Goal: Transaction & Acquisition: Purchase product/service

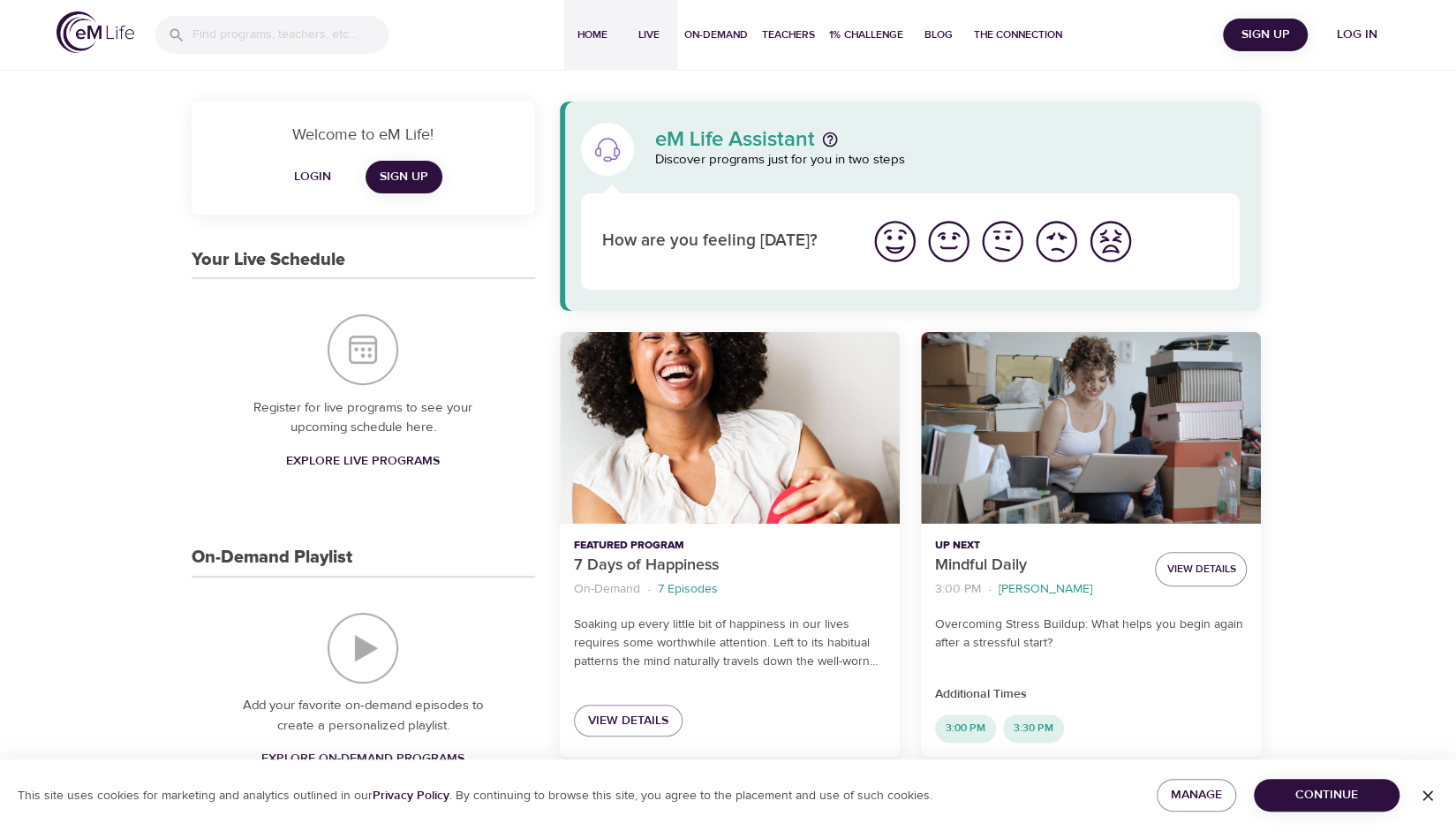
click at [643, 44] on button "Live" at bounding box center [650, 35] width 57 height 71
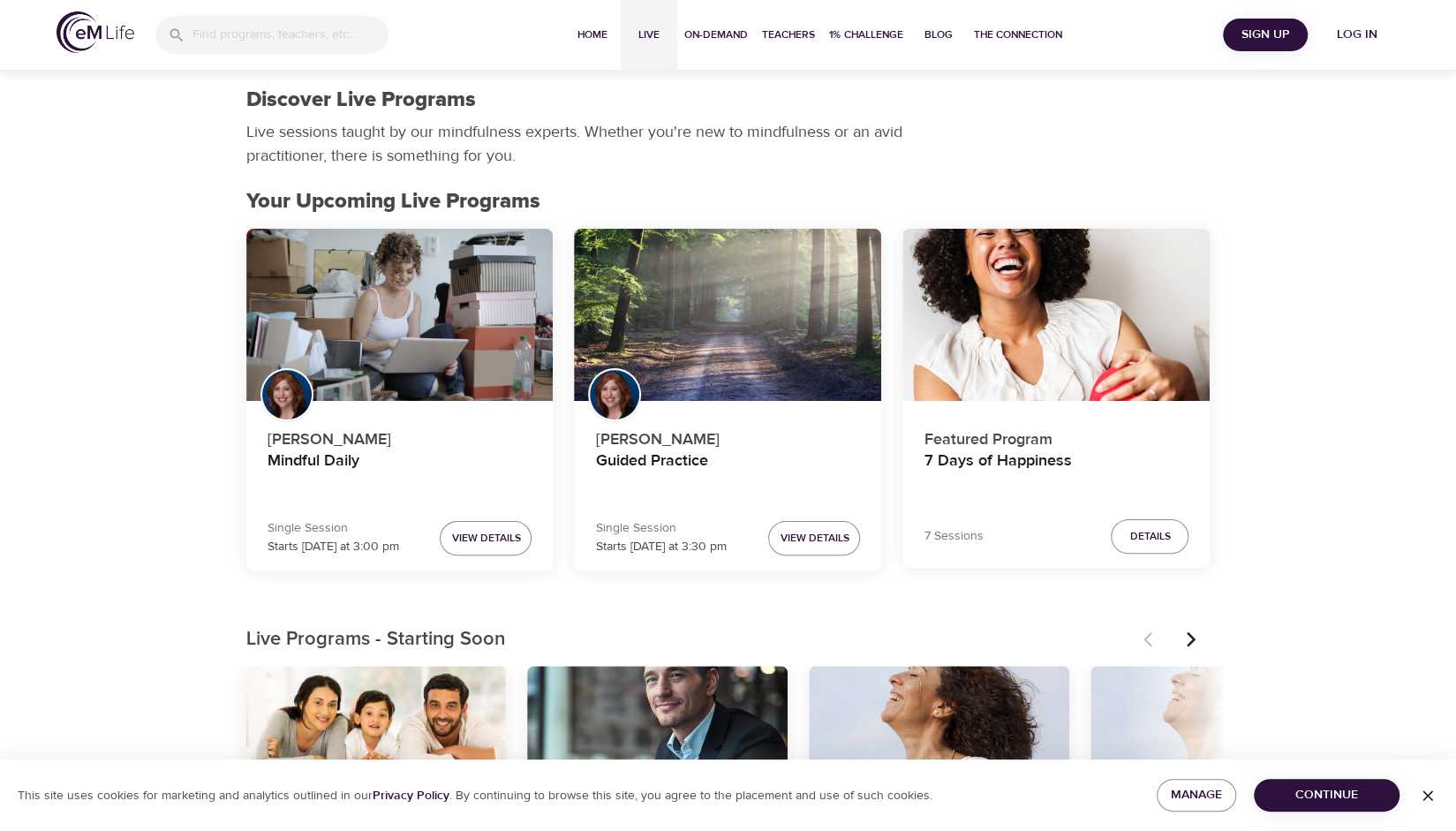
scroll to position [264, 0]
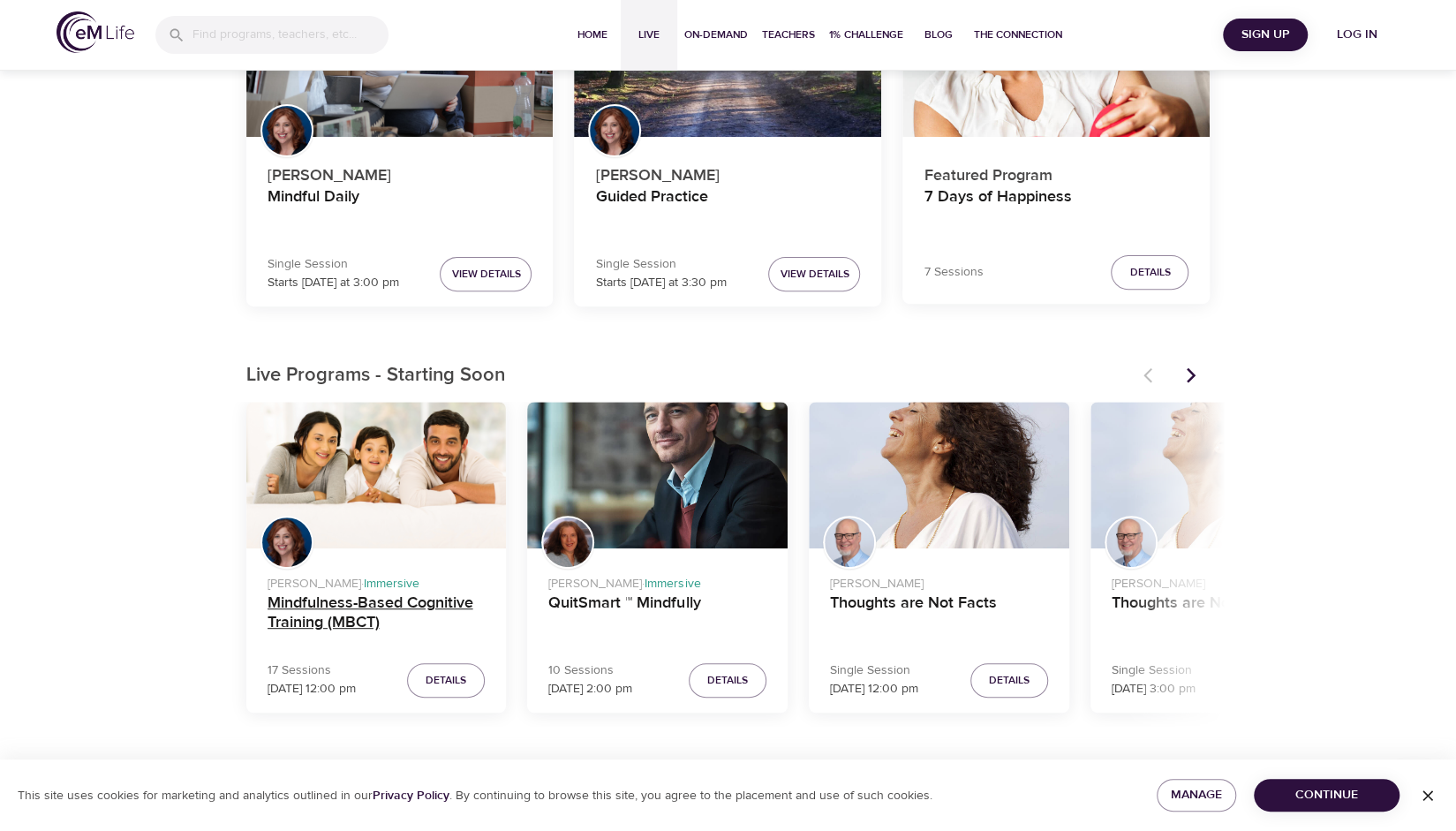
click at [374, 609] on h4 "Mindfulness-Based Cognitive Training (MBCT)" at bounding box center [376, 615] width 218 height 43
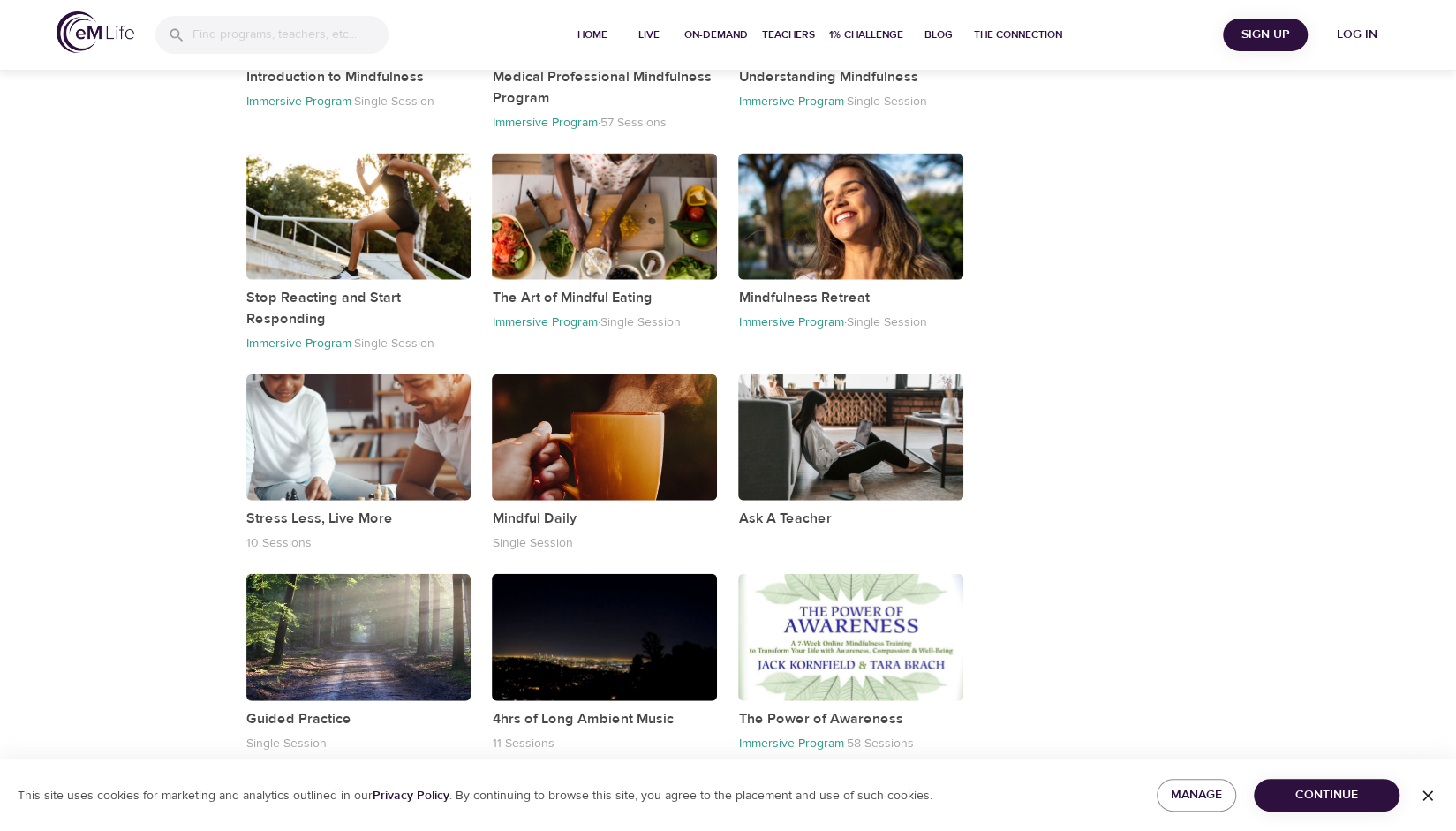
scroll to position [2704, 0]
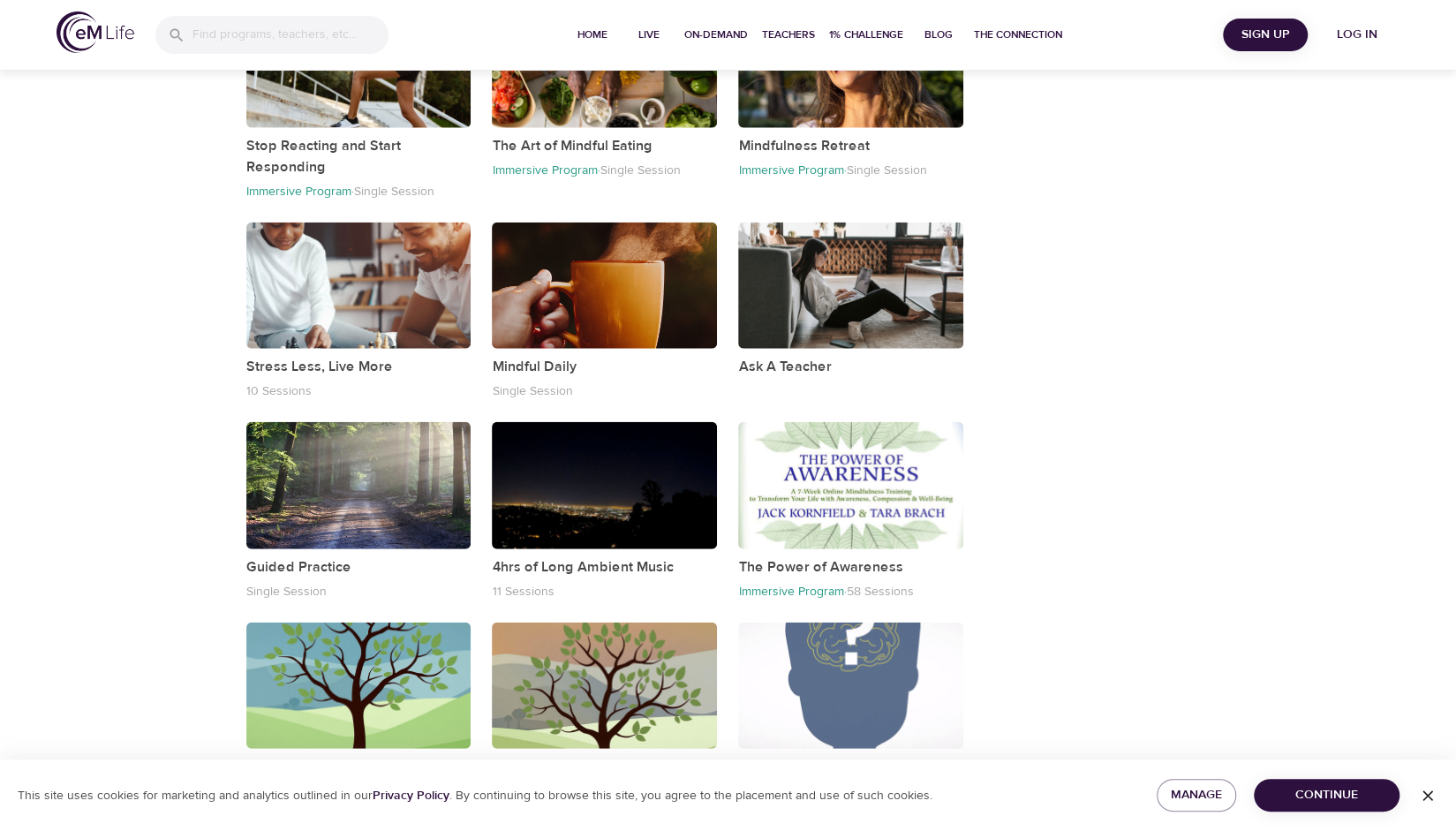
click at [1329, 796] on span "Continue" at bounding box center [1326, 794] width 117 height 22
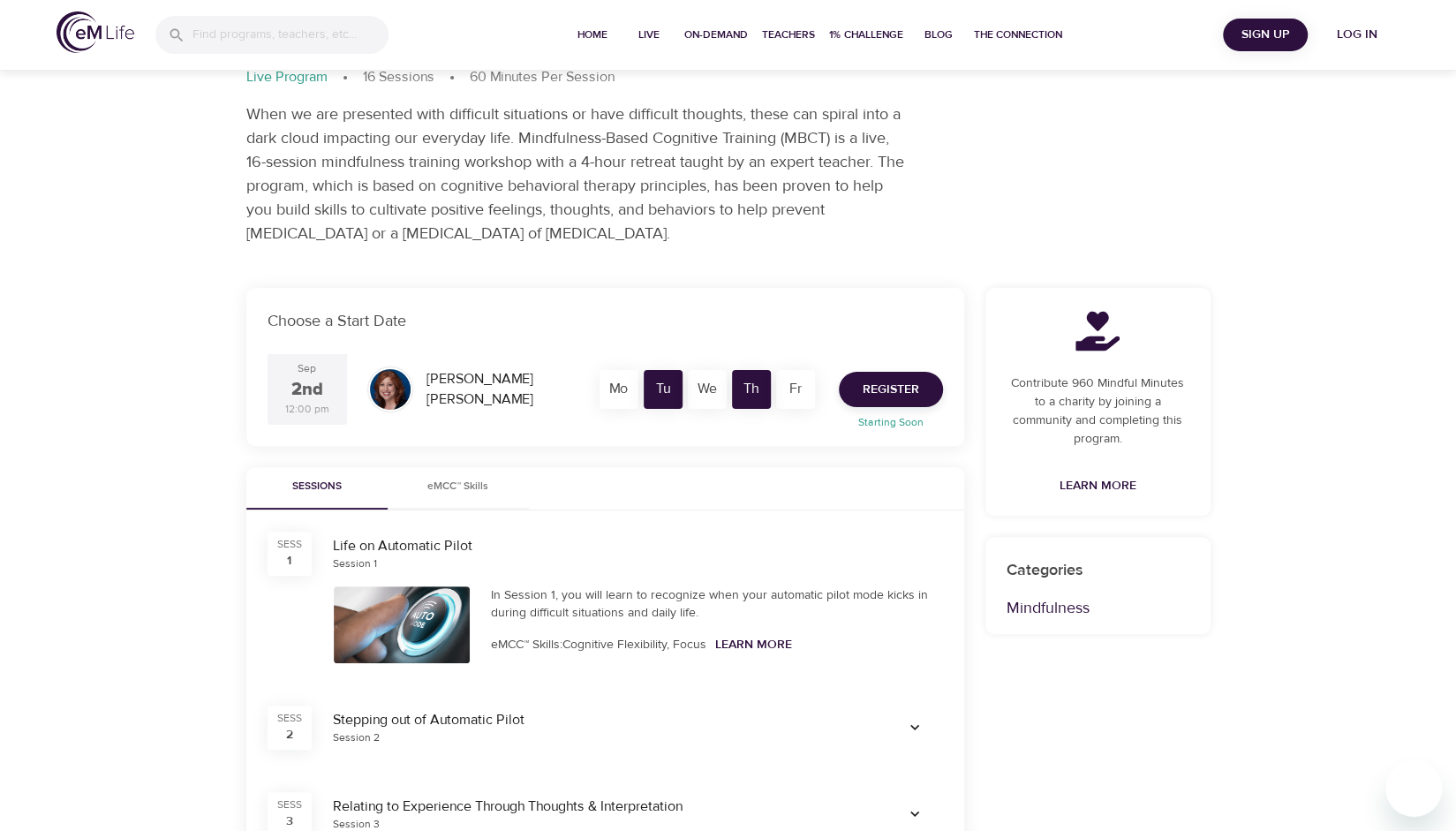
scroll to position [0, 0]
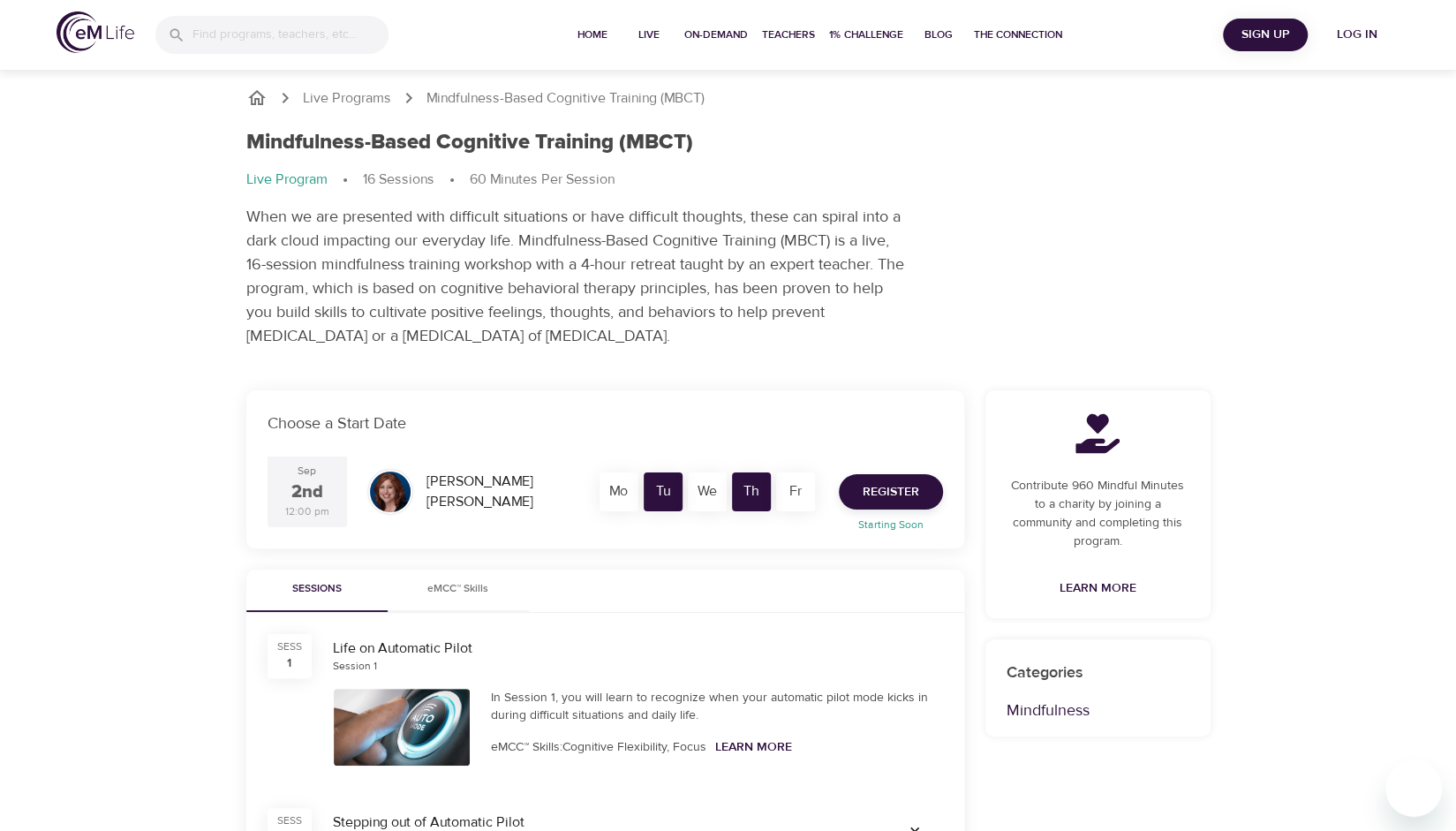
click at [1369, 43] on span "Log in" at bounding box center [1357, 34] width 71 height 22
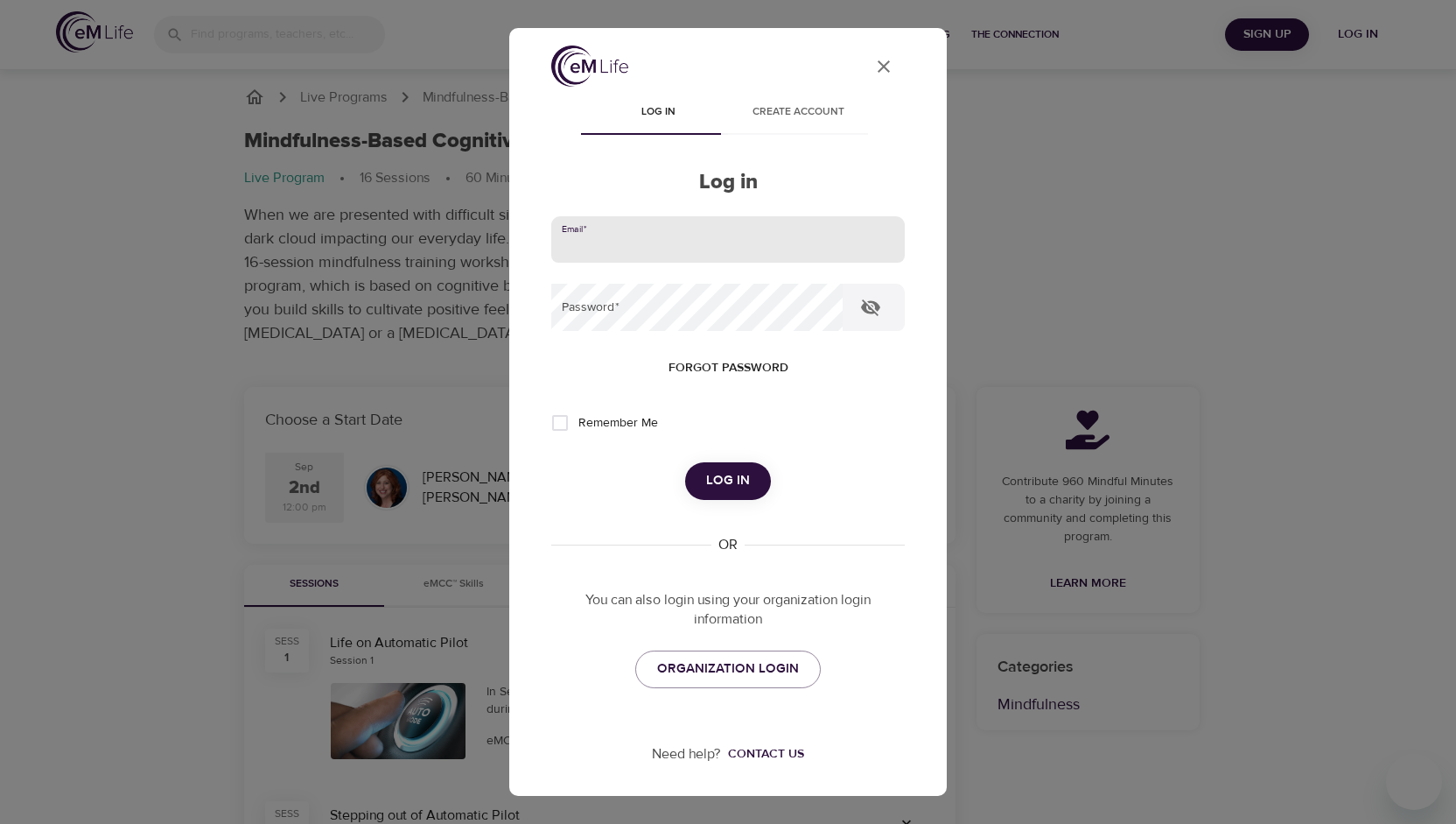
click at [837, 240] on input "email" at bounding box center [727, 240] width 353 height 47
type input "[EMAIL_ADDRESS][DOMAIN_NAME]"
click at [685, 462] on button "Log in" at bounding box center [728, 480] width 86 height 37
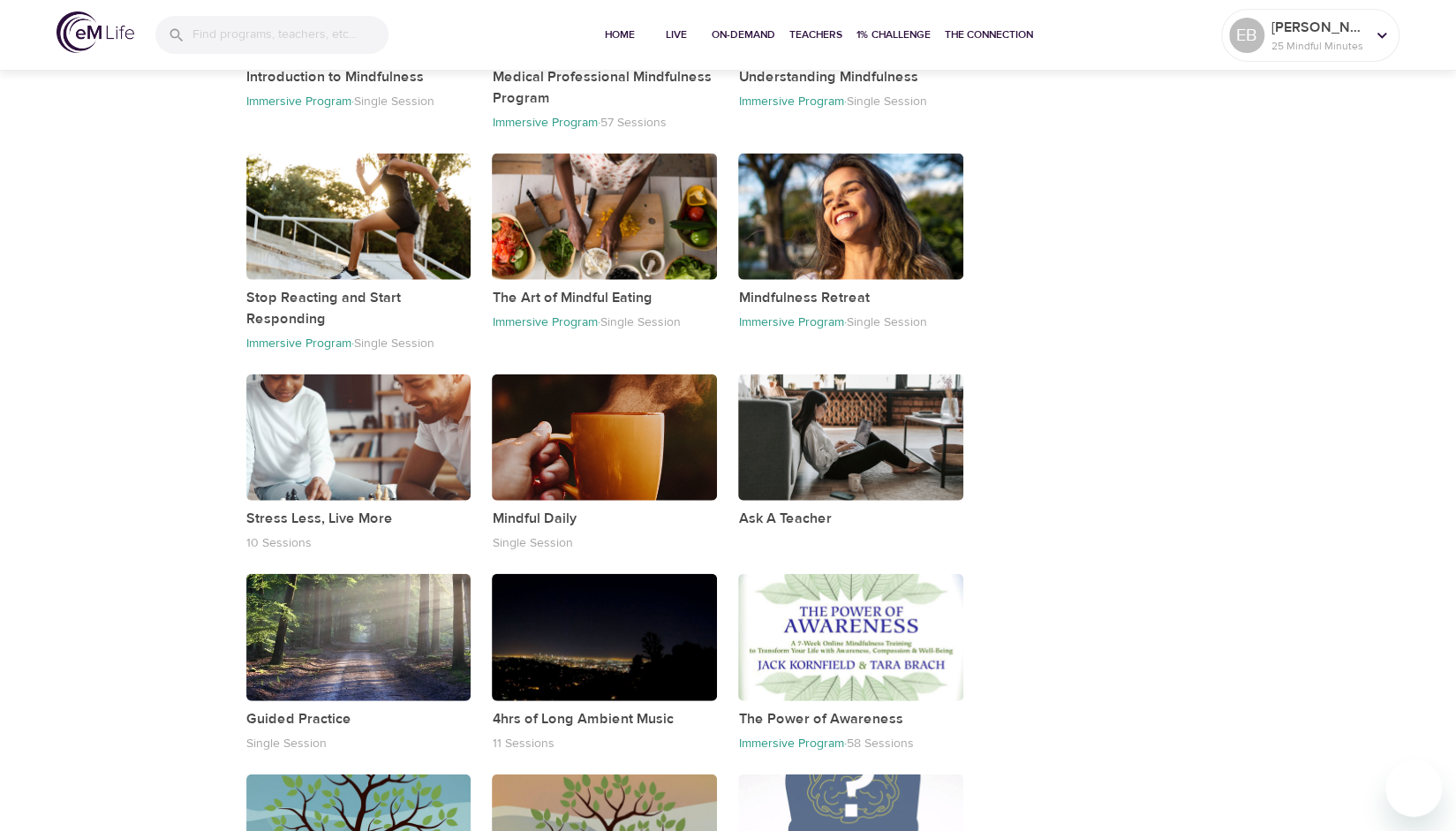
scroll to position [2704, 0]
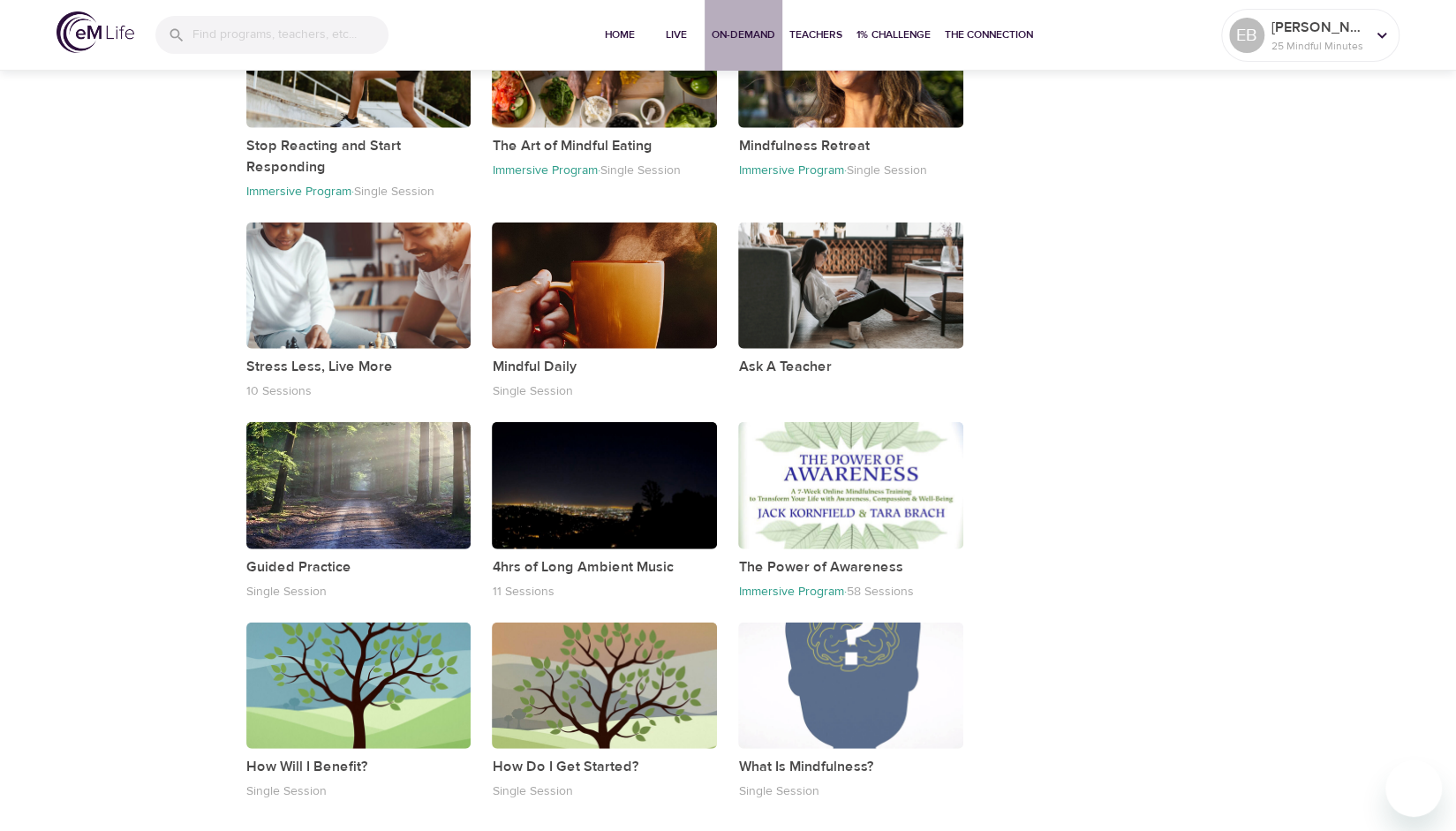
click at [753, 34] on span "On-Demand" at bounding box center [743, 35] width 63 height 19
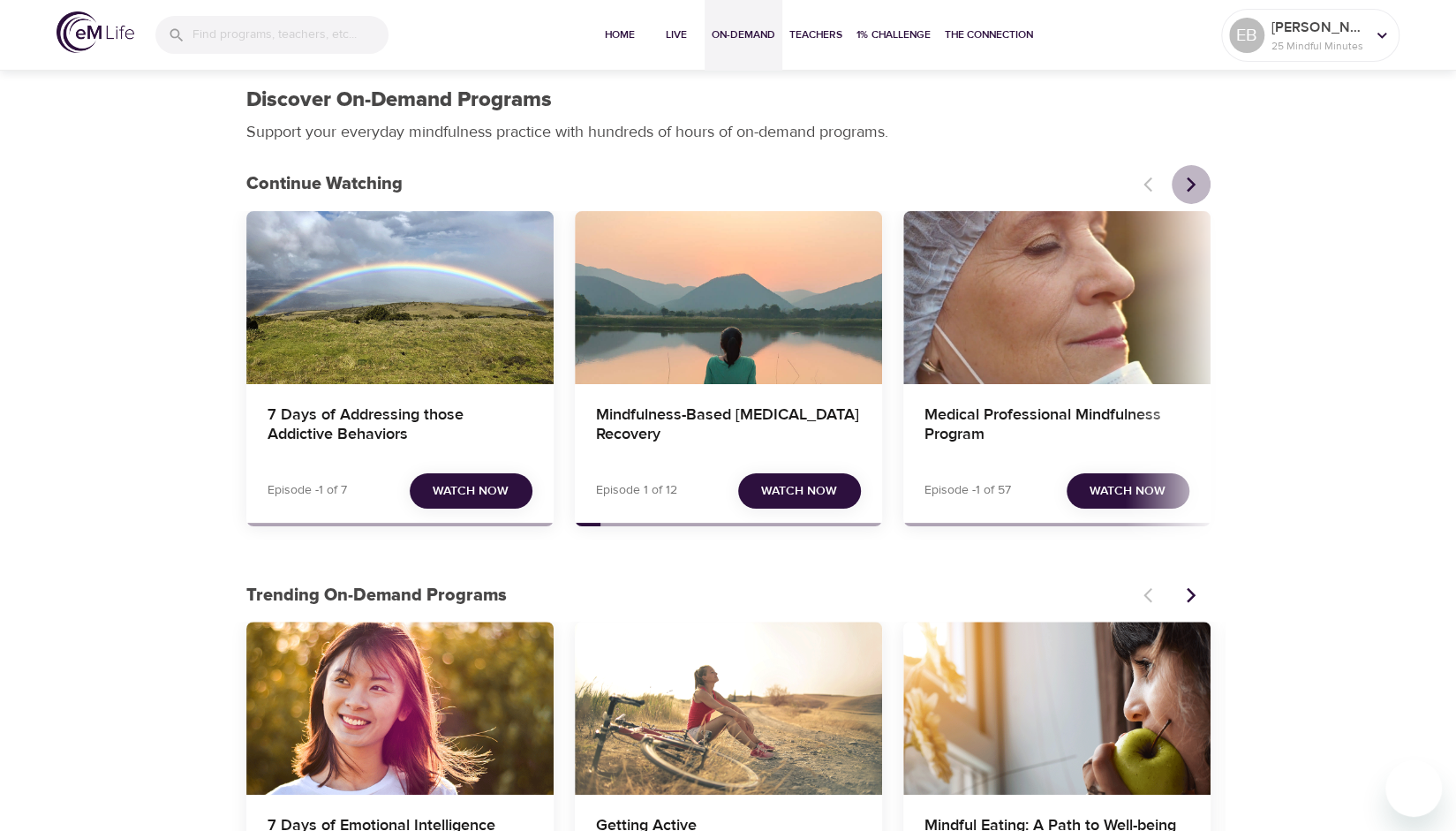
click at [1187, 195] on button "Next items" at bounding box center [1190, 184] width 39 height 39
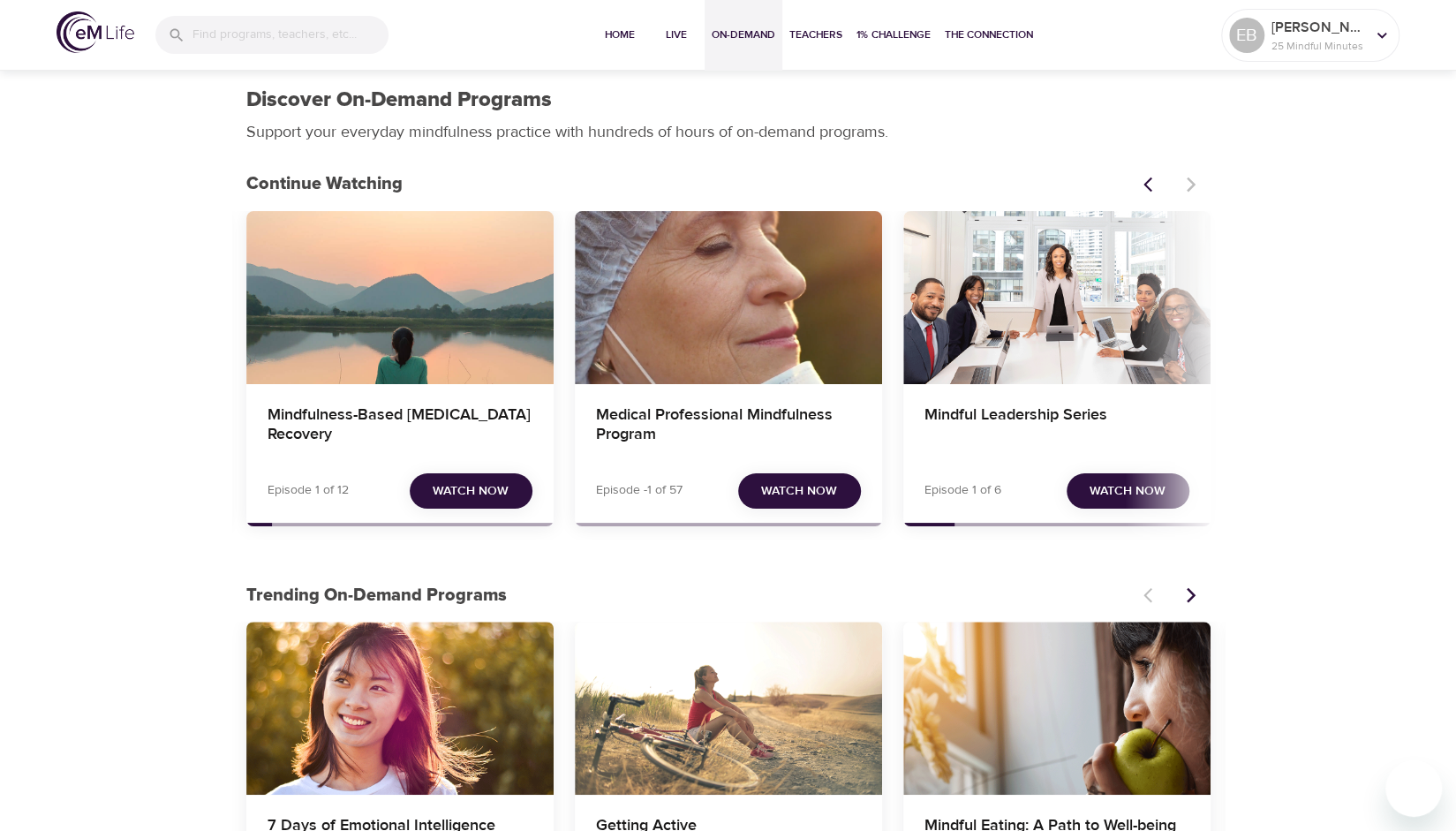
click at [1187, 195] on div at bounding box center [1171, 184] width 78 height 39
click at [1155, 181] on icon "Previous items" at bounding box center [1152, 184] width 18 height 18
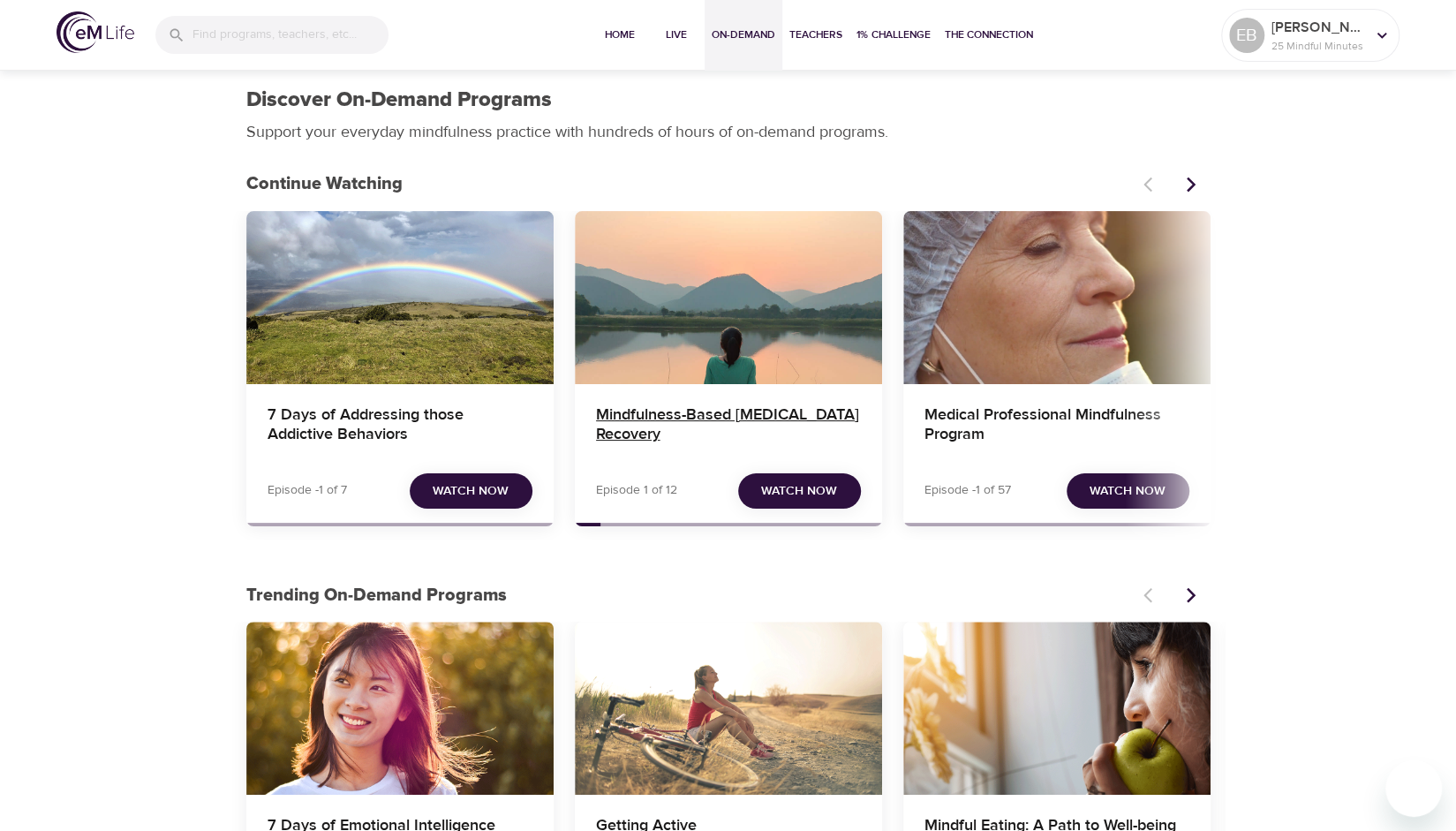
click at [763, 412] on h4 "Mindfulness-Based [MEDICAL_DATA] Recovery" at bounding box center [728, 426] width 265 height 43
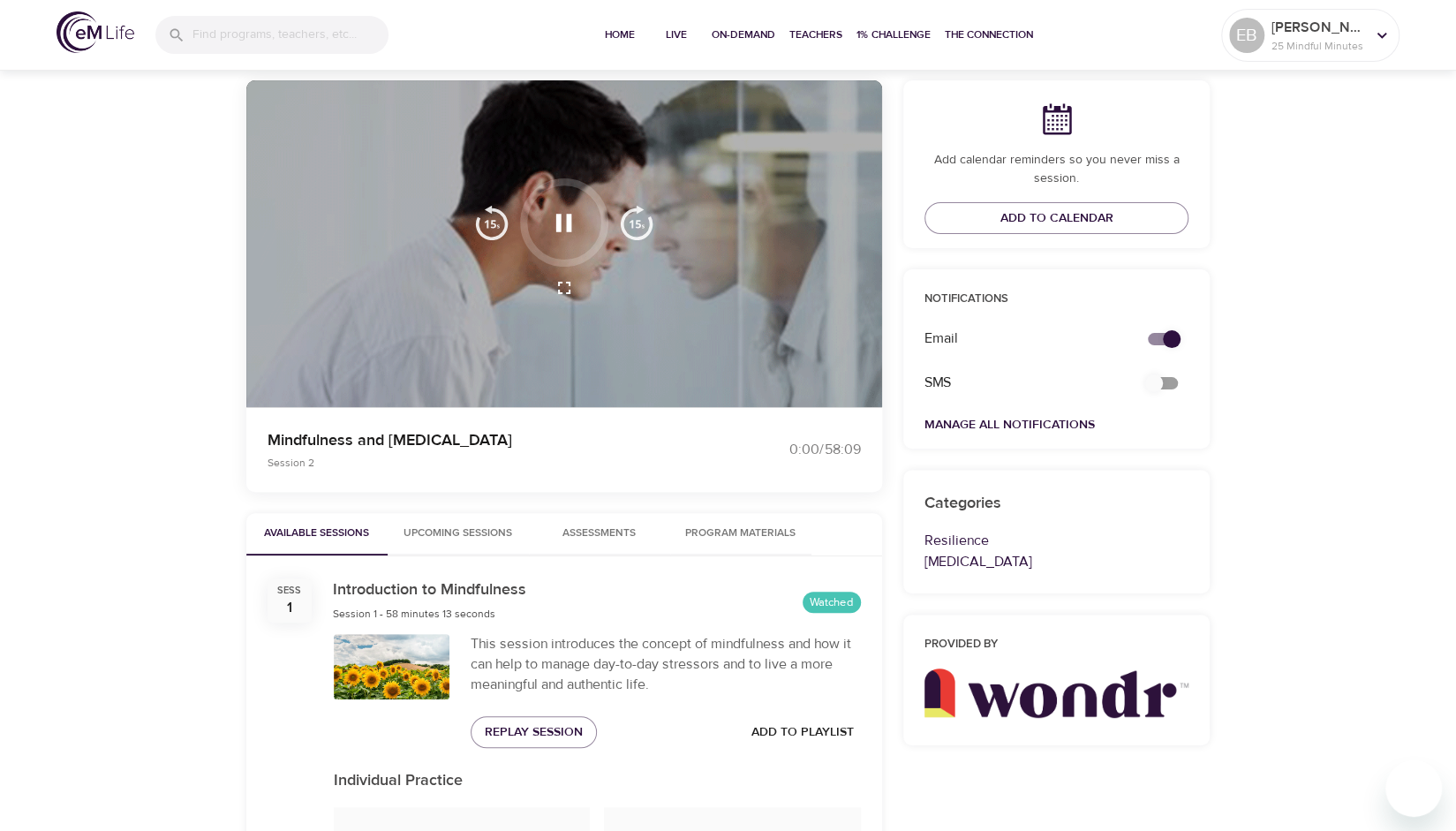
scroll to position [147, 0]
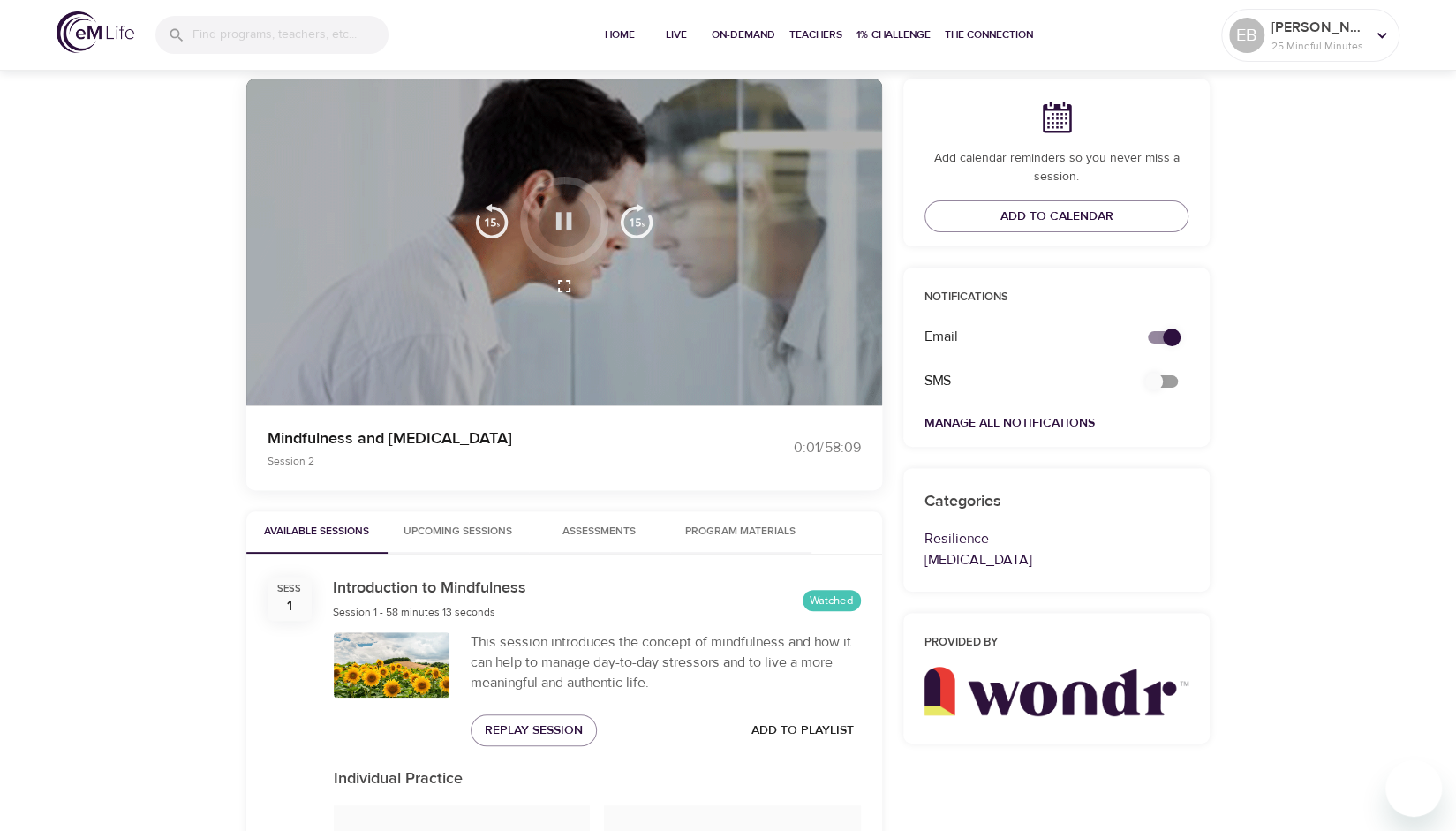
click at [567, 220] on icon "button" at bounding box center [563, 220] width 16 height 18
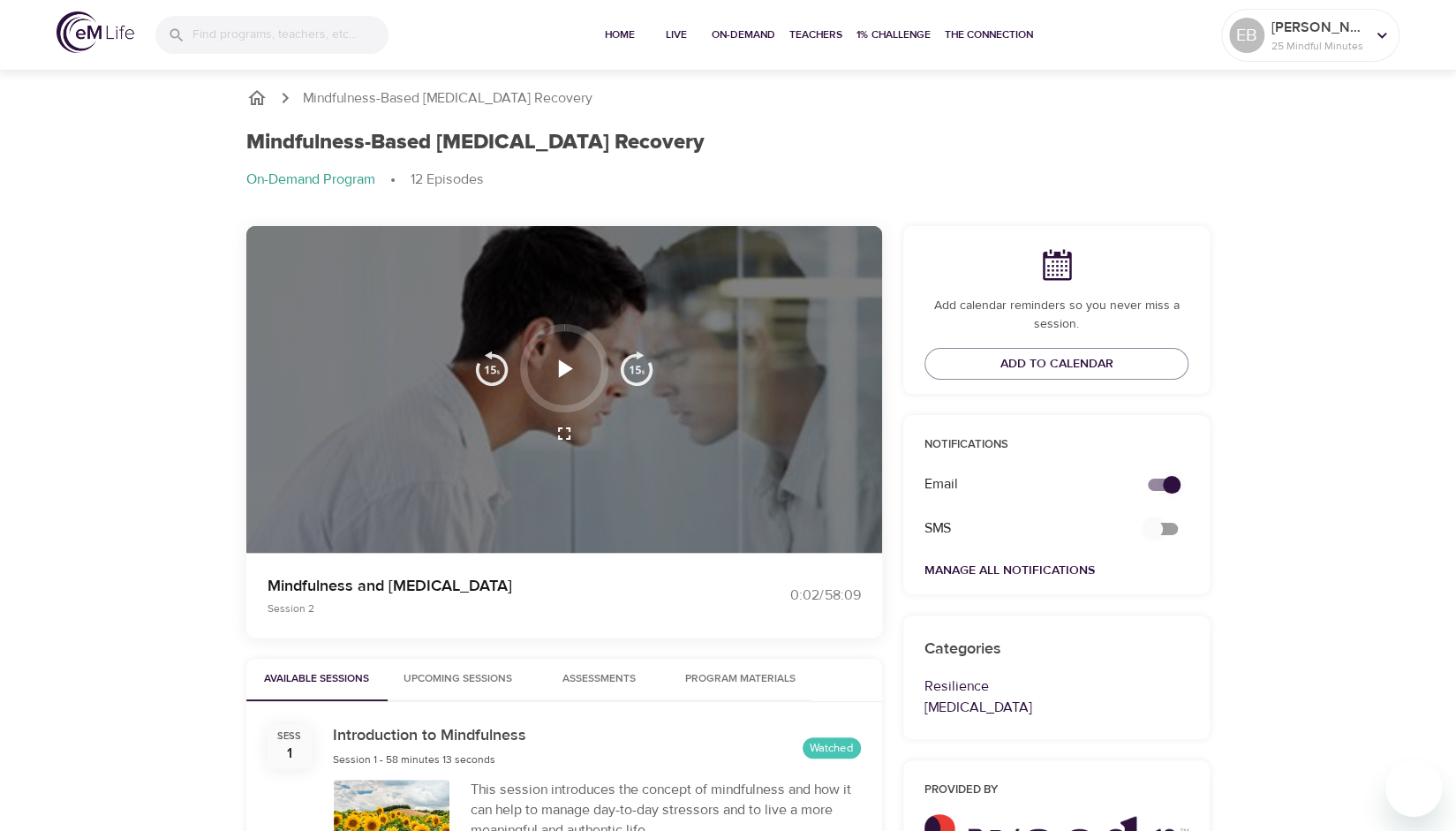
scroll to position [58, 0]
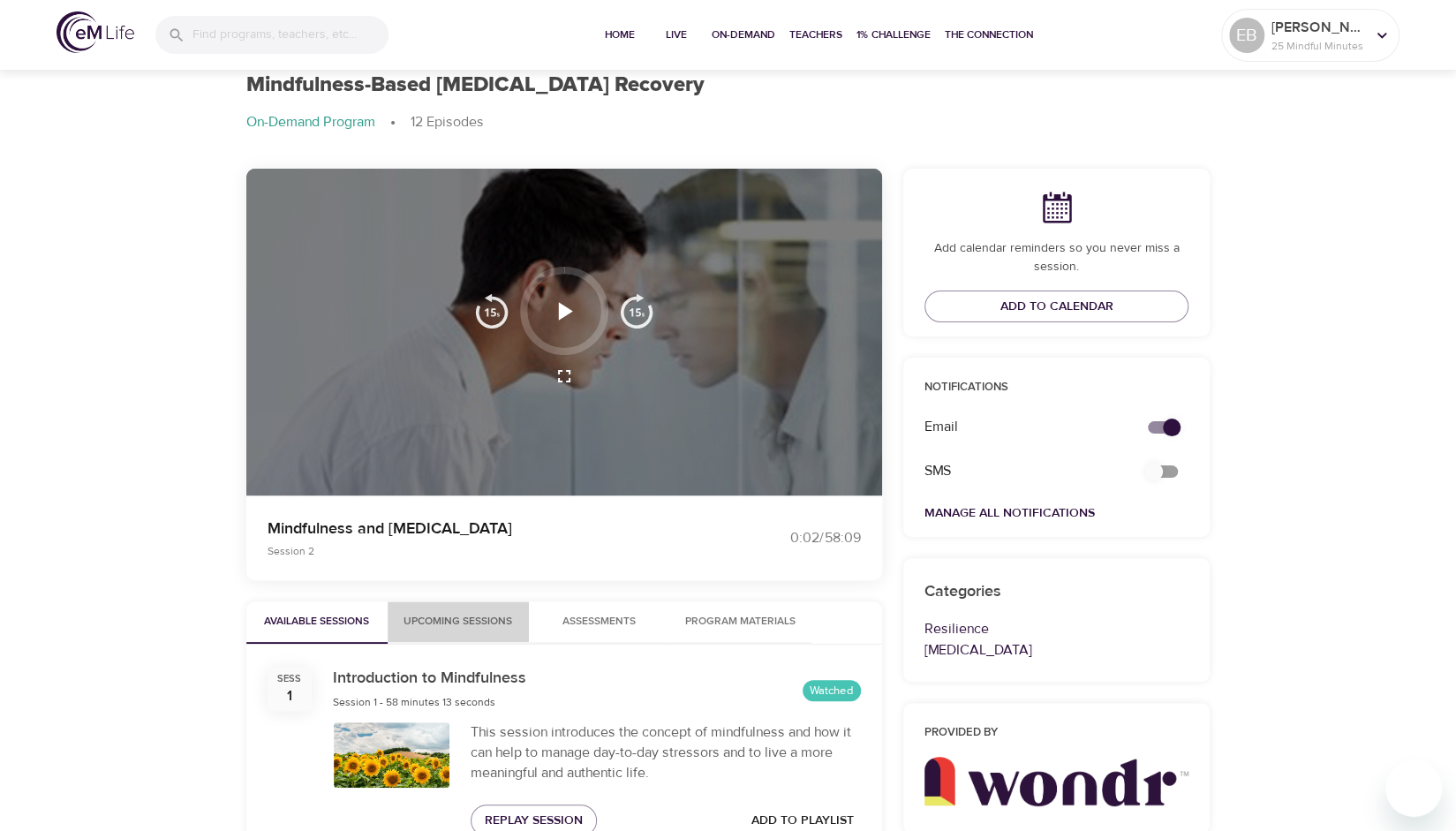
click at [446, 628] on span "Upcoming Sessions" at bounding box center [458, 622] width 120 height 19
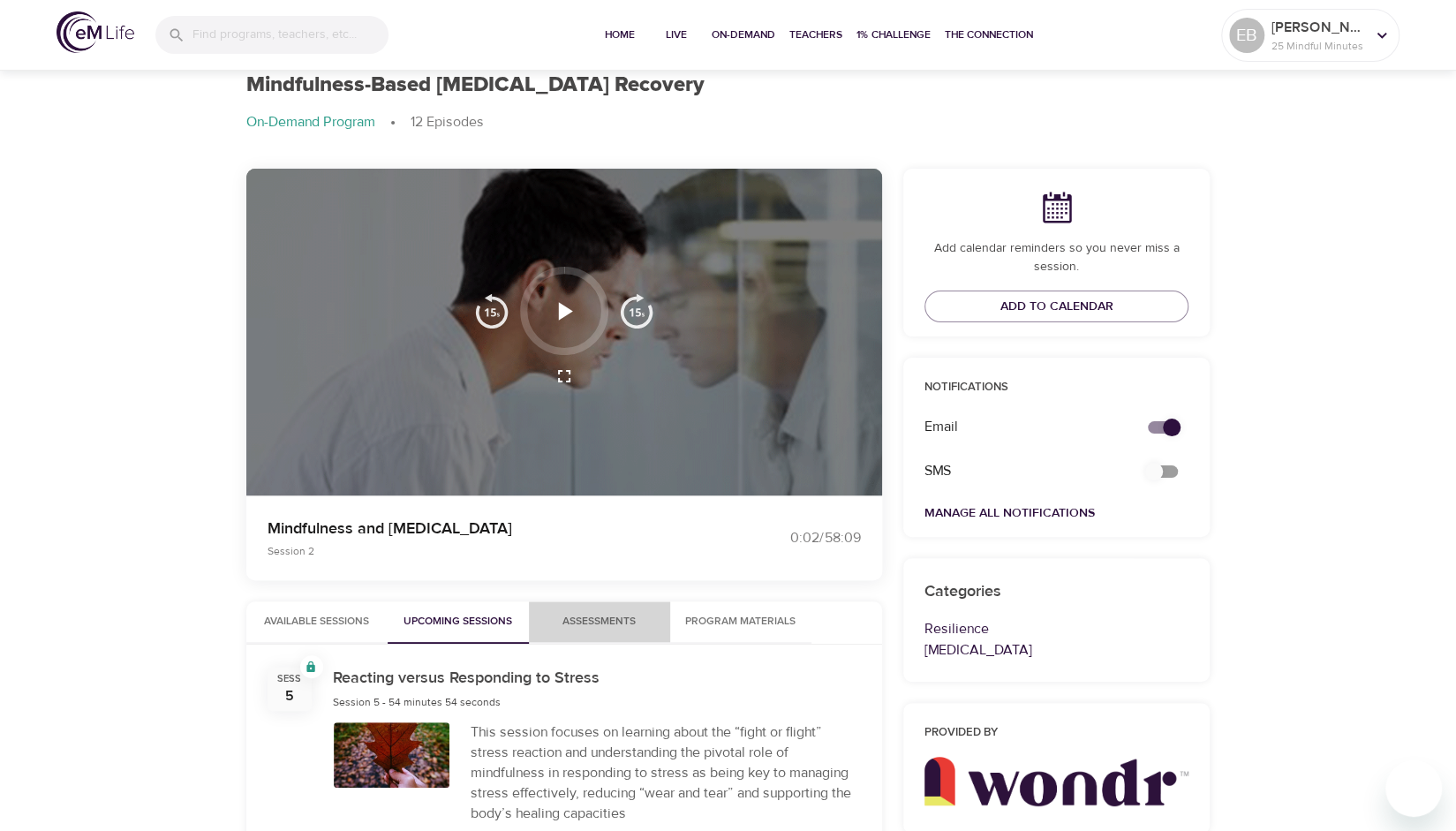
click at [615, 624] on span "Assessments 0" at bounding box center [599, 622] width 74 height 19
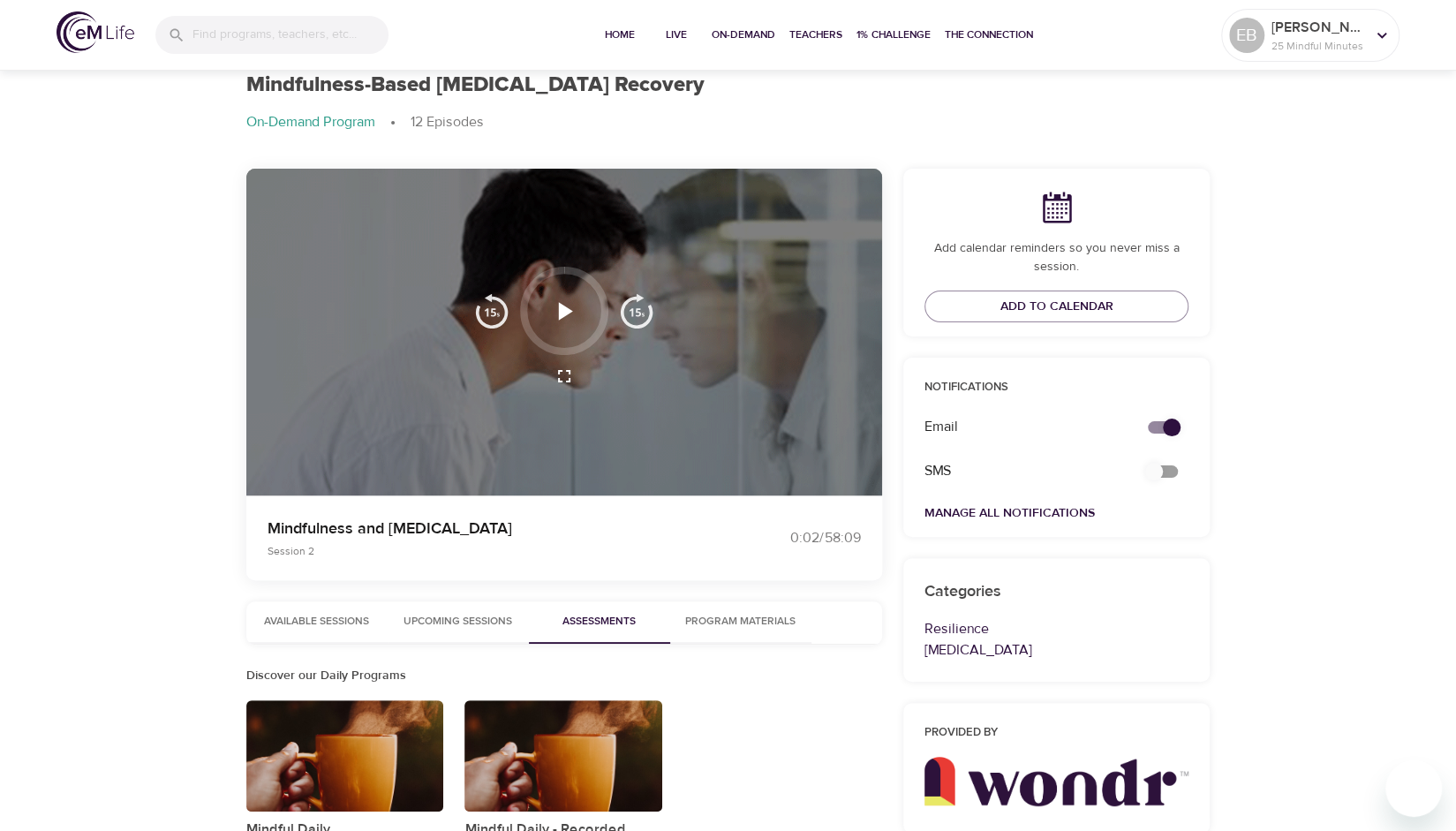
click at [719, 619] on span "Program Materials" at bounding box center [740, 622] width 120 height 19
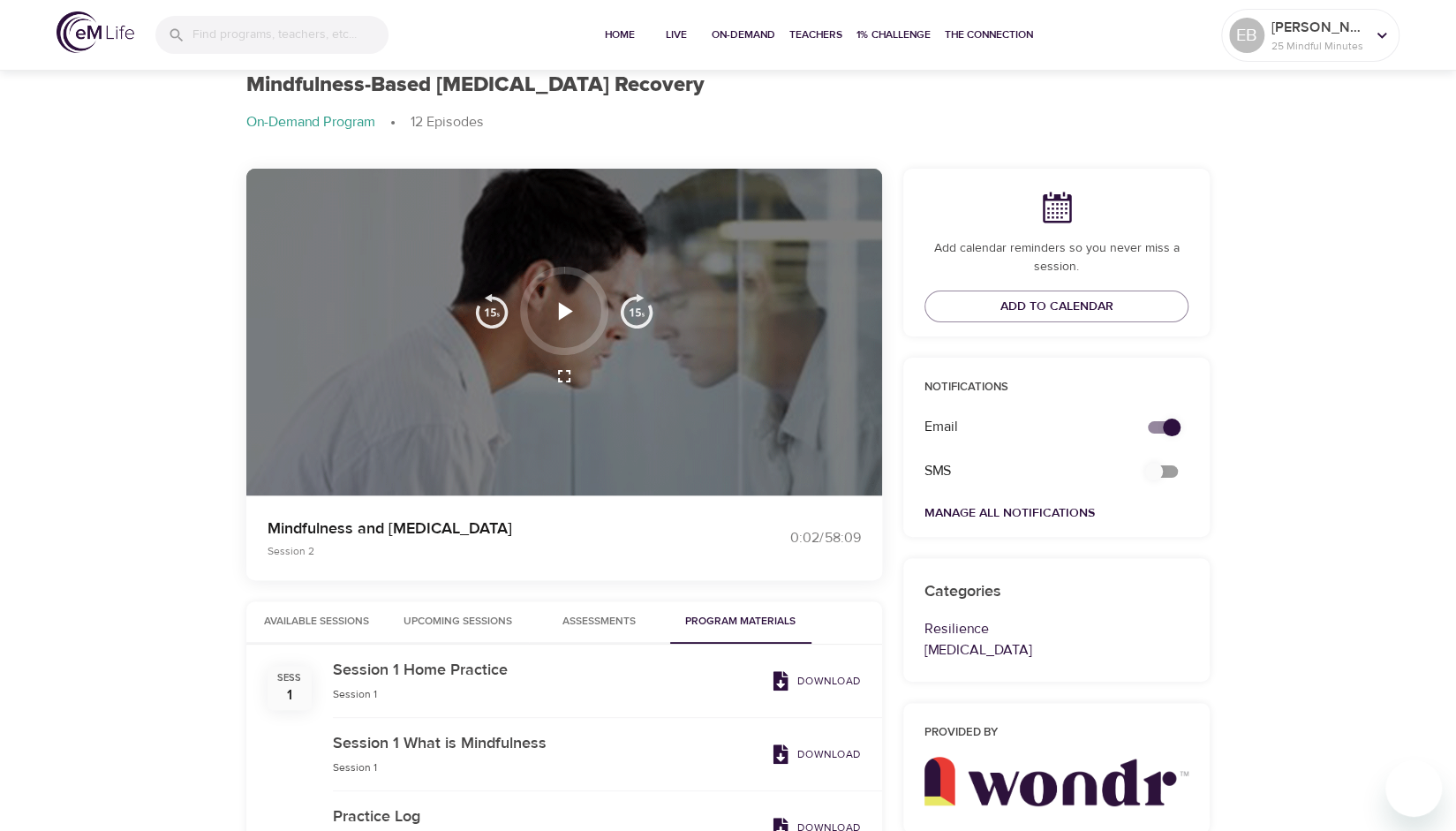
click at [605, 613] on span "Assessments 0" at bounding box center [599, 622] width 74 height 19
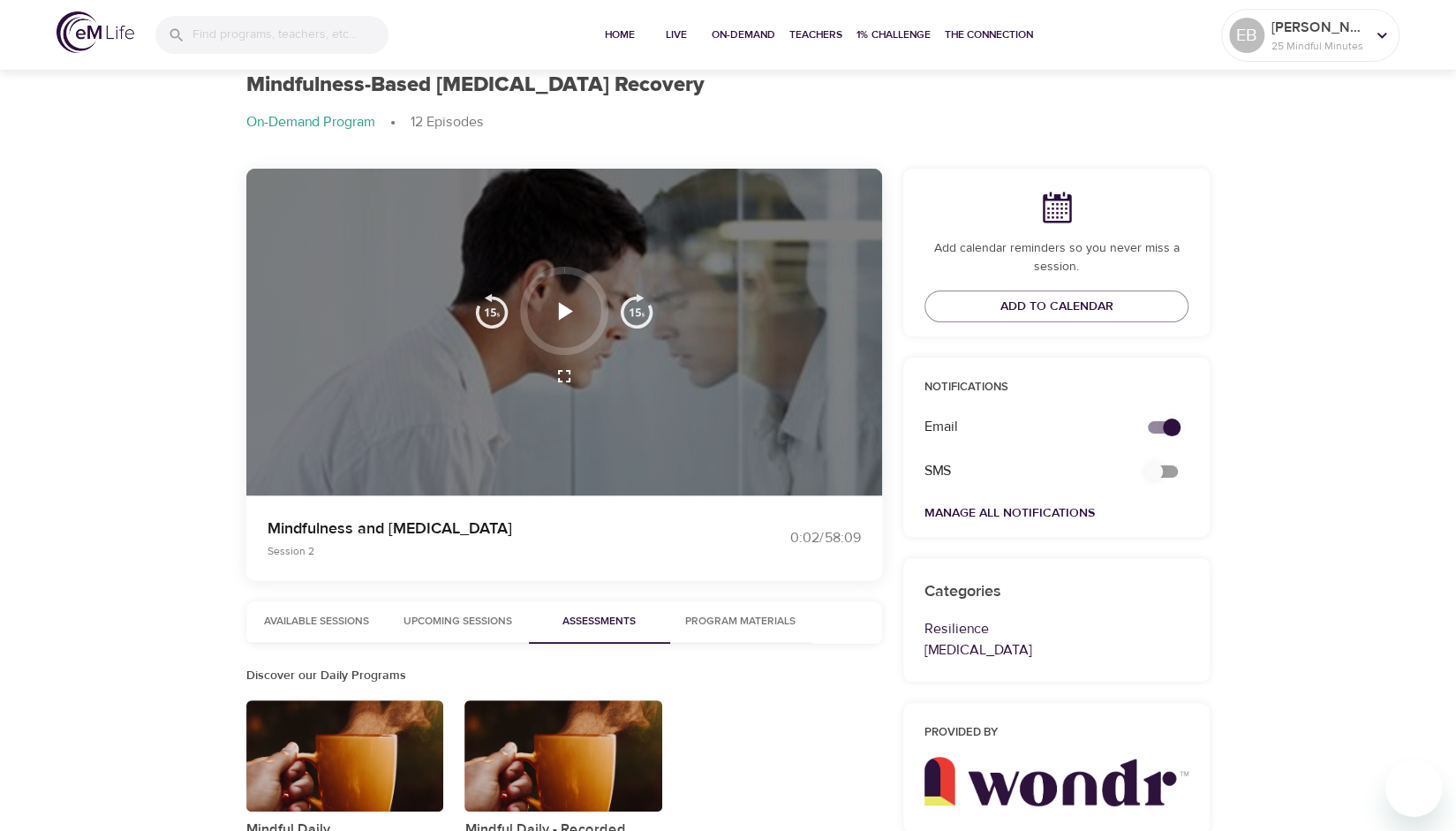
scroll to position [198, 0]
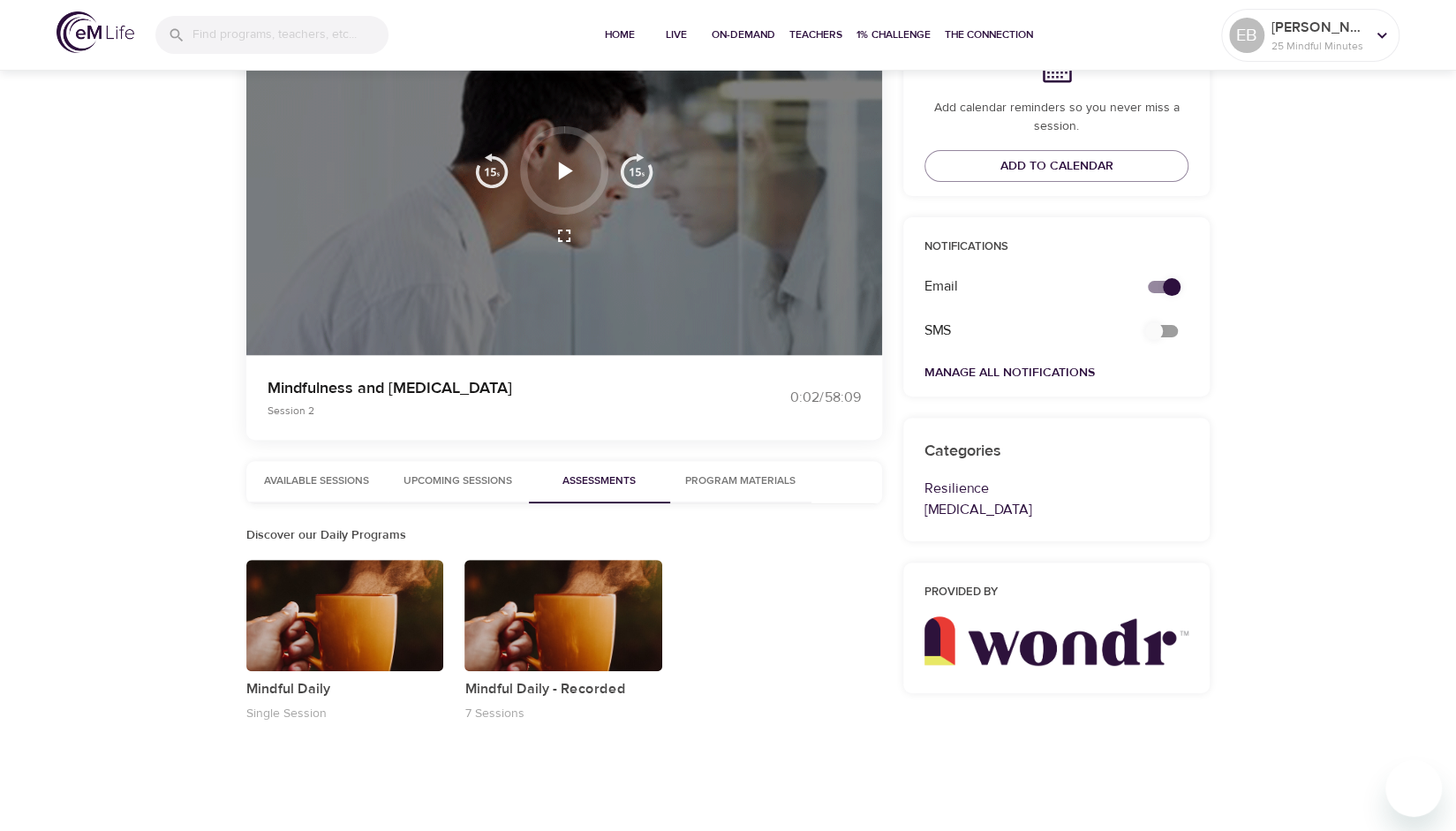
click at [463, 492] on button "Upcoming Sessions" at bounding box center [458, 482] width 141 height 43
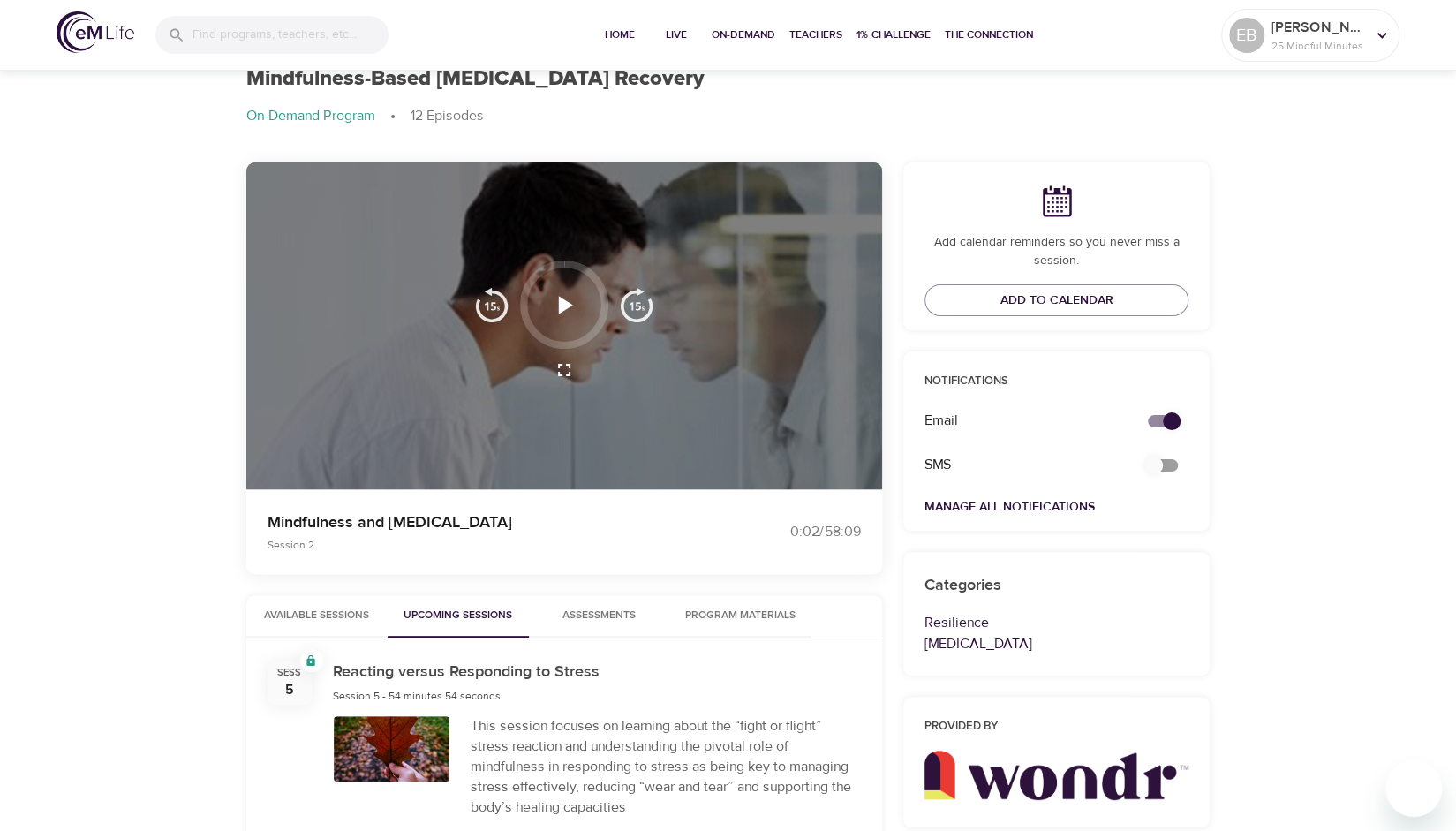
scroll to position [85, 0]
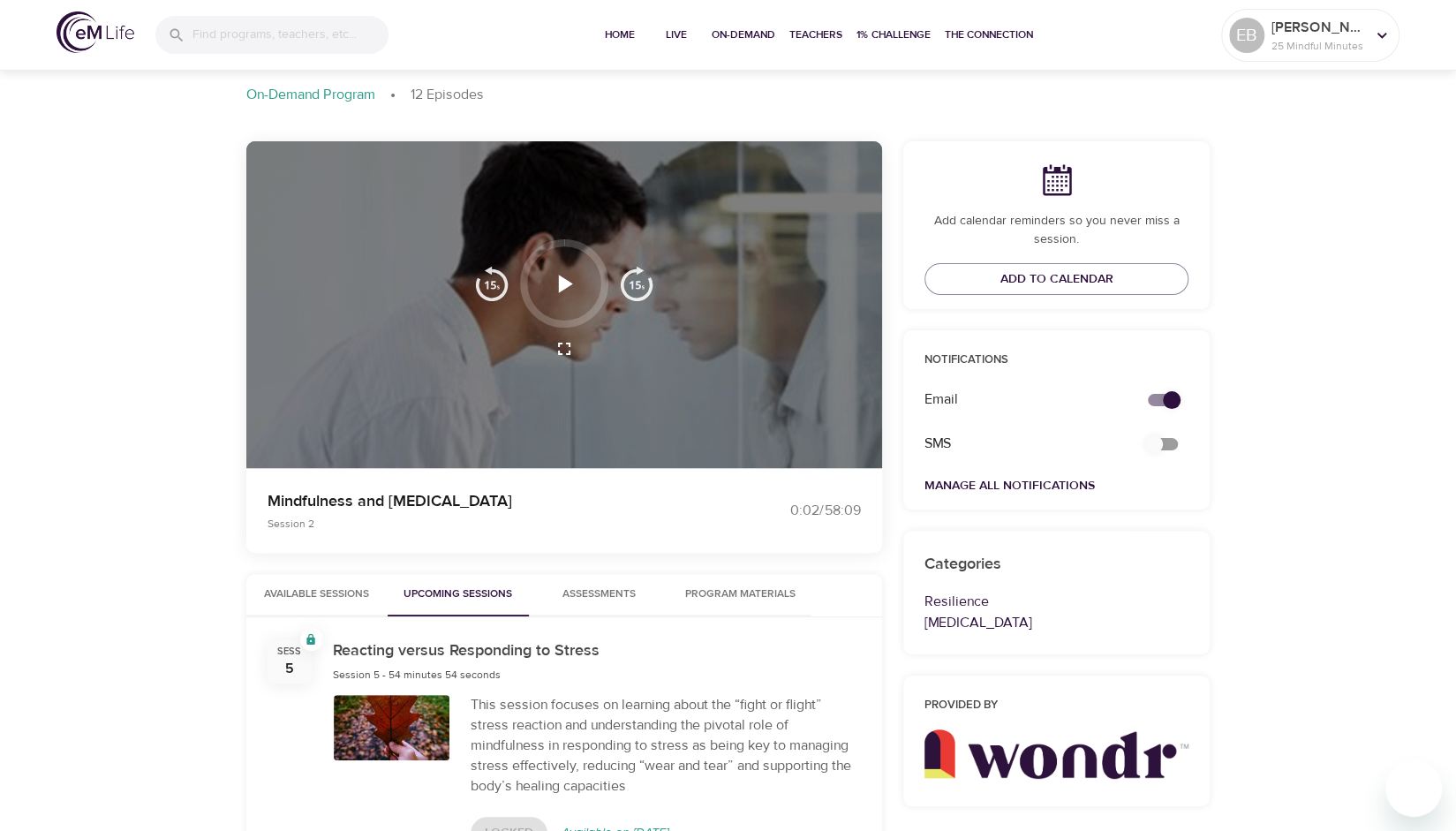
click at [327, 591] on span "Available Sessions" at bounding box center [317, 595] width 120 height 19
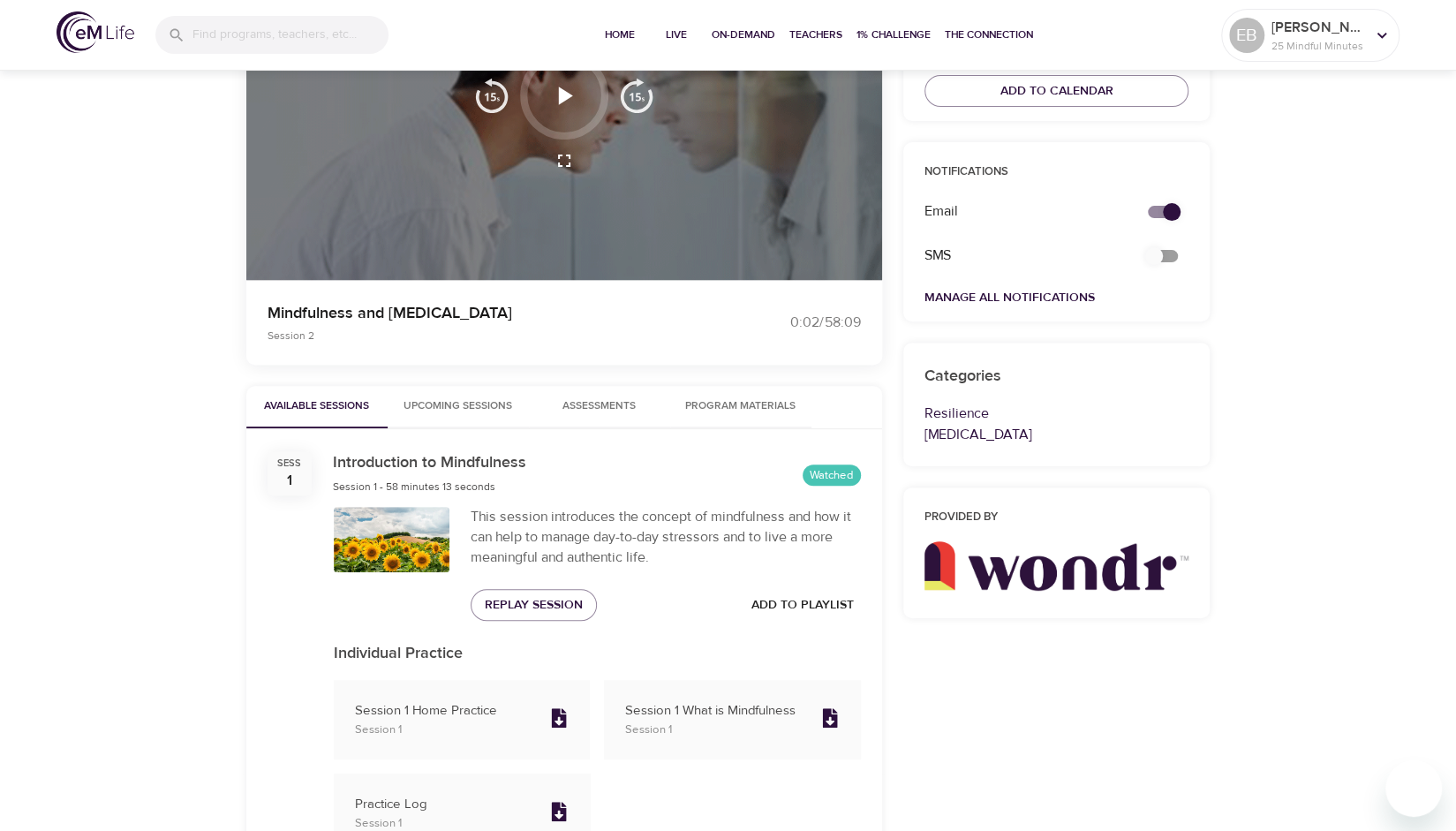
scroll to position [0, 0]
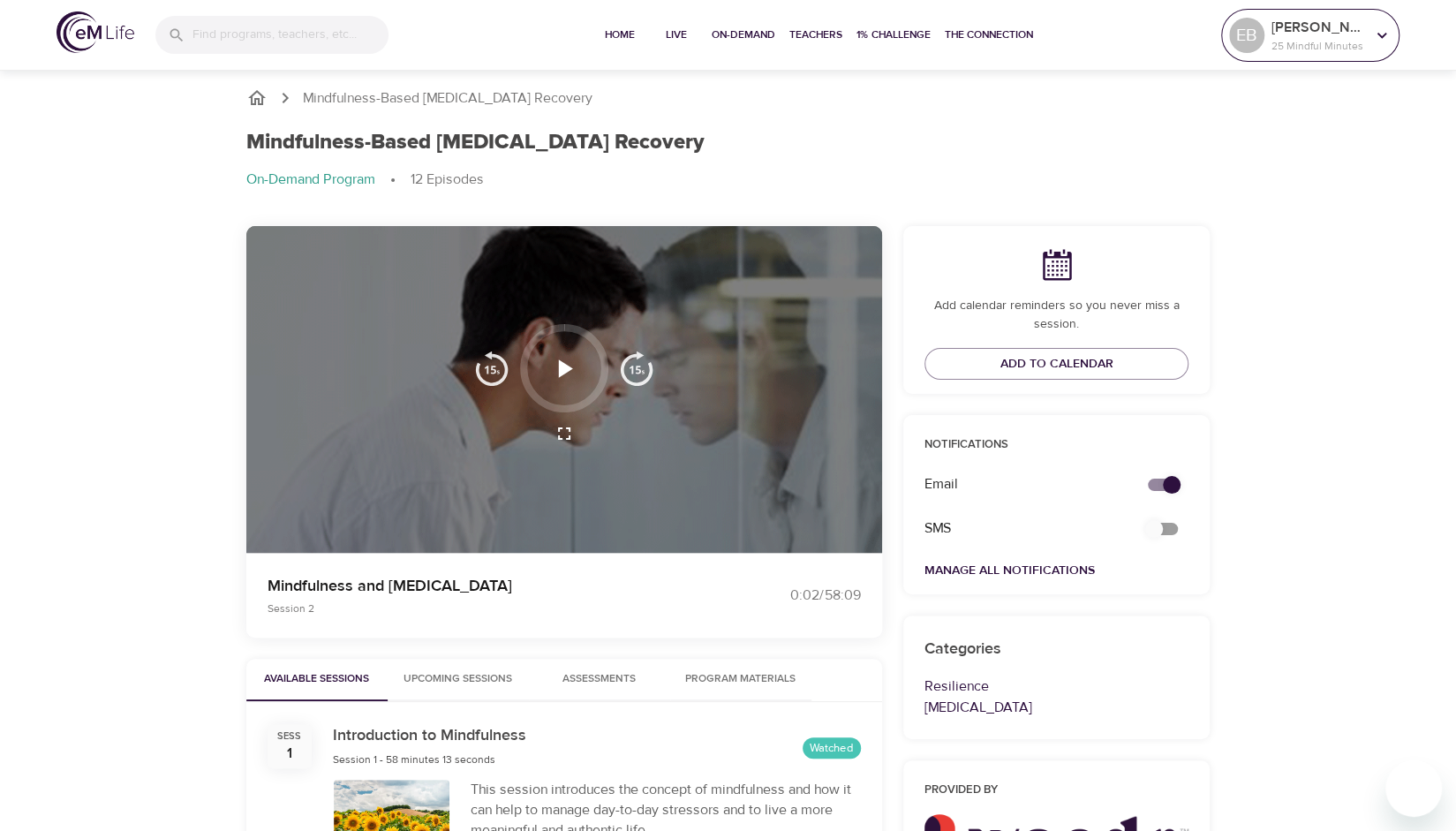
click at [1383, 33] on icon at bounding box center [1381, 35] width 20 height 20
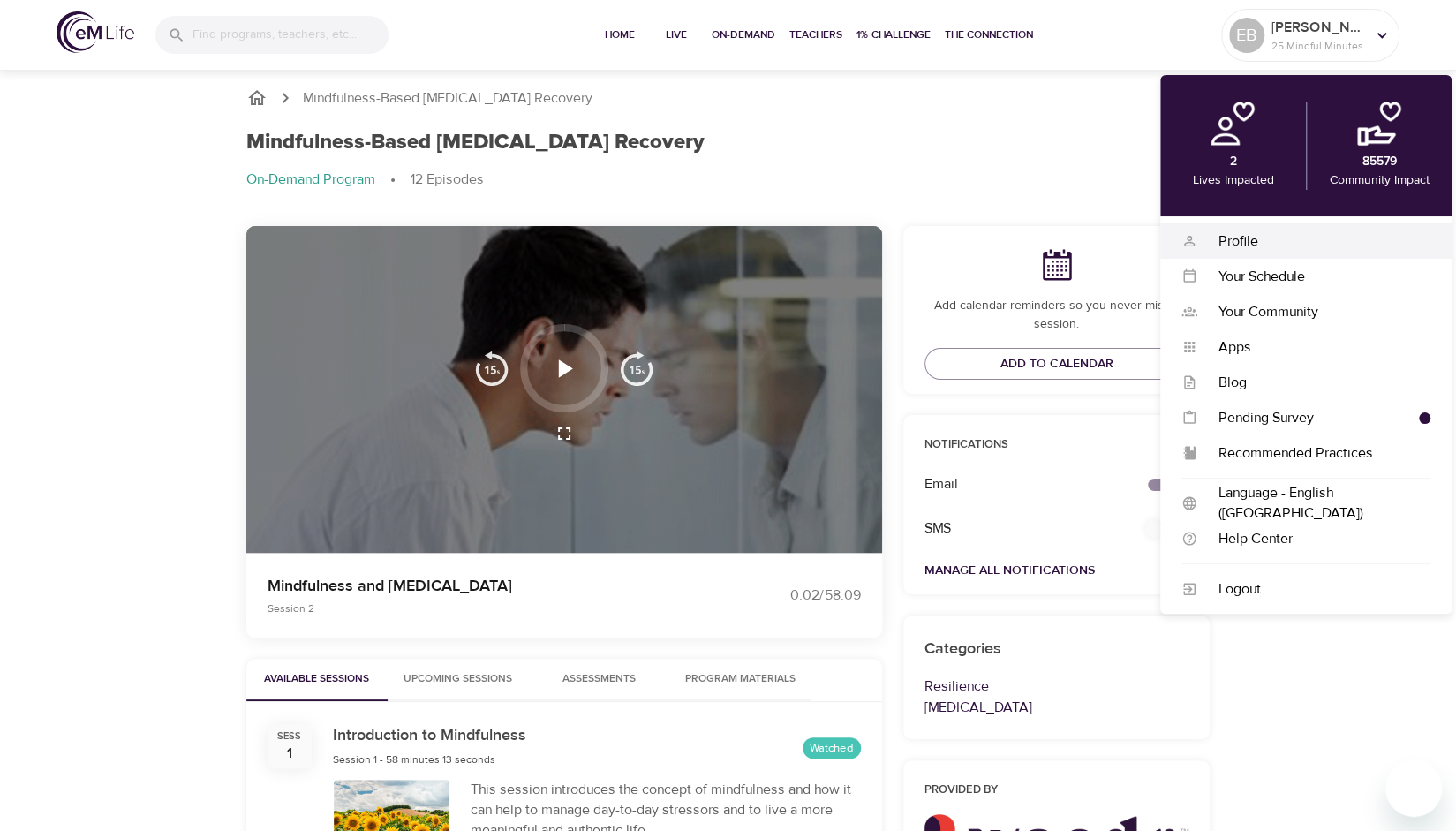
click at [1263, 244] on div "Profile" at bounding box center [1313, 241] width 234 height 20
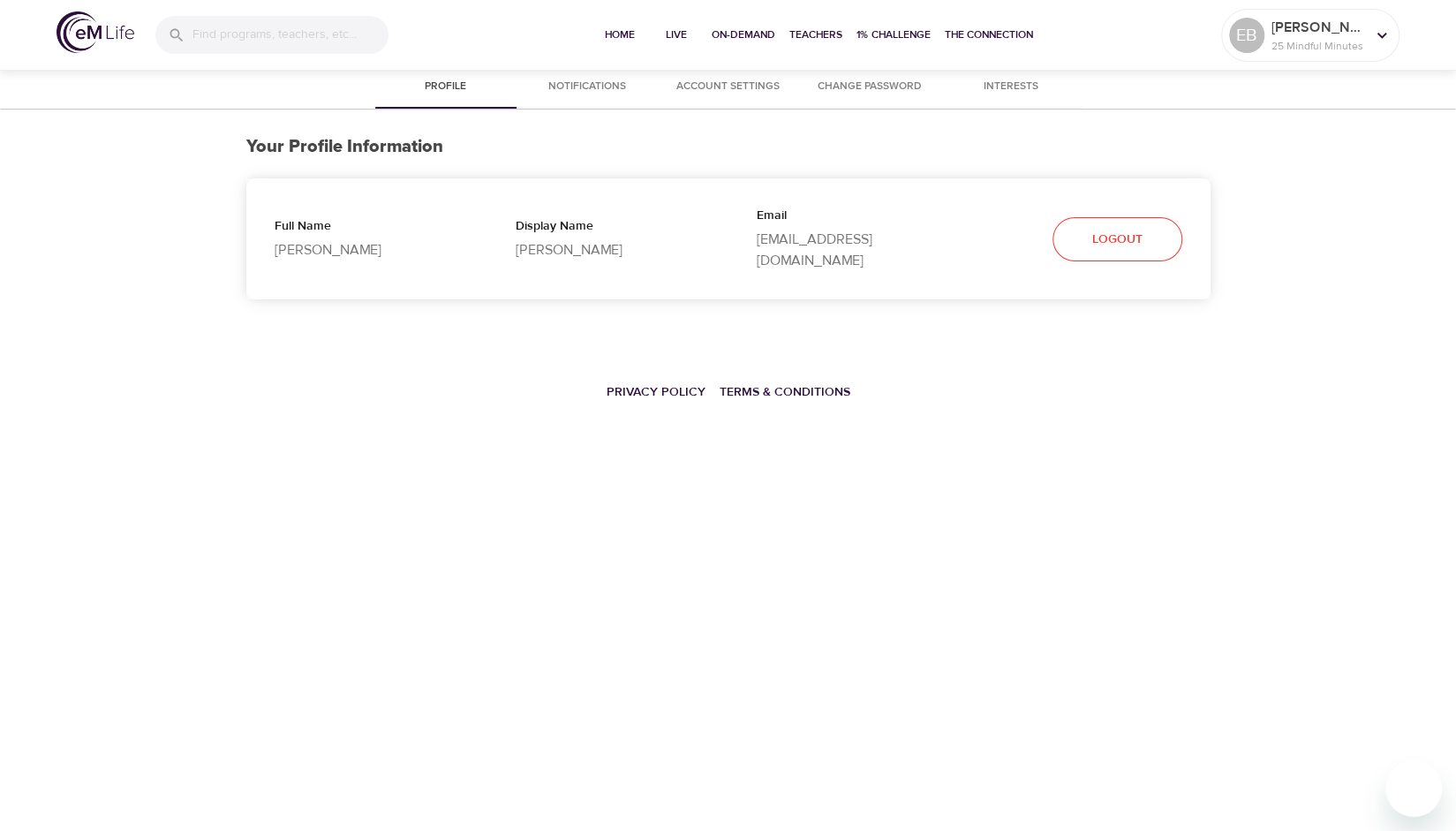
select select "10"
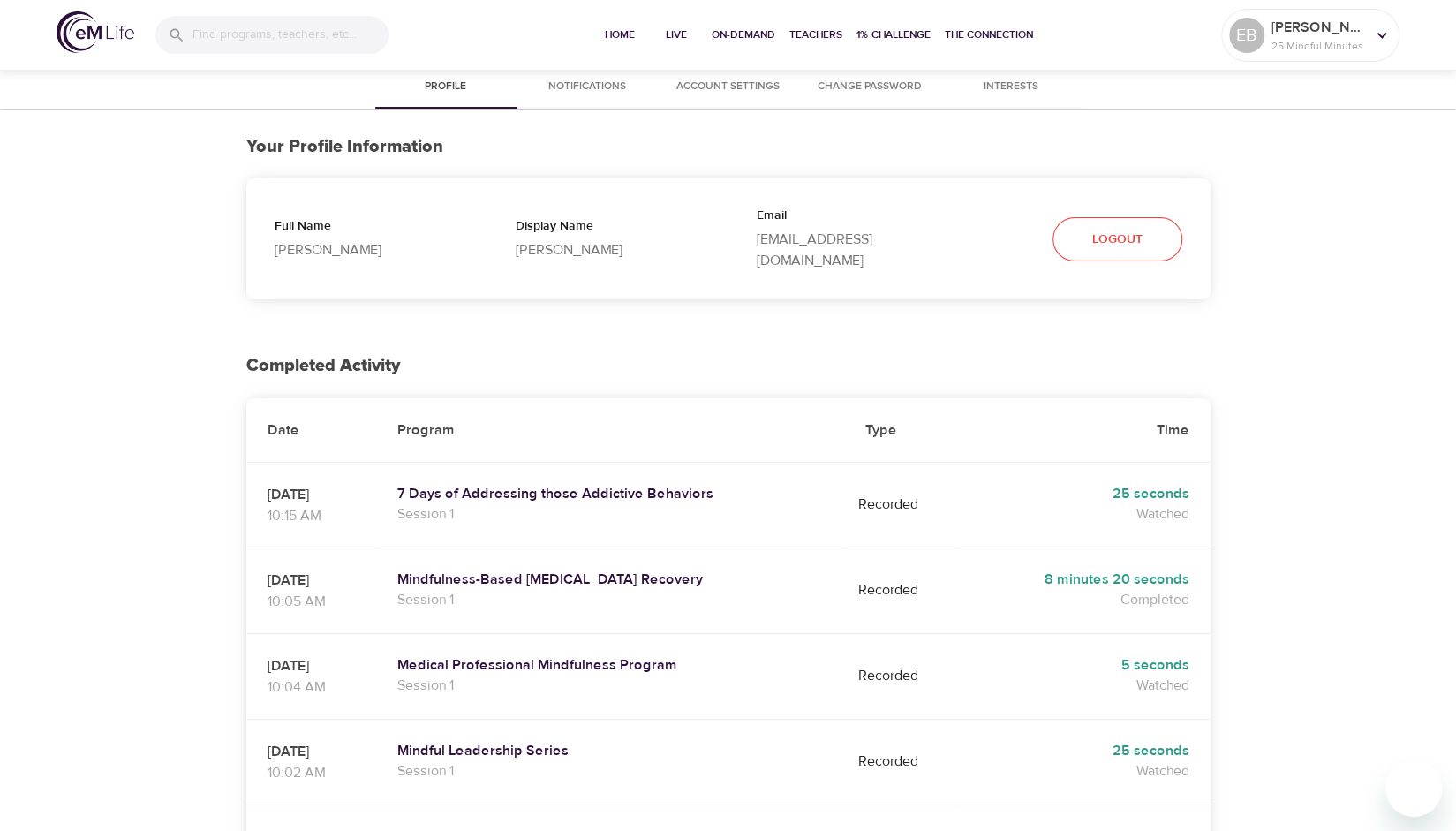
click at [755, 89] on span "Account Settings" at bounding box center [728, 87] width 120 height 19
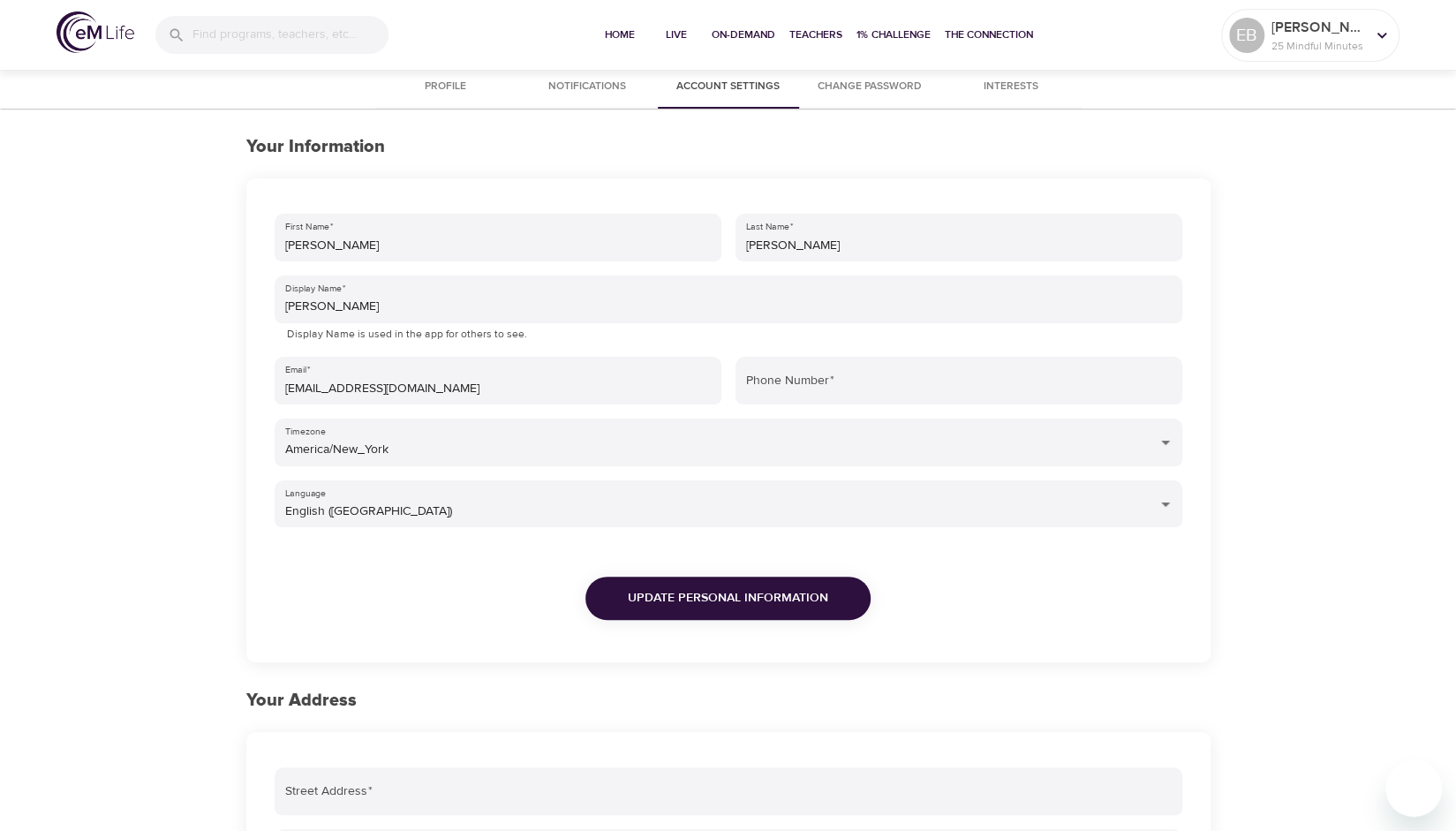
click at [598, 93] on span "Notifications" at bounding box center [587, 87] width 120 height 19
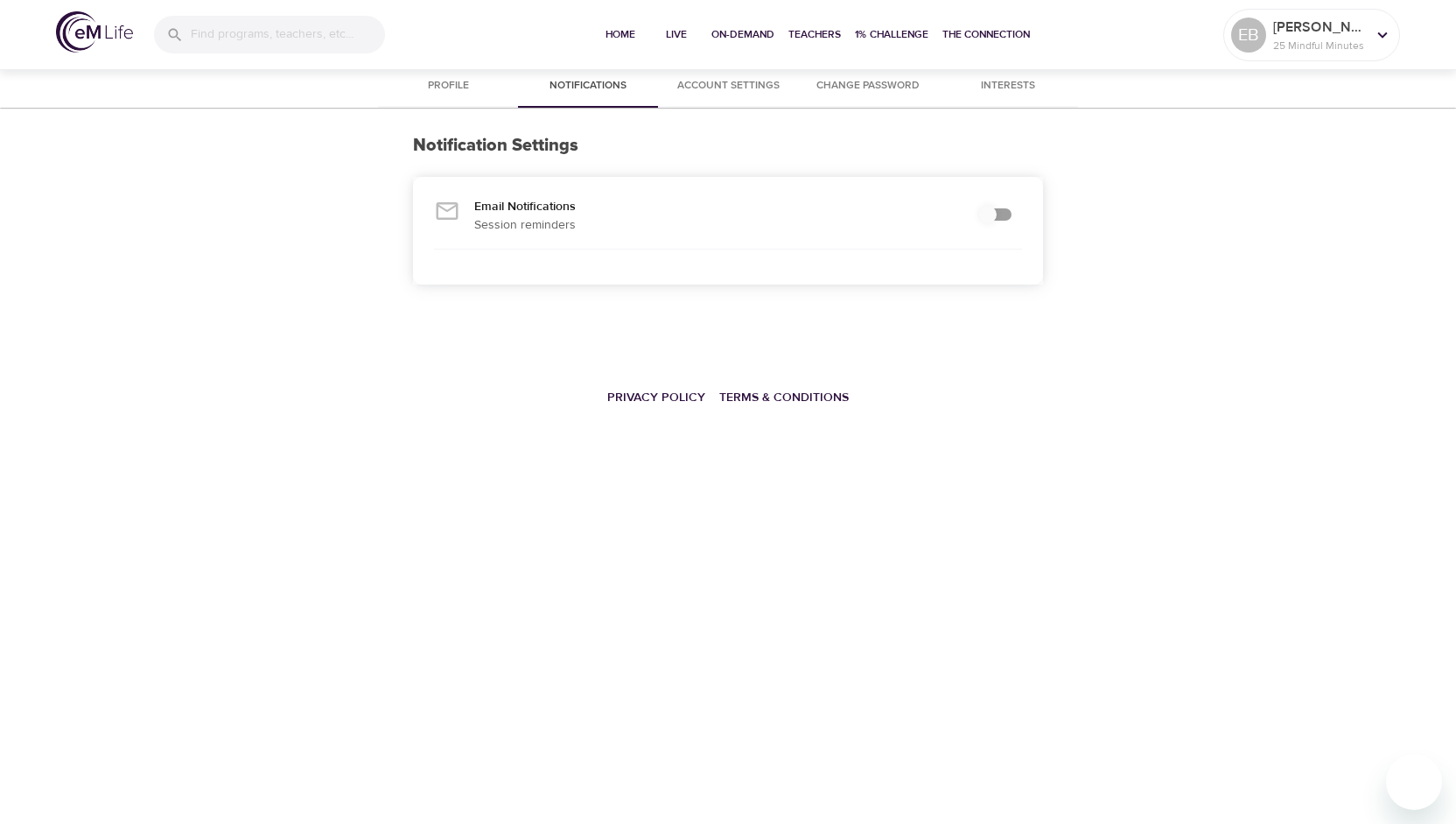
checkbox input "true"
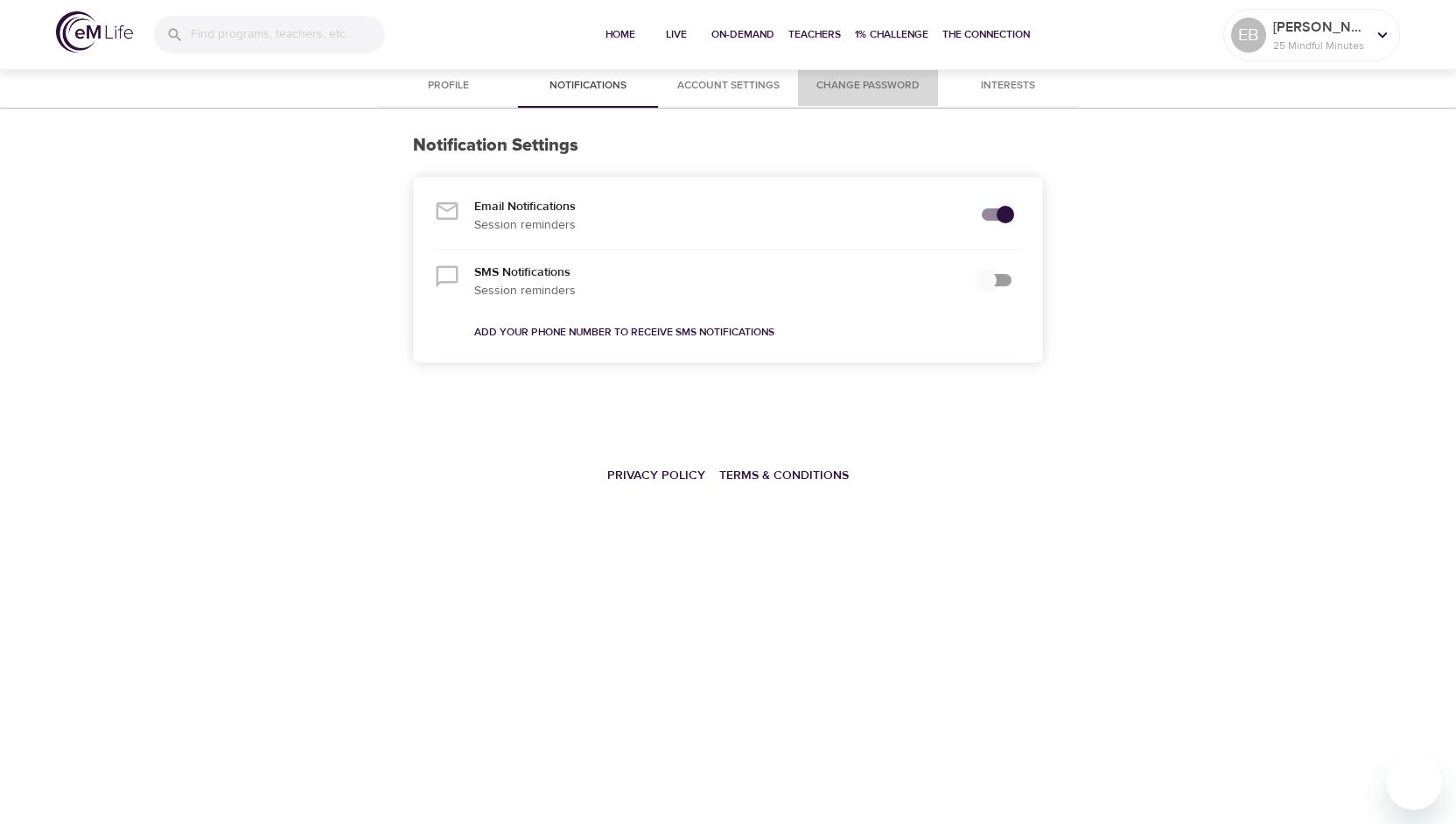
click at [865, 93] on span "Change Password" at bounding box center [868, 86] width 119 height 19
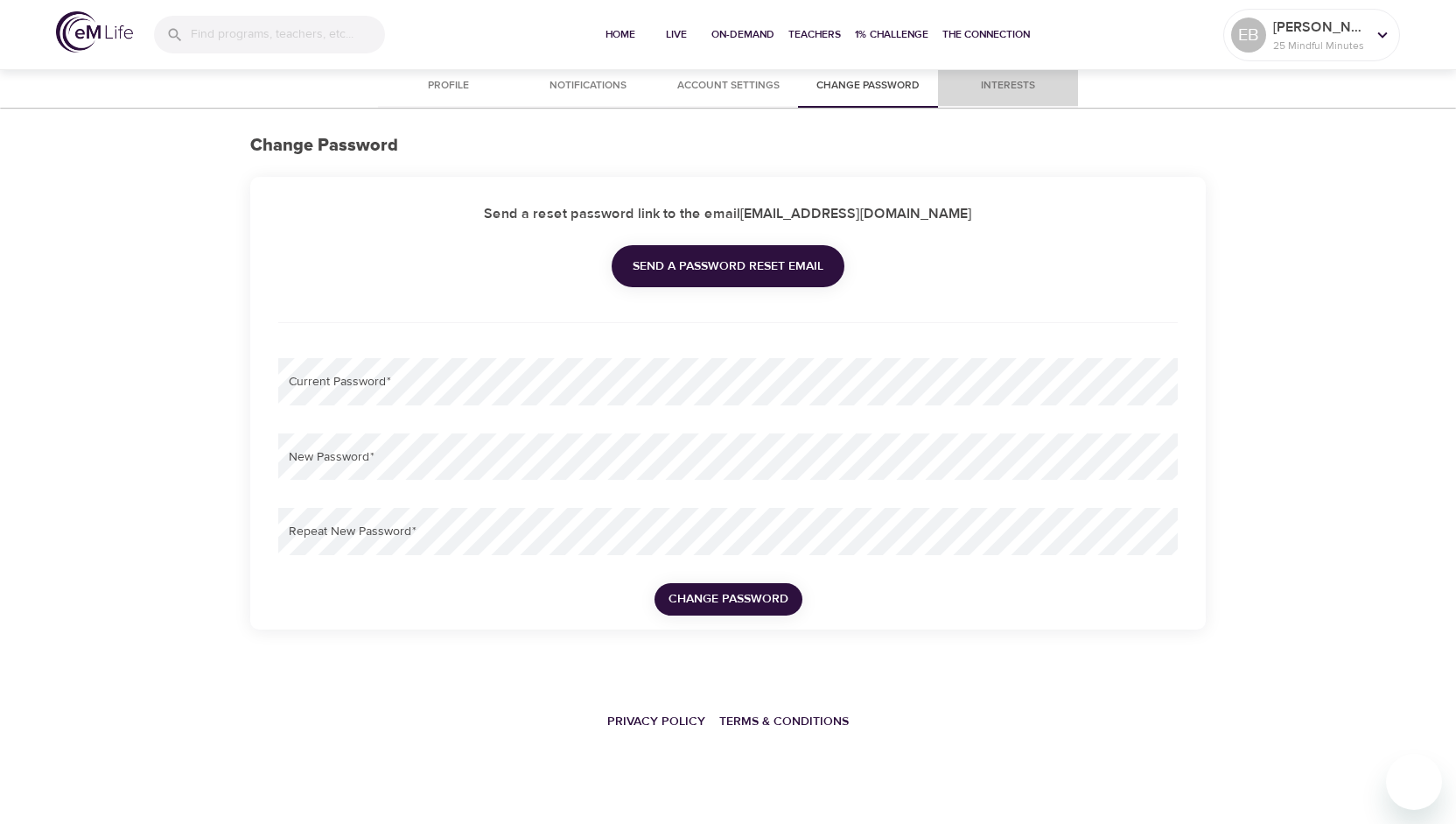
click at [1004, 86] on span "Interests" at bounding box center [1007, 86] width 119 height 19
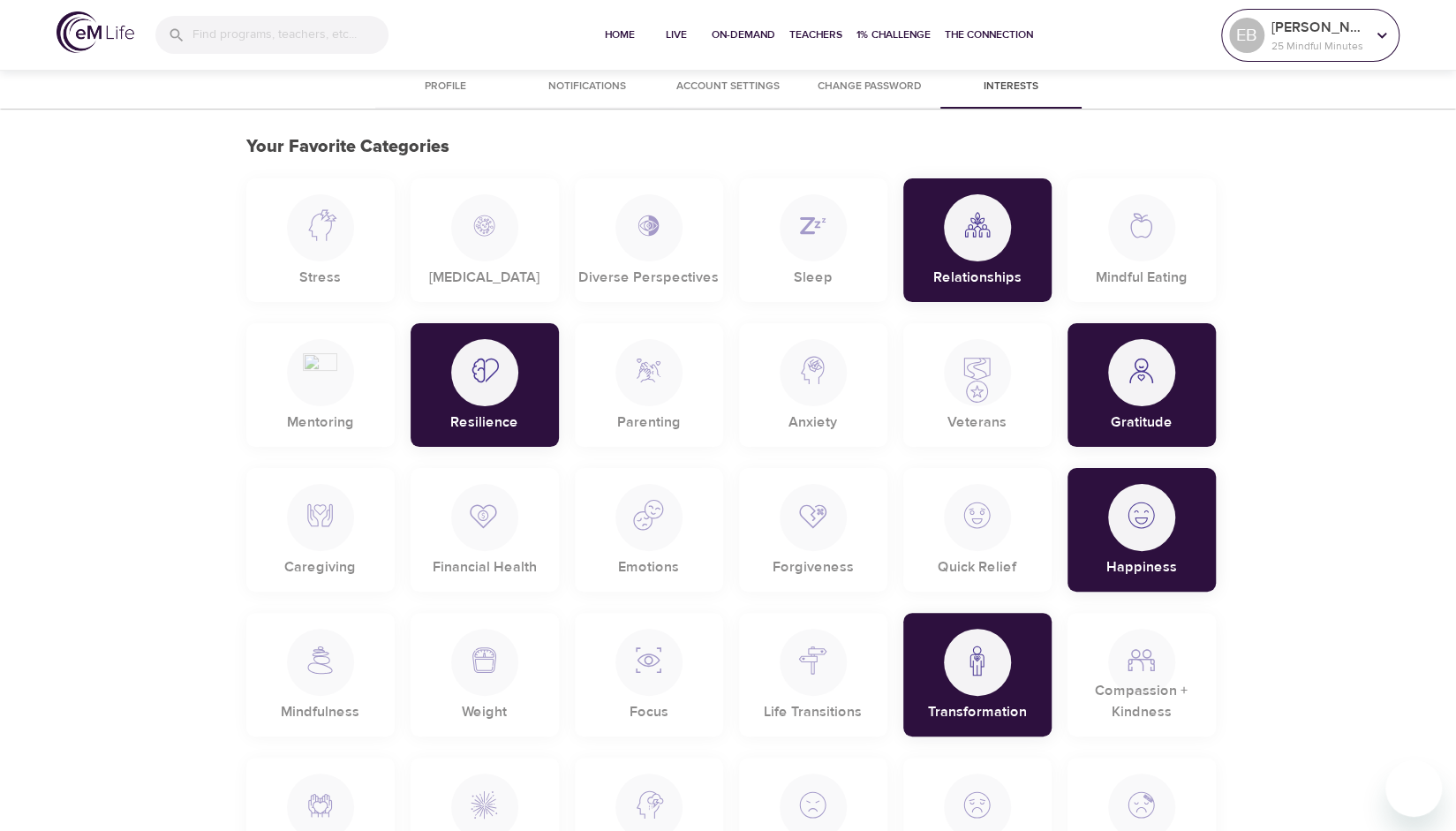
click at [1367, 33] on div "[PERSON_NAME] 25 Mindful Minutes" at bounding box center [1318, 35] width 100 height 44
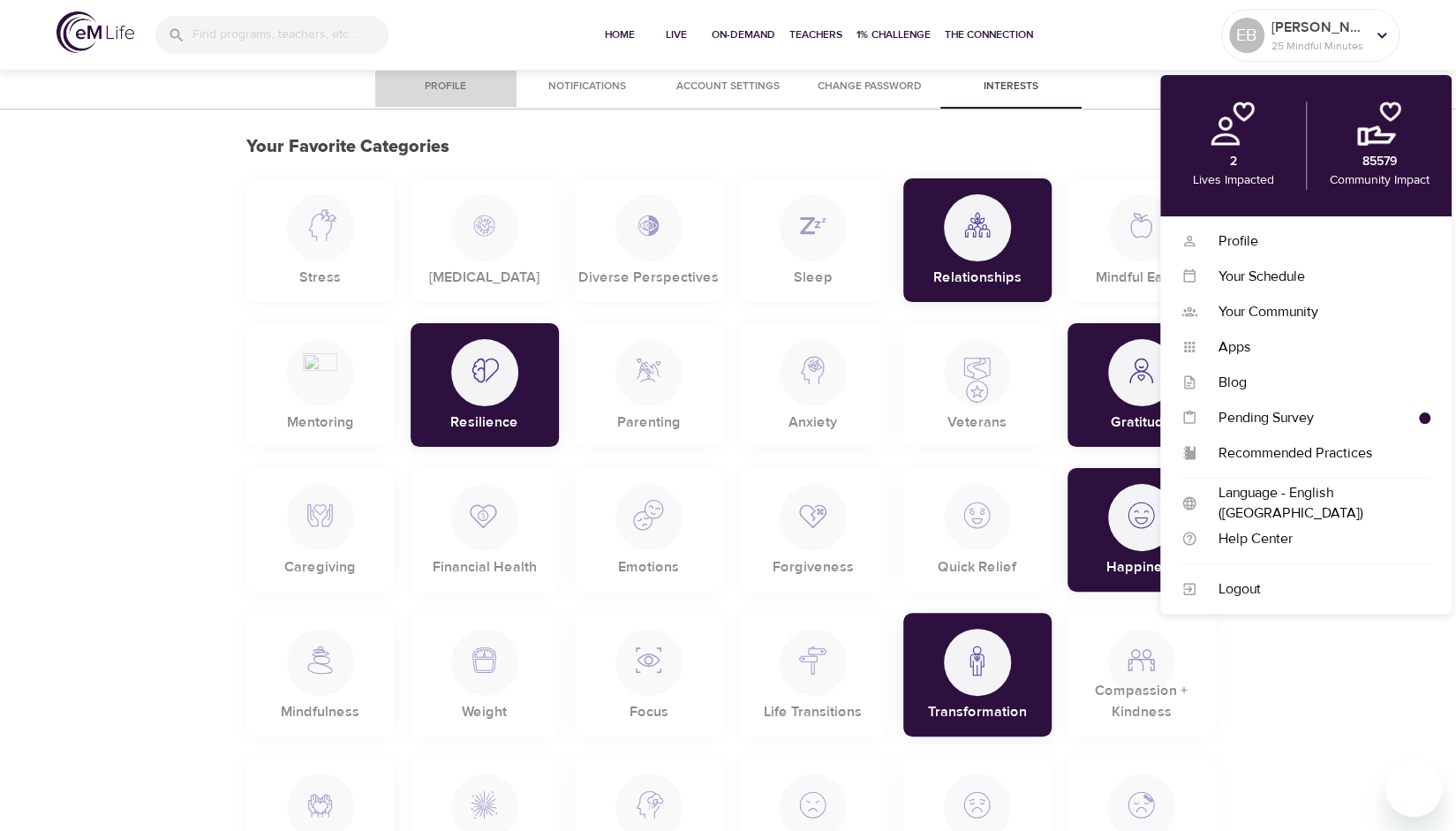
click at [463, 82] on span "Profile" at bounding box center [445, 87] width 120 height 19
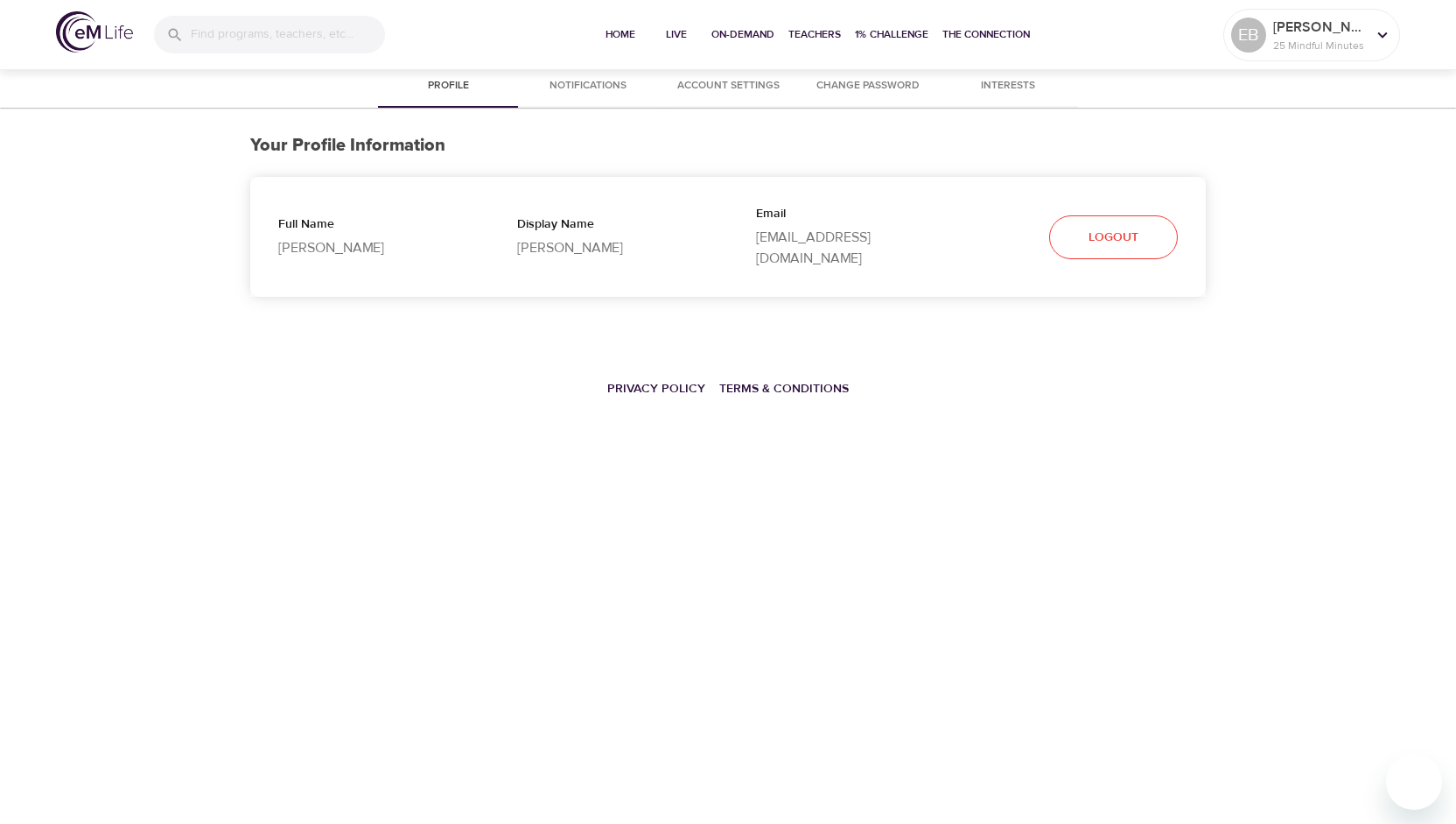
select select "10"
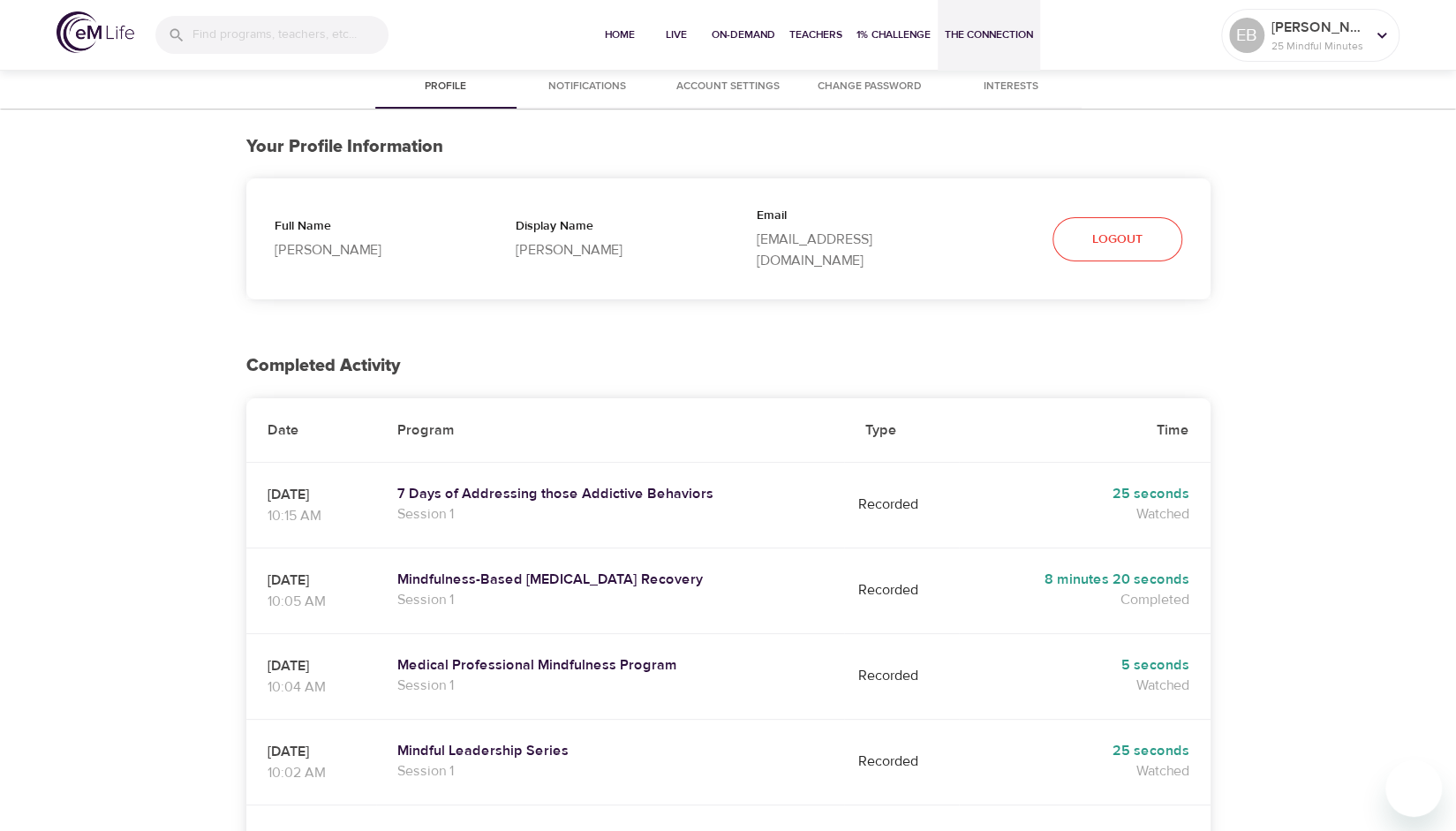
click at [981, 35] on span "The Connection" at bounding box center [988, 35] width 88 height 19
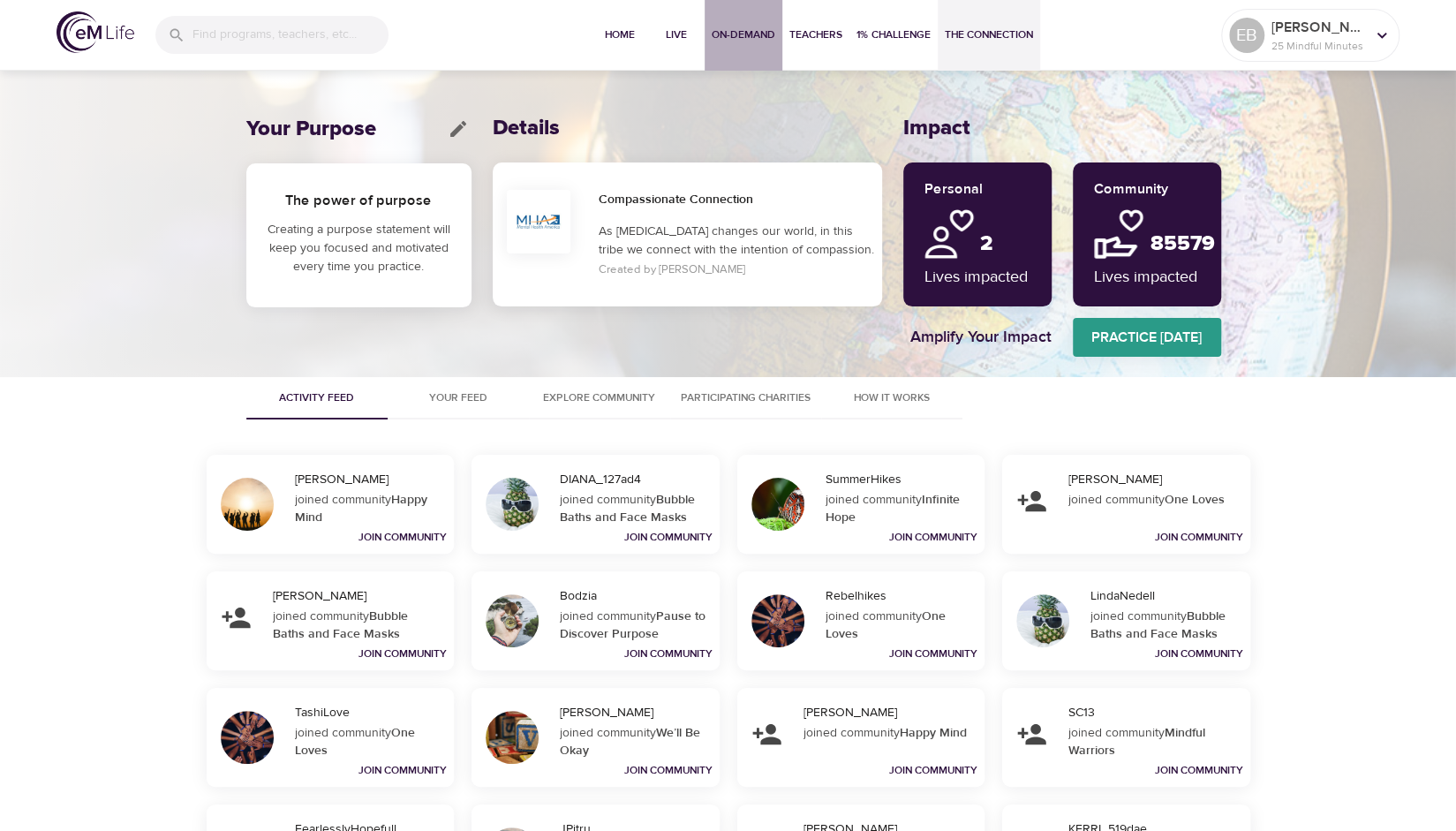
click at [735, 31] on span "On-Demand" at bounding box center [743, 35] width 63 height 19
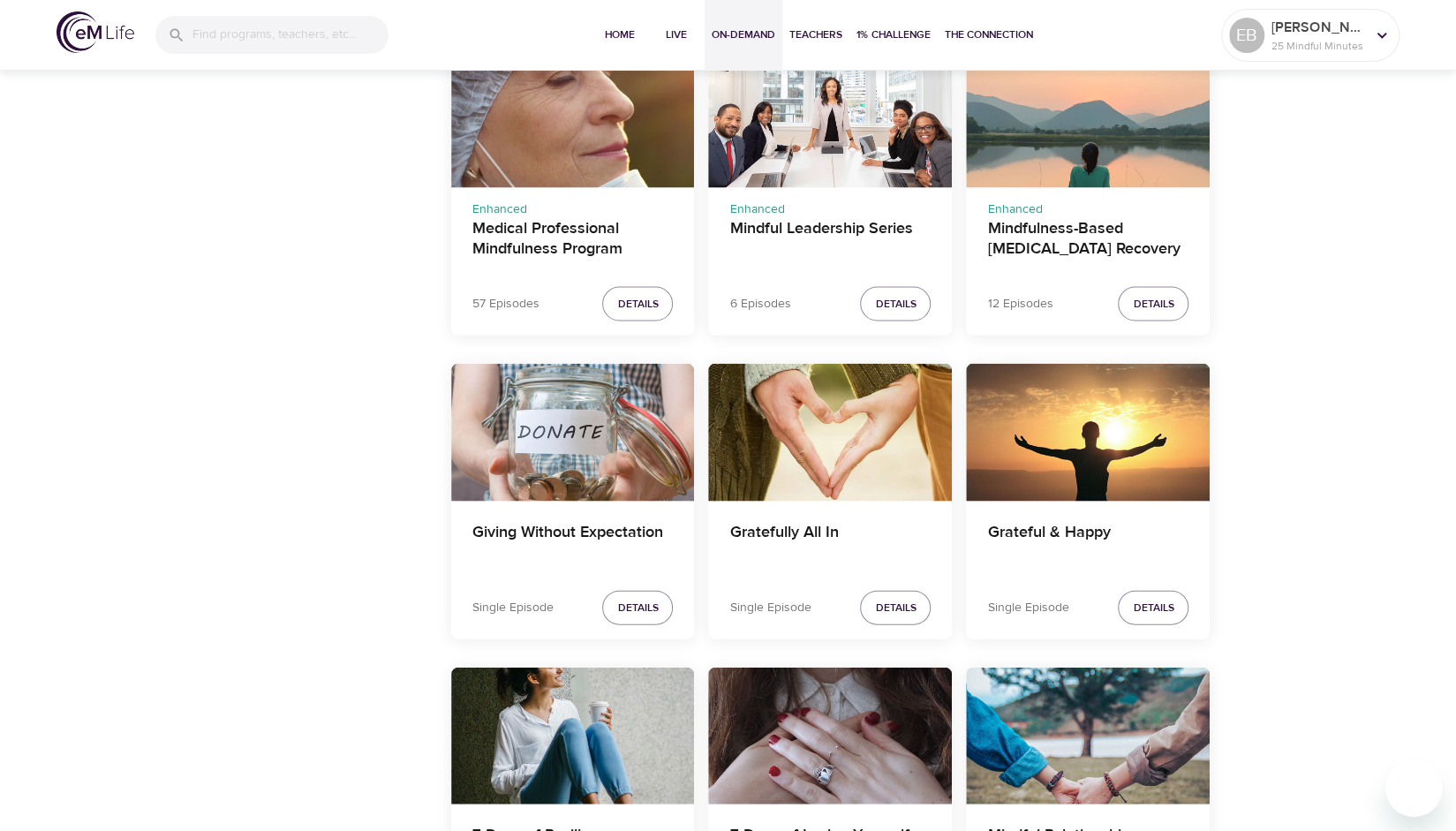
scroll to position [2074, 0]
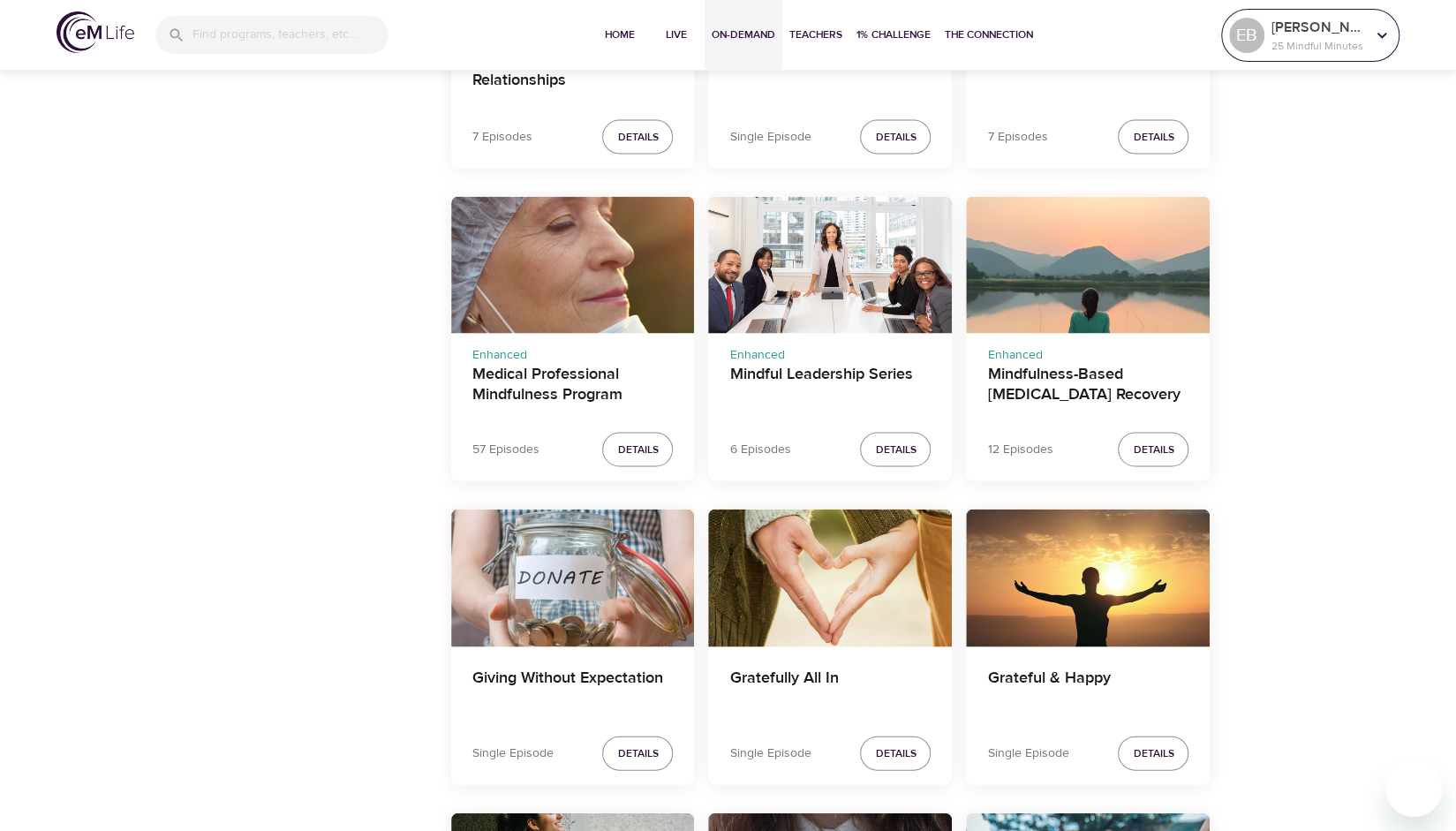
click at [1346, 29] on p "[PERSON_NAME]" at bounding box center [1318, 27] width 94 height 21
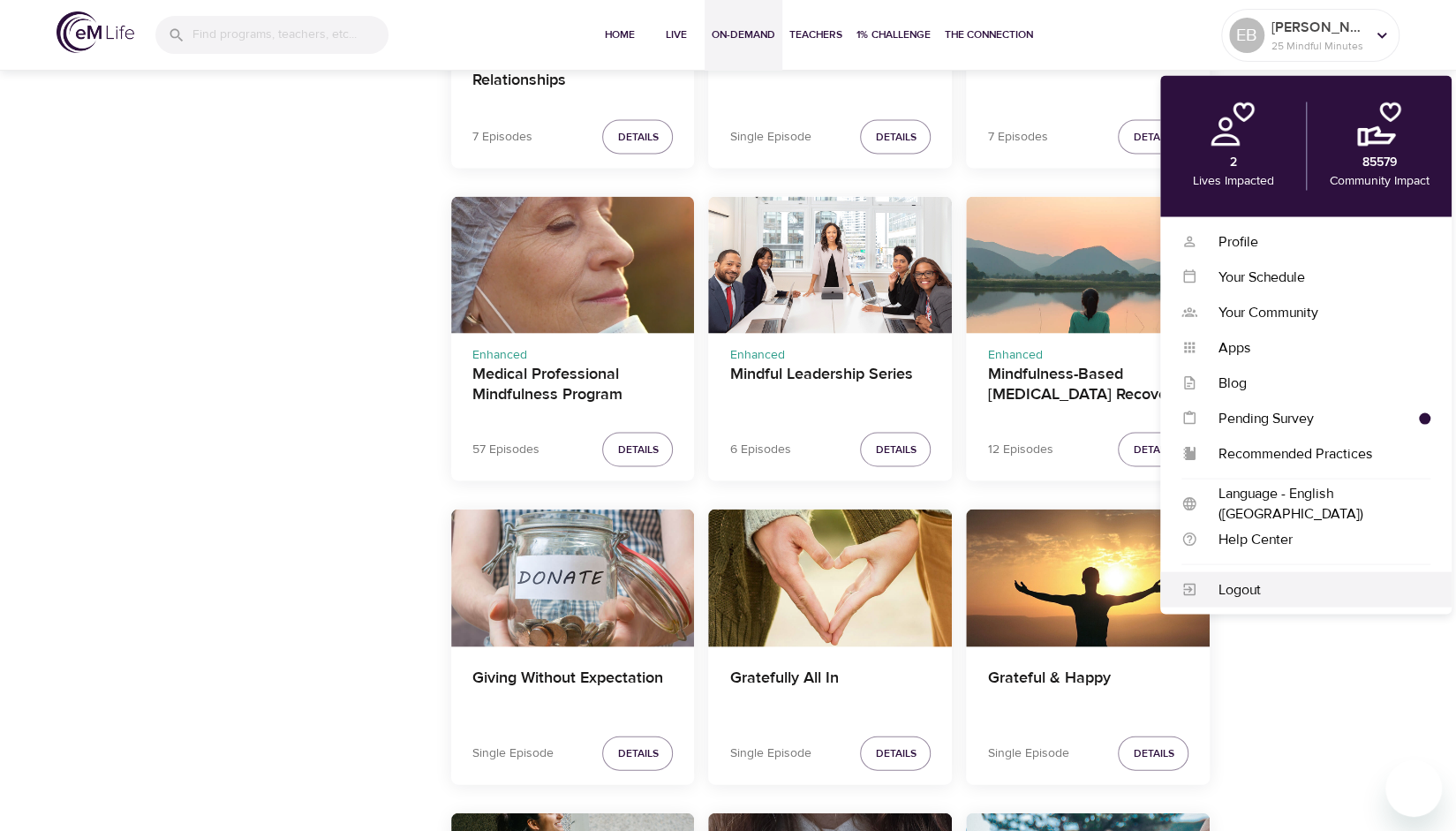
click at [1245, 596] on div "Logout" at bounding box center [1313, 589] width 234 height 20
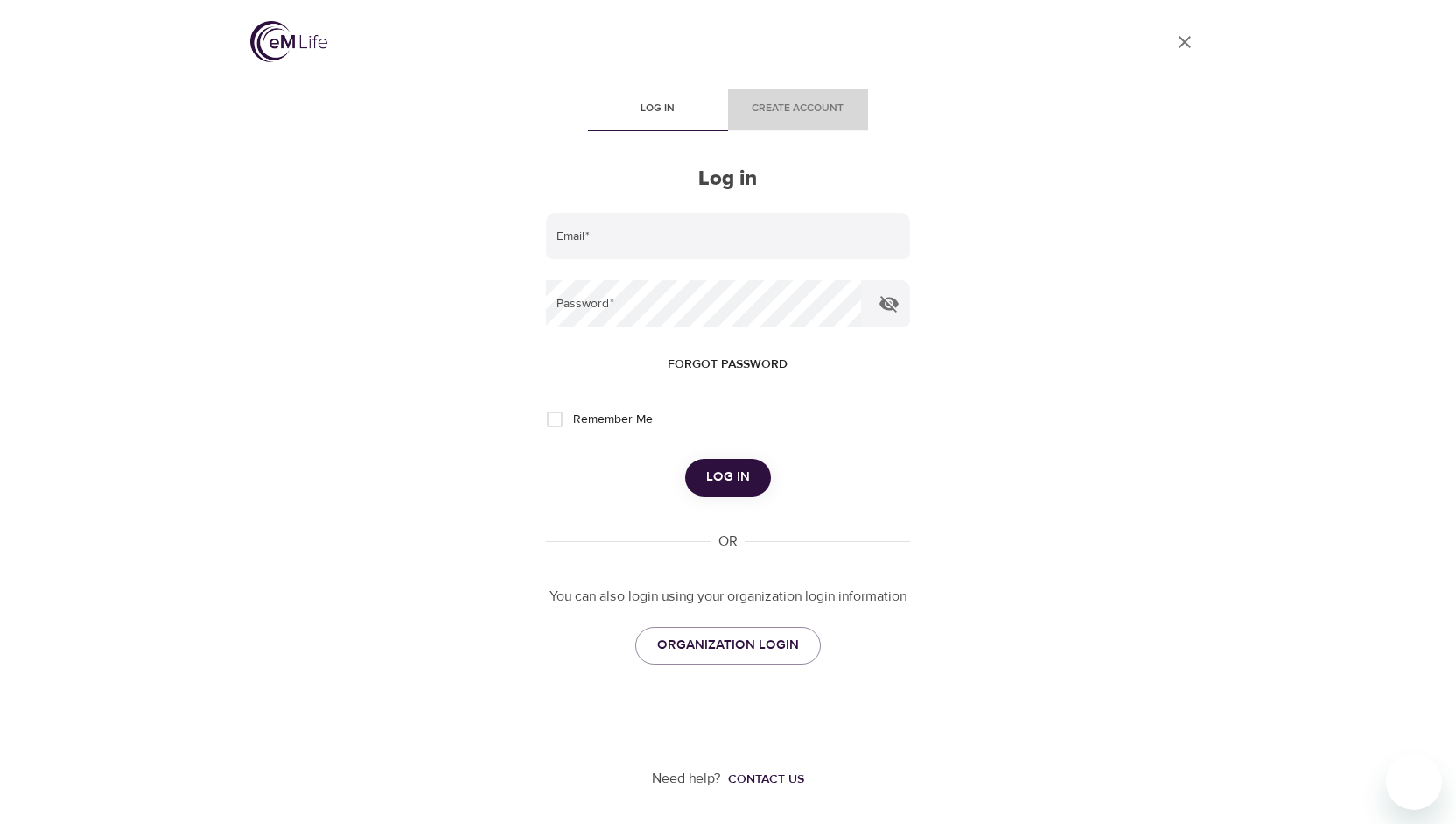
click at [829, 102] on span "Create account" at bounding box center [797, 109] width 119 height 19
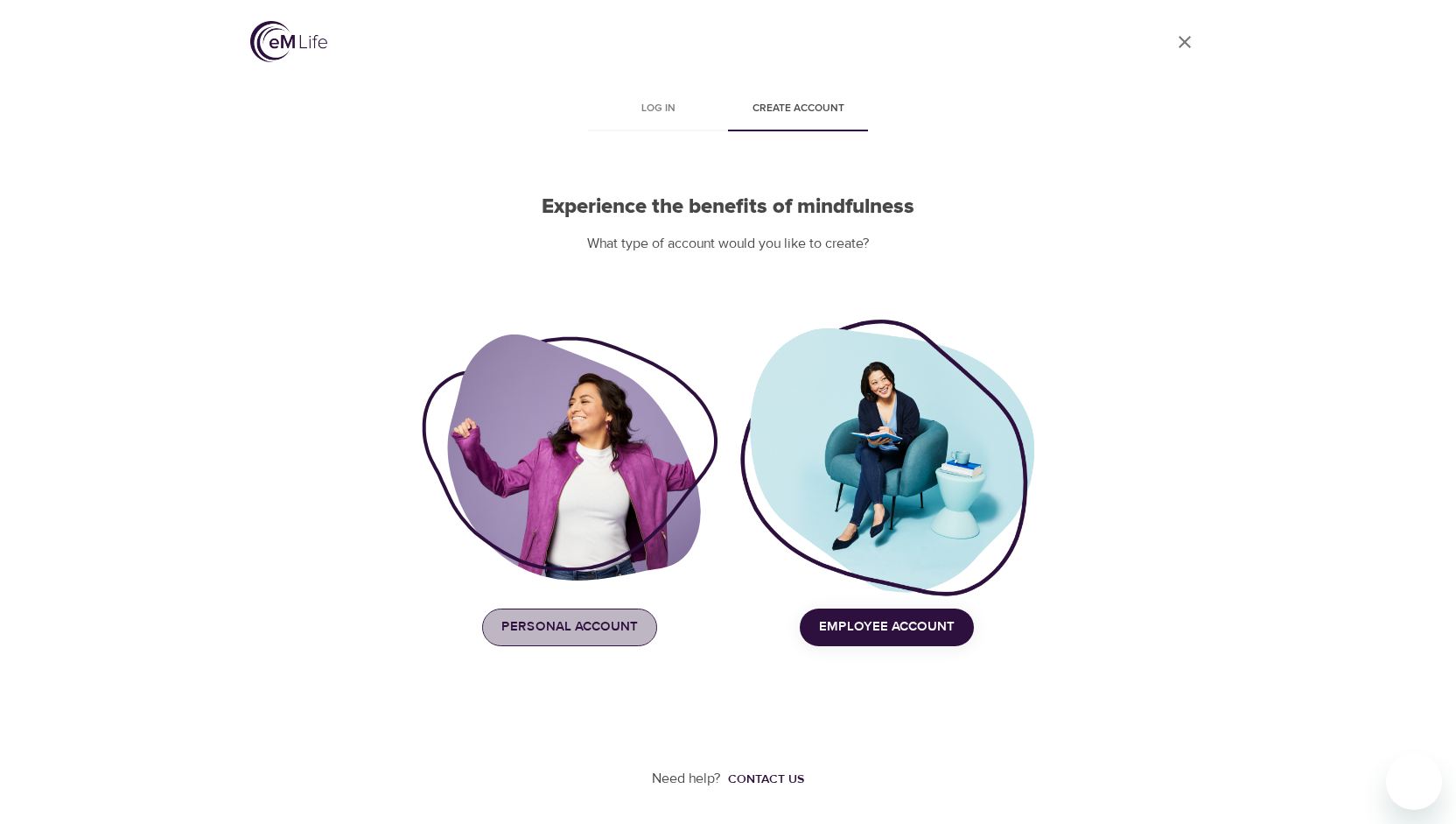
click at [574, 629] on span "Personal Account" at bounding box center [570, 627] width 137 height 22
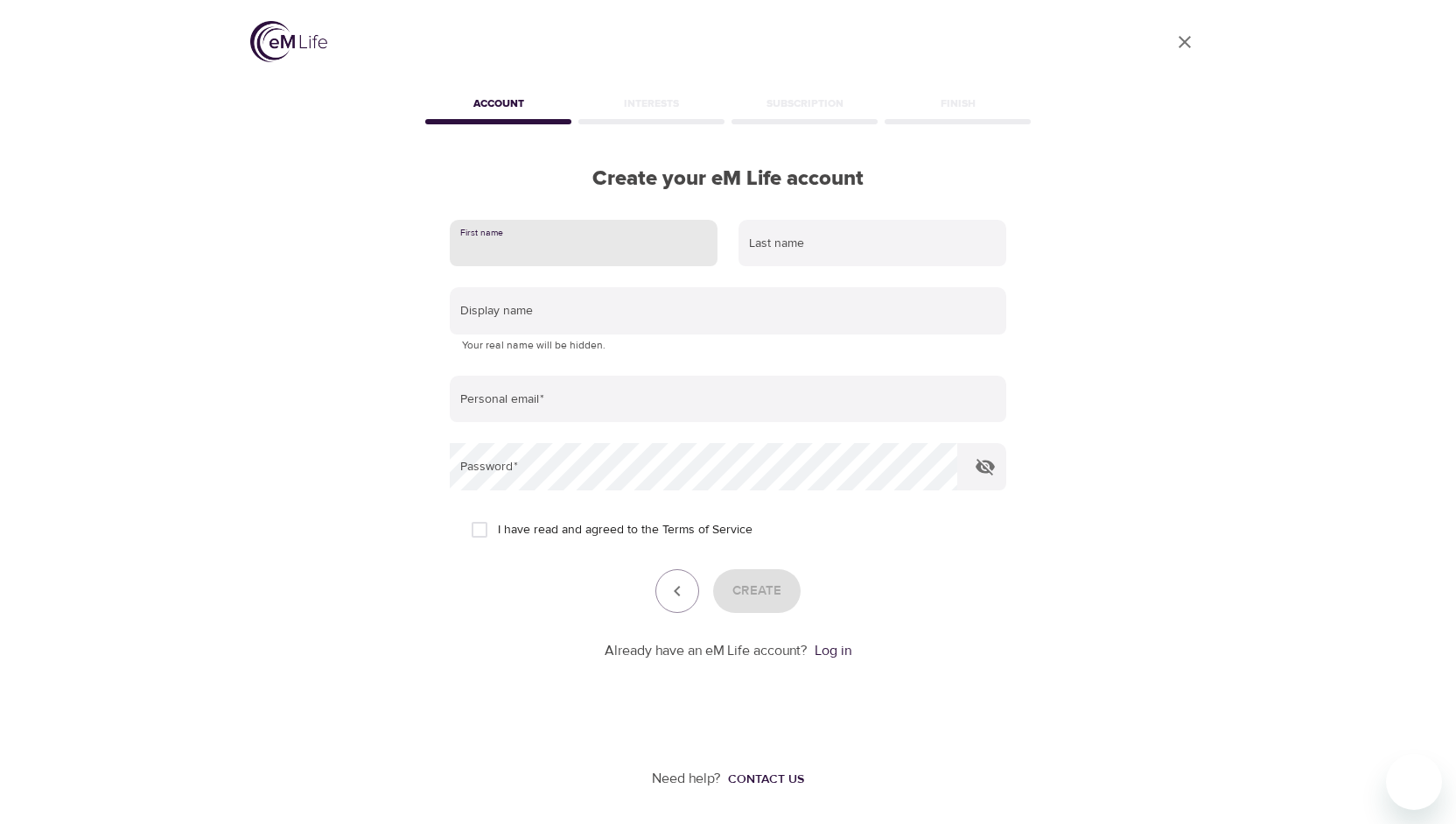
click at [631, 255] on input "text" at bounding box center [584, 243] width 268 height 47
type input "[PERSON_NAME]"
click at [787, 241] on input "text" at bounding box center [872, 243] width 268 height 47
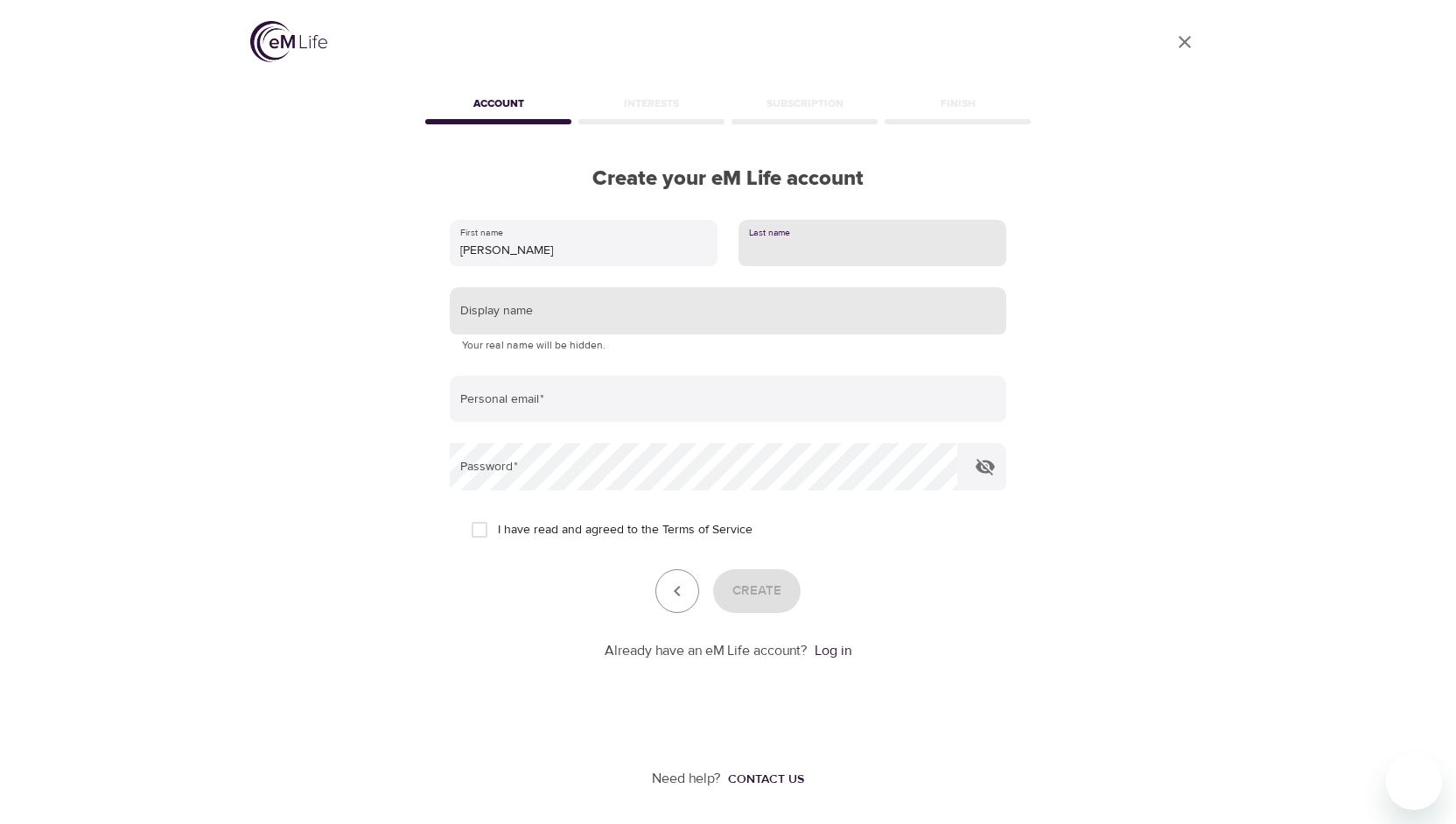
type input "[PERSON_NAME]"
click at [777, 305] on input "text" at bounding box center [728, 310] width 557 height 47
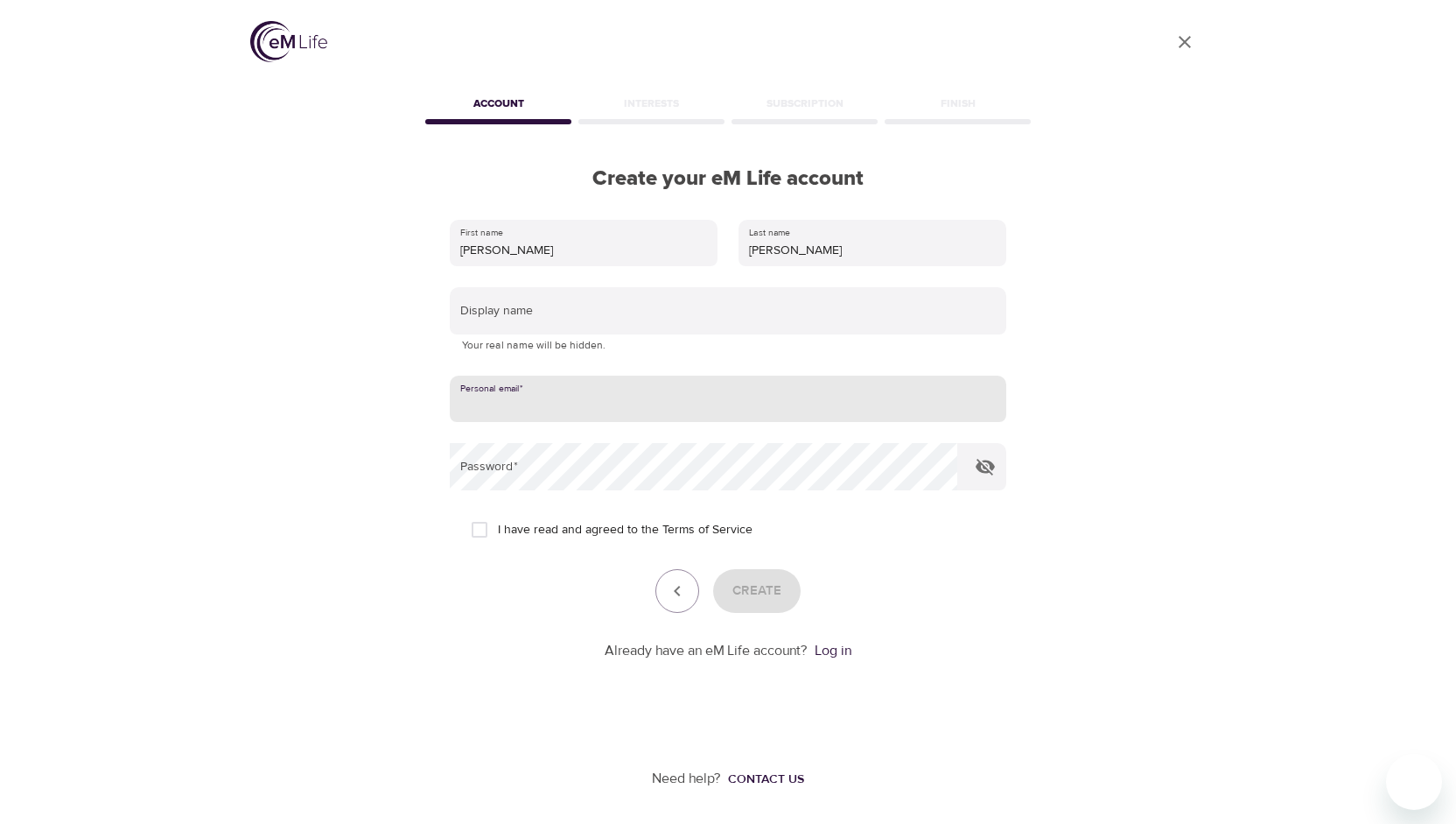
click at [643, 393] on input "email" at bounding box center [728, 399] width 557 height 47
type input "[EMAIL_ADDRESS][DOMAIN_NAME]"
click at [470, 524] on input "I have read and agreed to the Terms of Service" at bounding box center [479, 529] width 37 height 37
checkbox input "true"
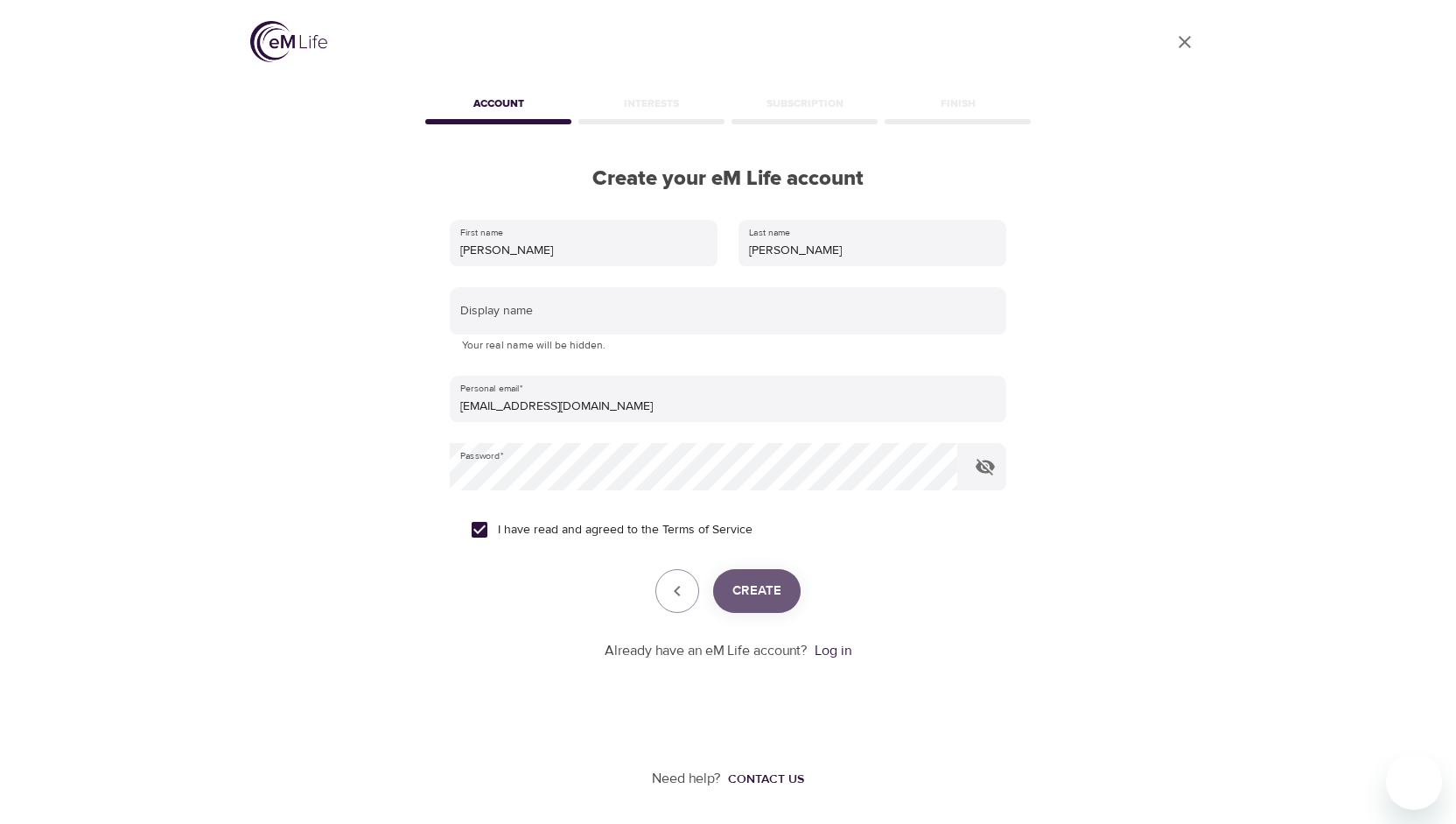
click at [782, 590] on button "Create" at bounding box center [756, 591] width 87 height 44
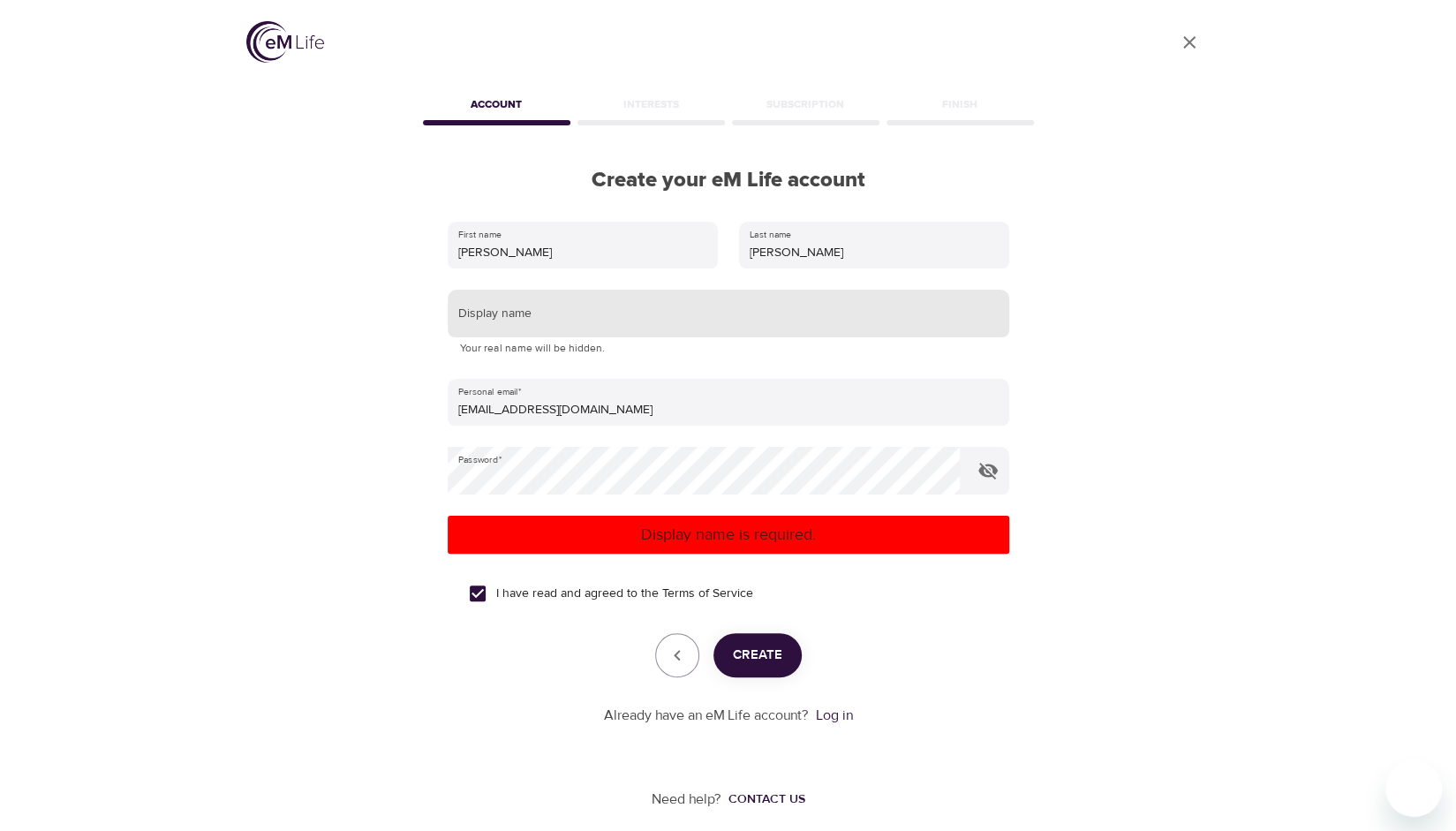
click at [578, 300] on input "text" at bounding box center [729, 313] width 562 height 47
click at [754, 642] on button "Create" at bounding box center [757, 655] width 88 height 44
click at [558, 308] on input "[PERSON_NAME]" at bounding box center [729, 313] width 562 height 47
type input "[PERSON_NAME] 2"
click at [773, 670] on button "Create" at bounding box center [757, 655] width 88 height 44
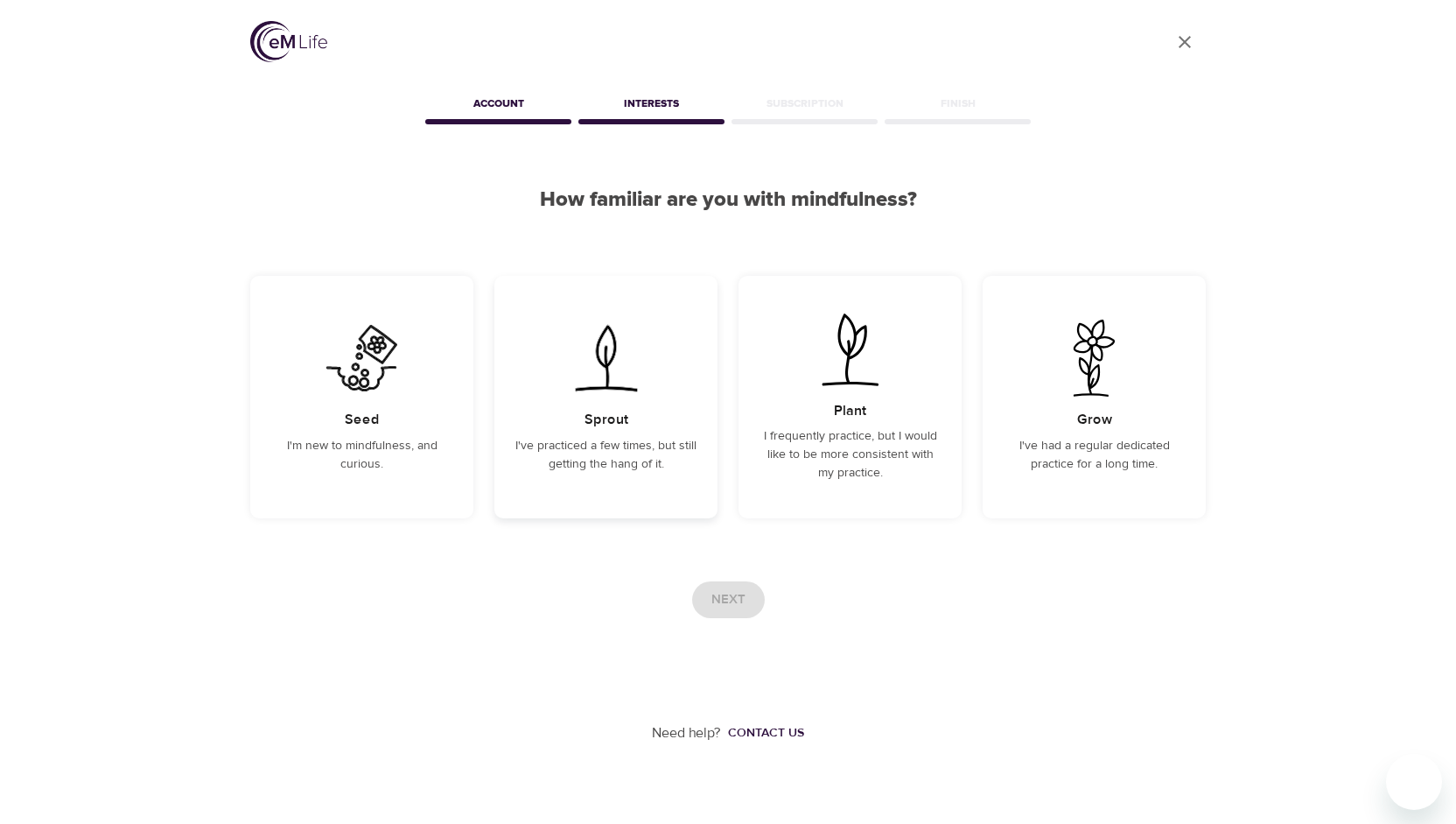
click at [568, 494] on div "Sprout I've practiced a few times, but still getting the hang of it." at bounding box center [606, 397] width 223 height 243
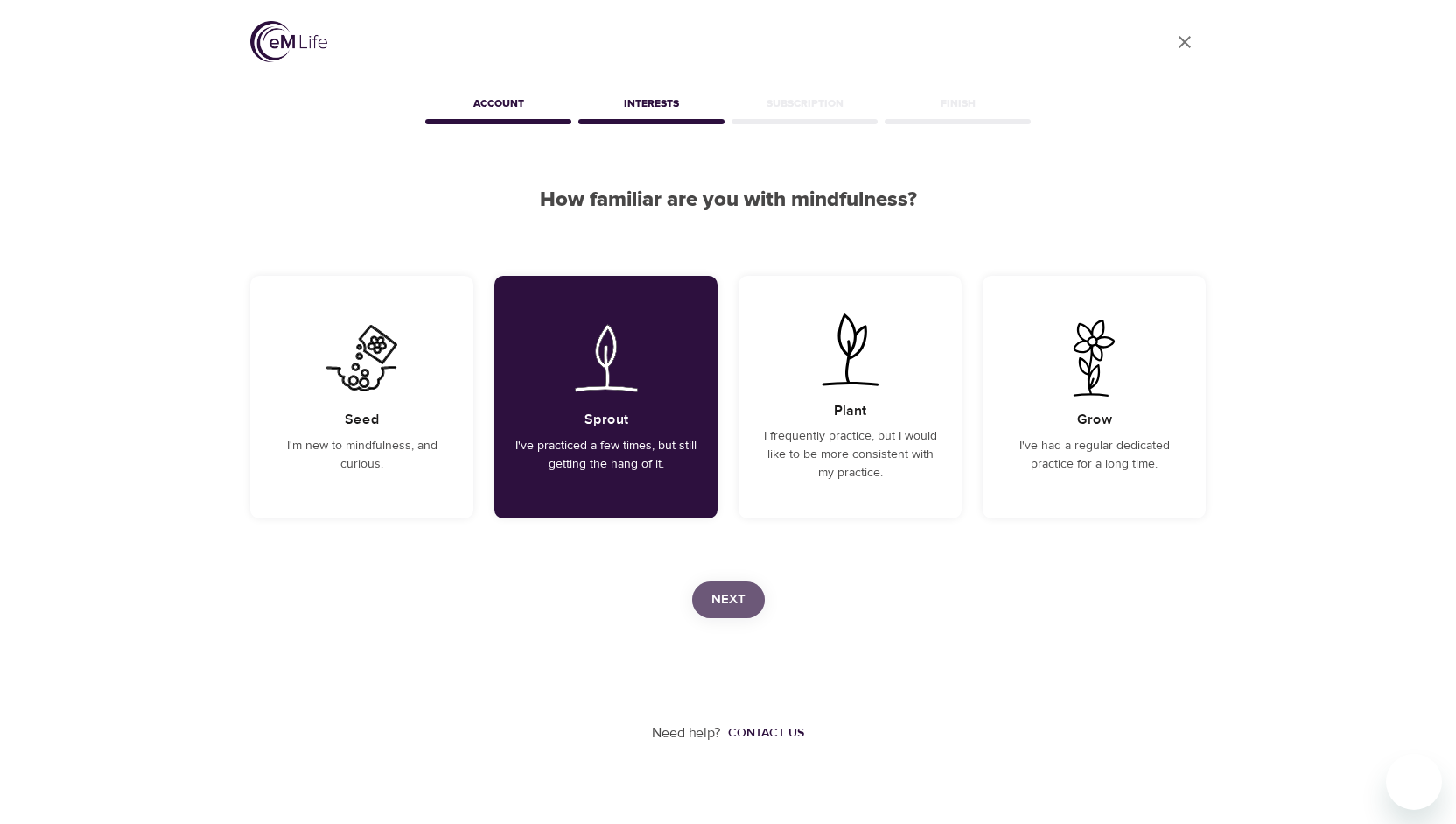
click at [730, 611] on button "Next" at bounding box center [729, 599] width 73 height 37
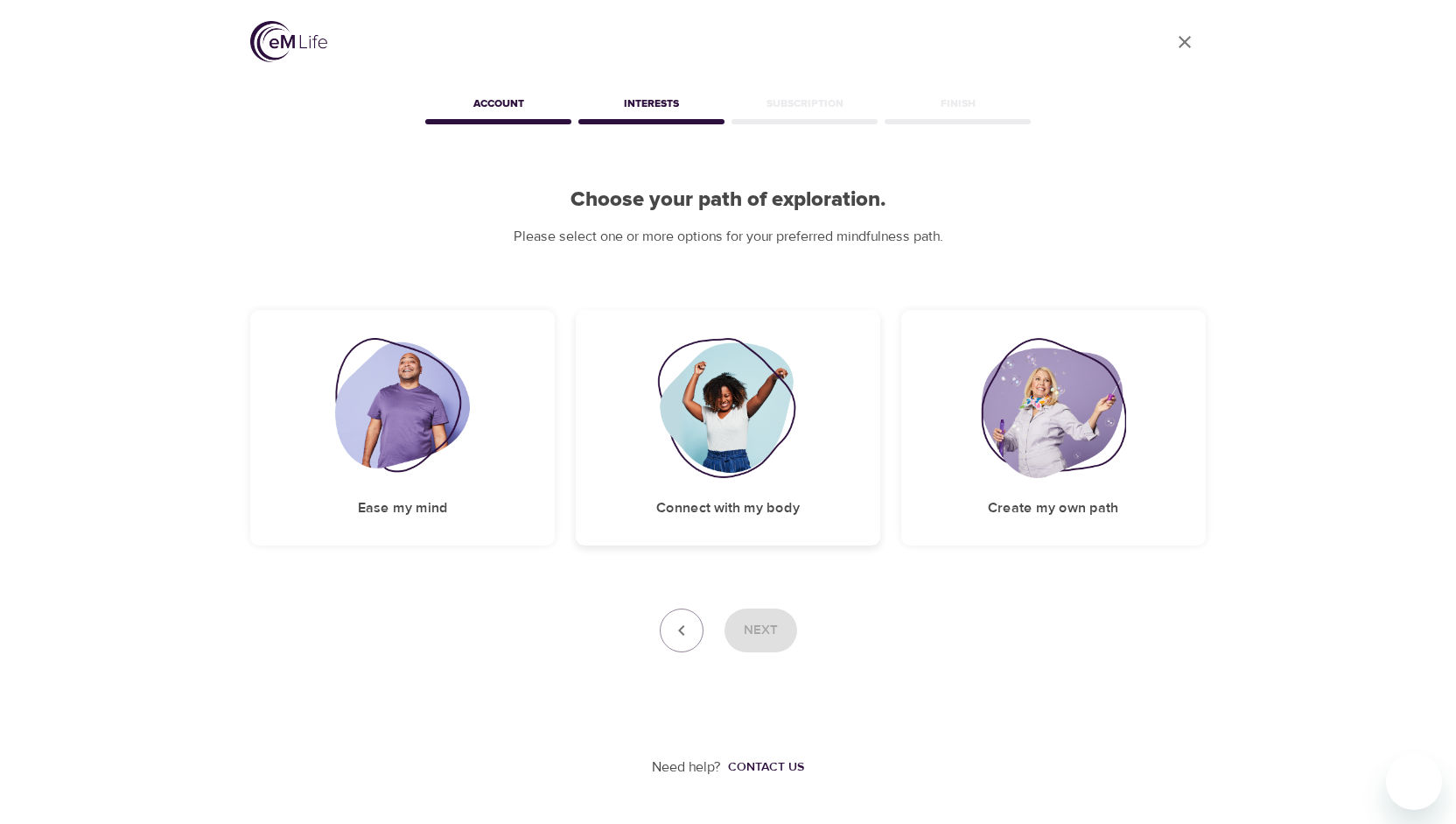
click at [787, 473] on img at bounding box center [727, 407] width 141 height 140
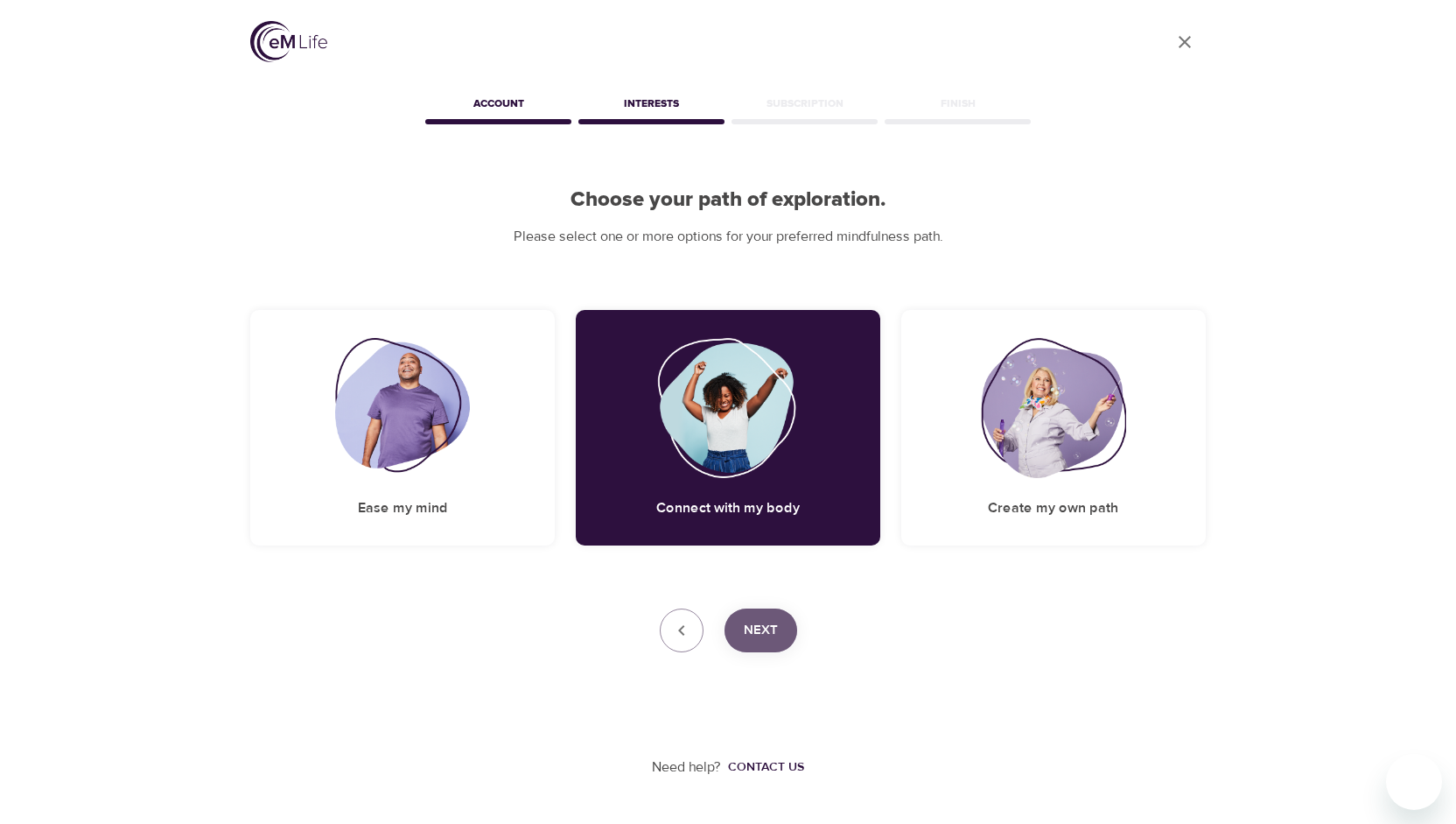
click at [775, 626] on span "Next" at bounding box center [761, 630] width 34 height 22
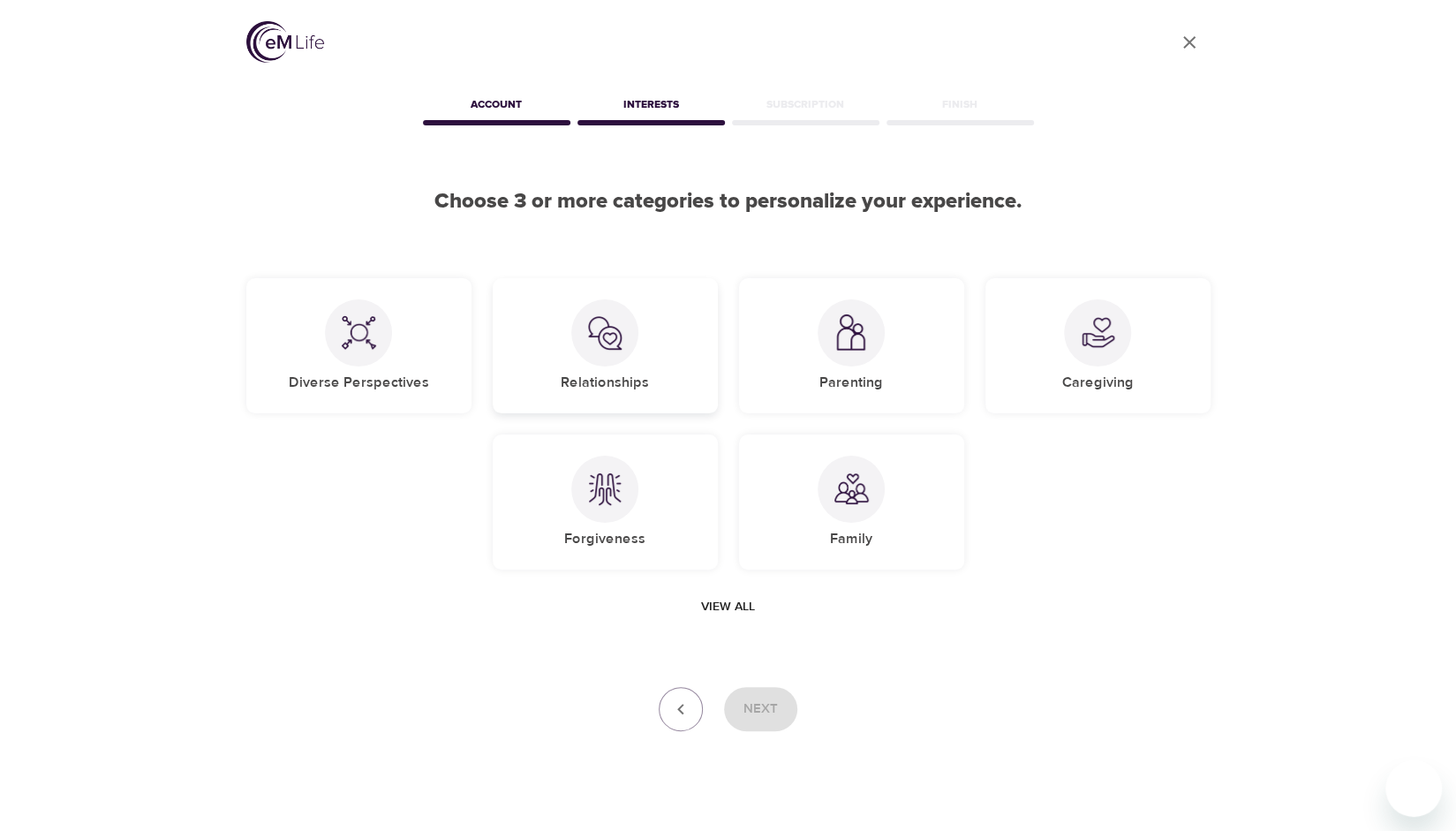
click at [582, 340] on div at bounding box center [604, 333] width 67 height 67
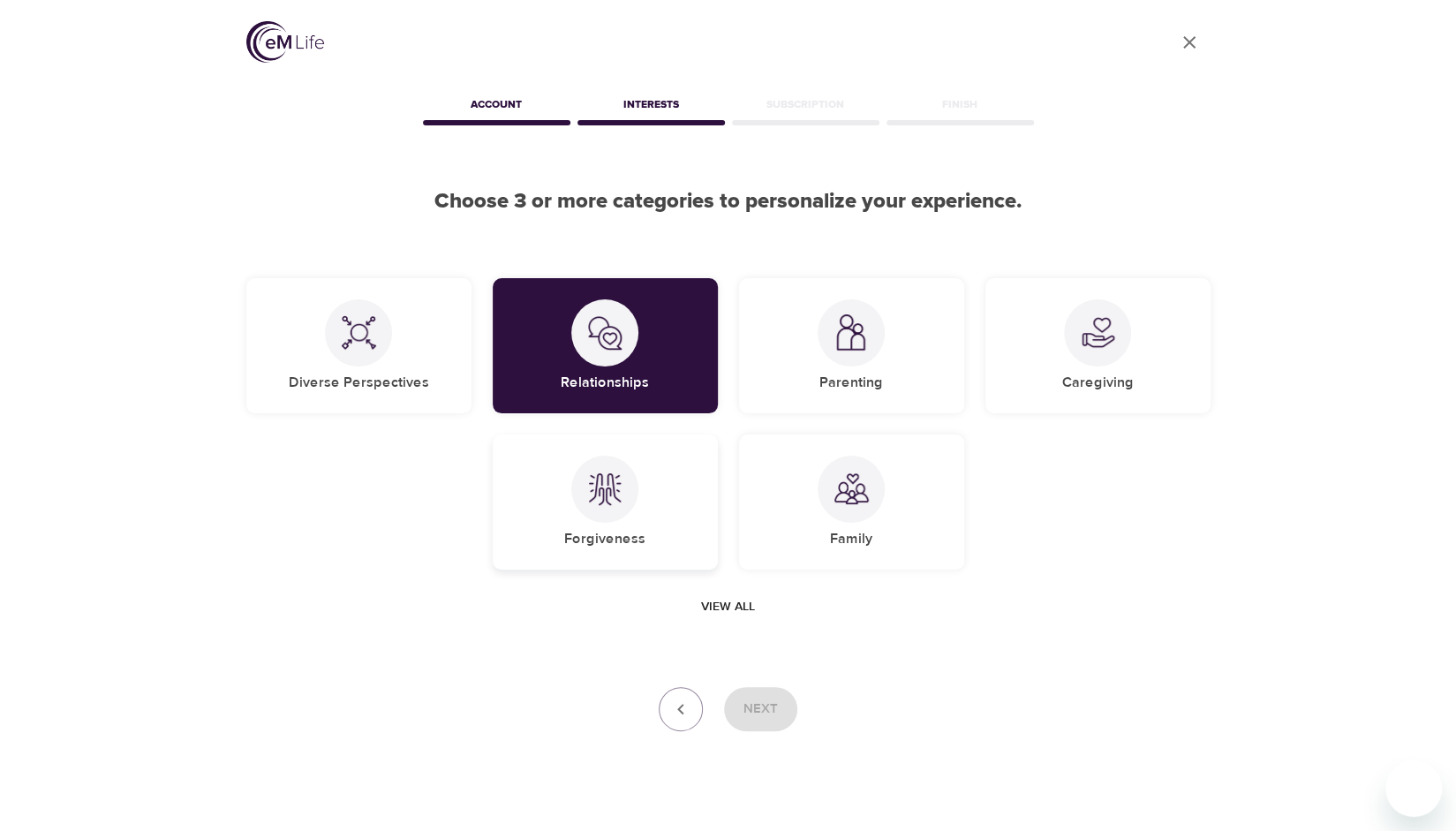
click at [637, 506] on div "Forgiveness" at bounding box center [605, 501] width 225 height 135
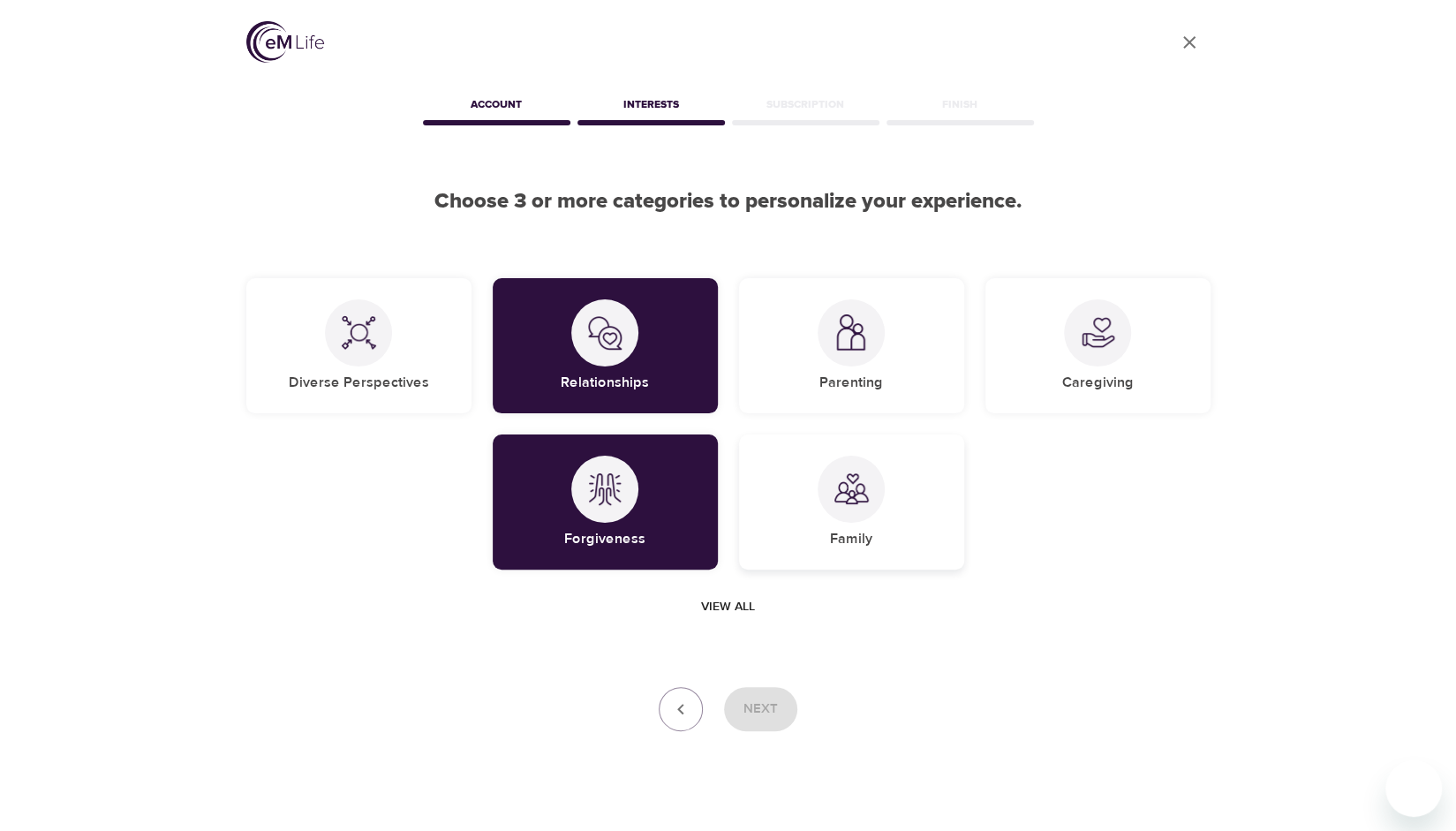
click at [875, 511] on div "Family" at bounding box center [852, 501] width 225 height 135
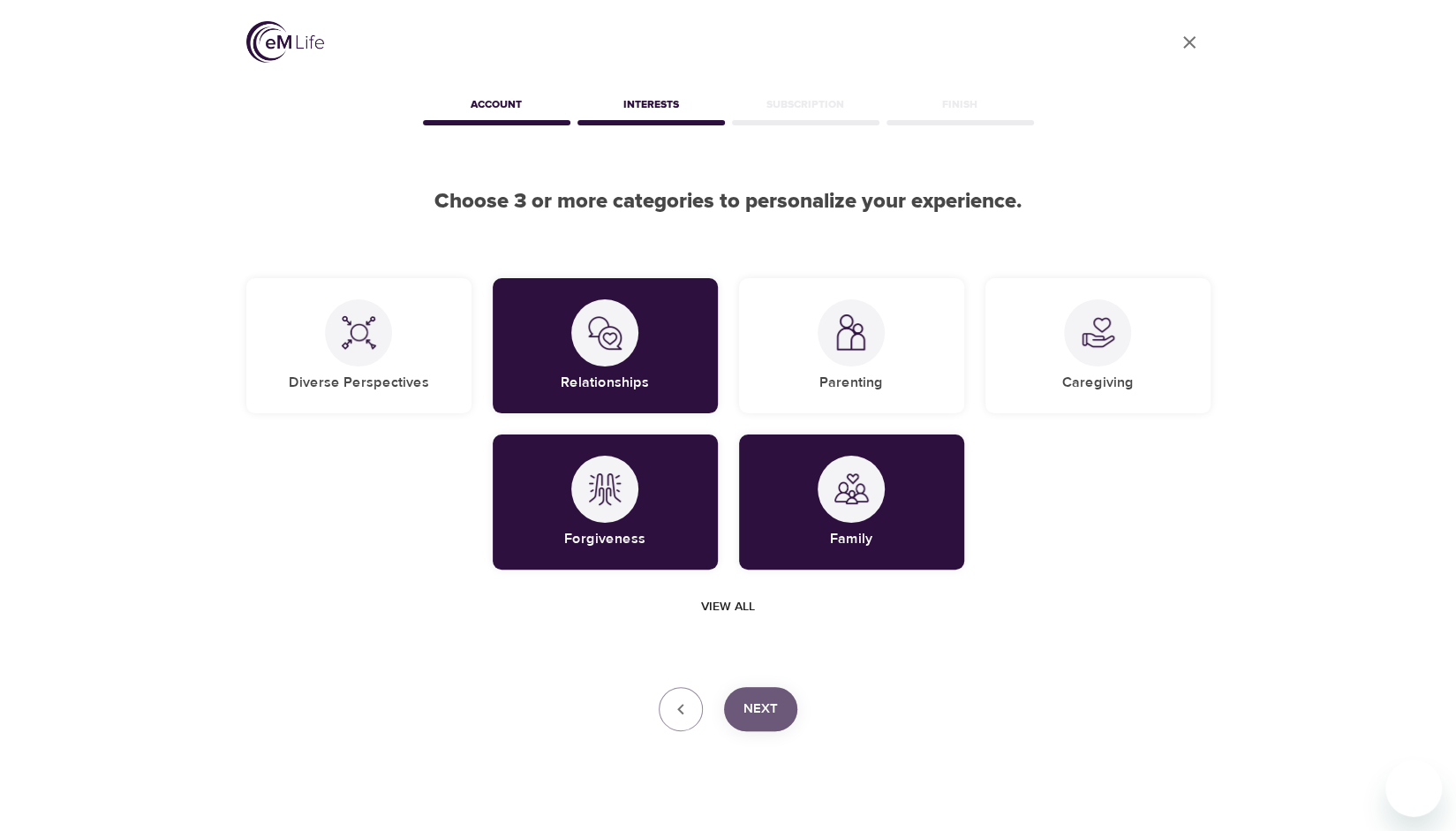
click at [787, 705] on button "Next" at bounding box center [761, 709] width 74 height 44
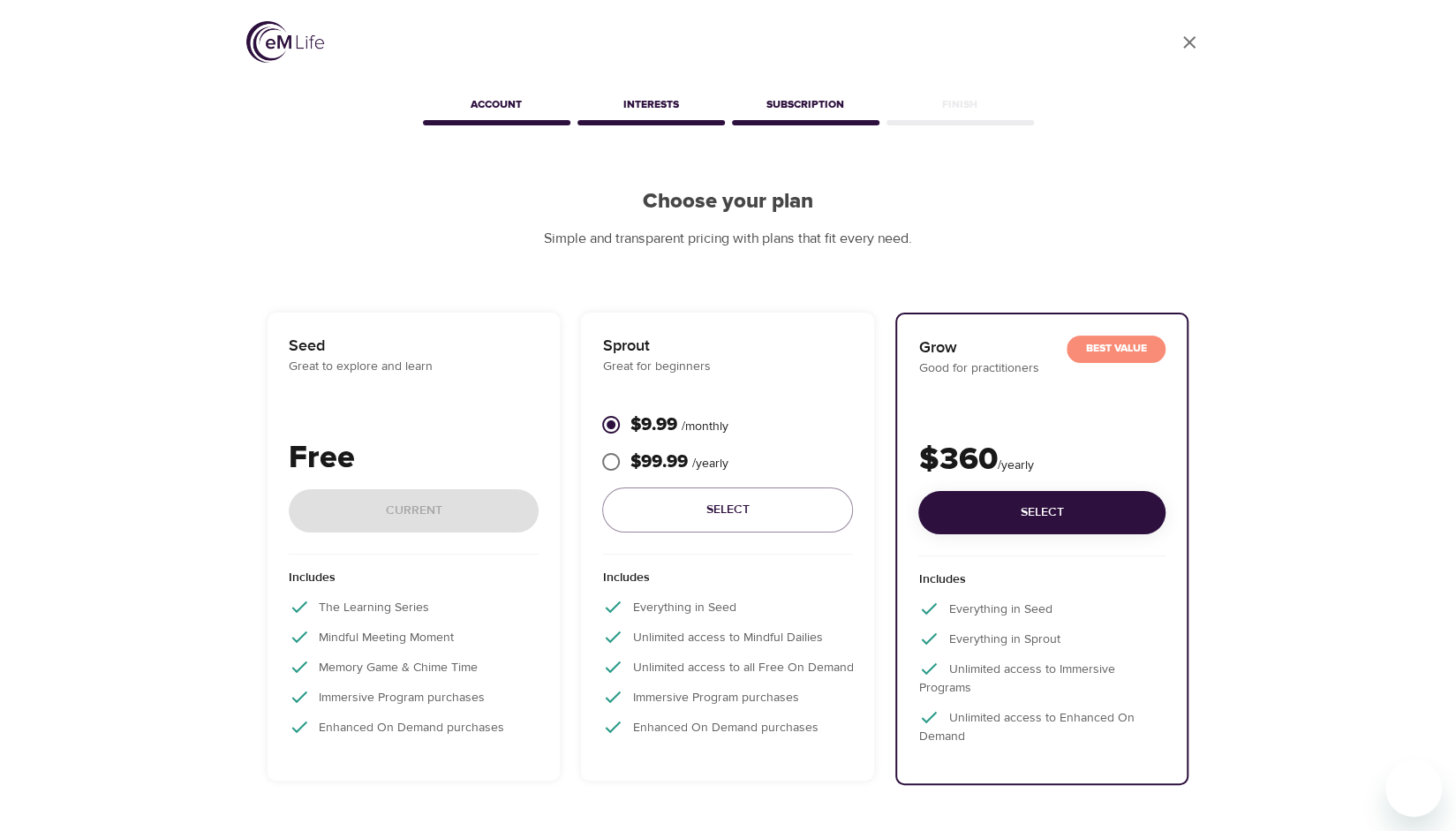
click at [286, 43] on img at bounding box center [286, 42] width 78 height 42
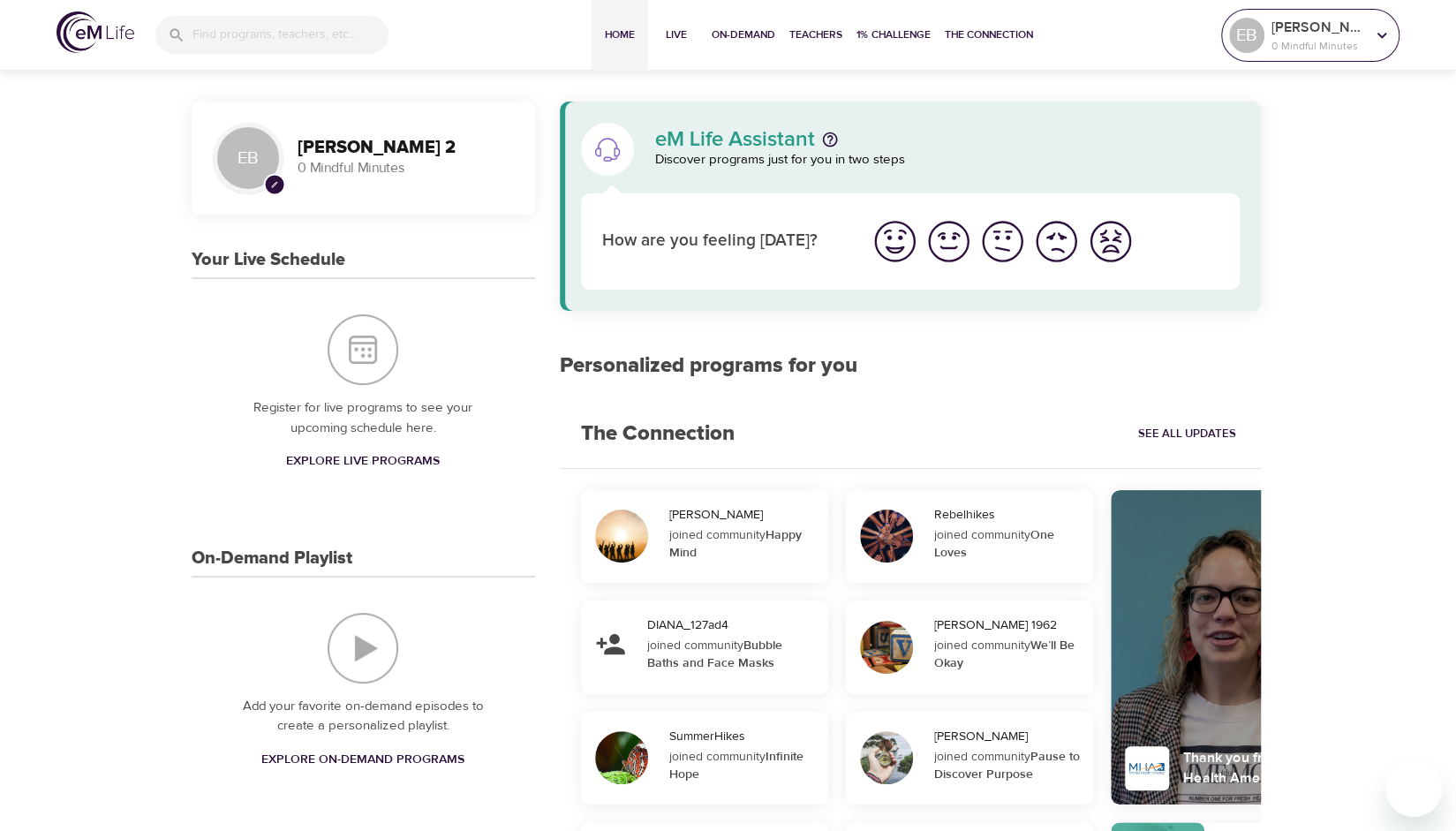
click at [1343, 55] on div "[PERSON_NAME] 2 0 Mindful Minutes" at bounding box center [1318, 35] width 100 height 44
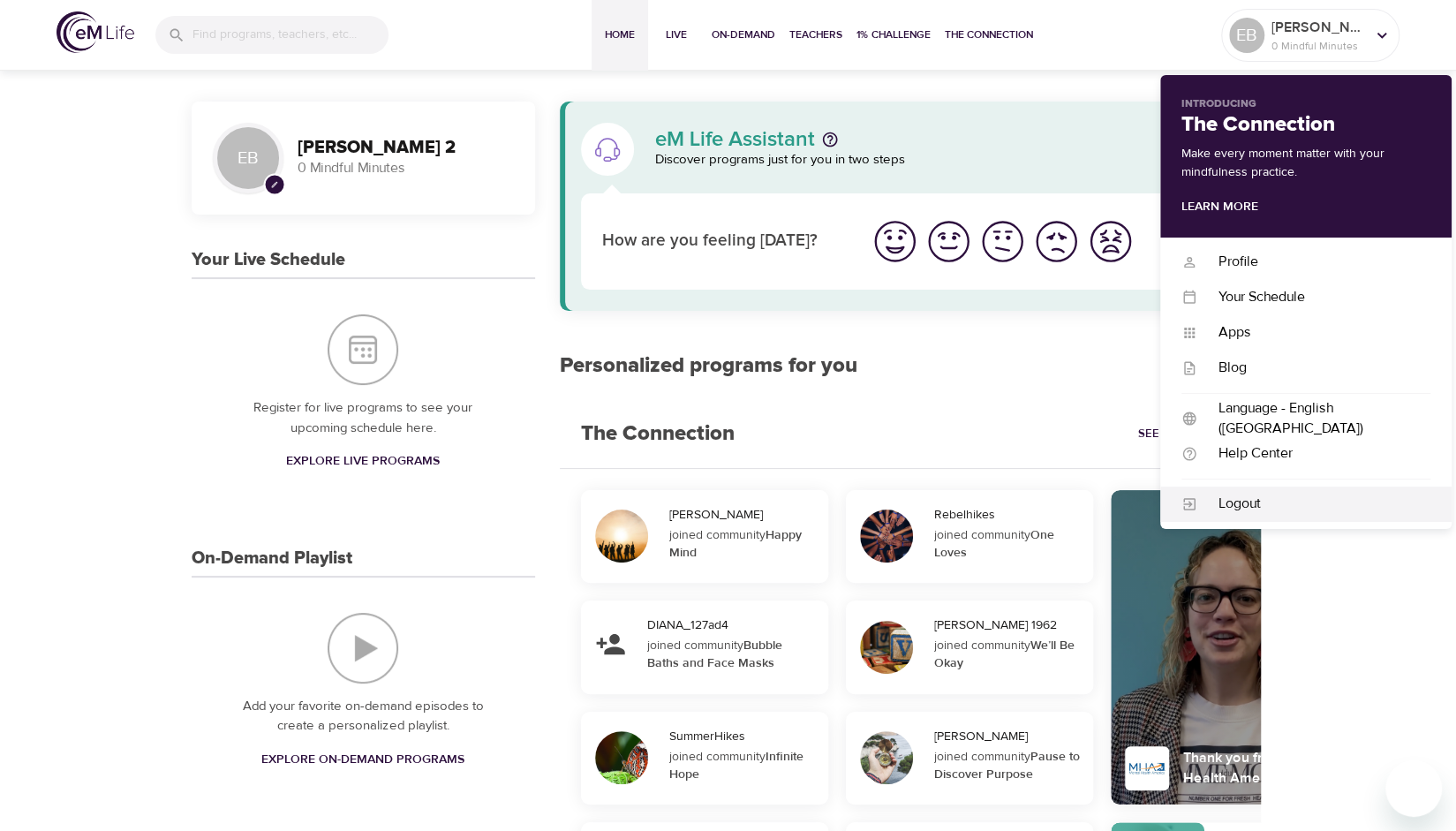
click at [1241, 509] on div "Logout" at bounding box center [1313, 503] width 234 height 20
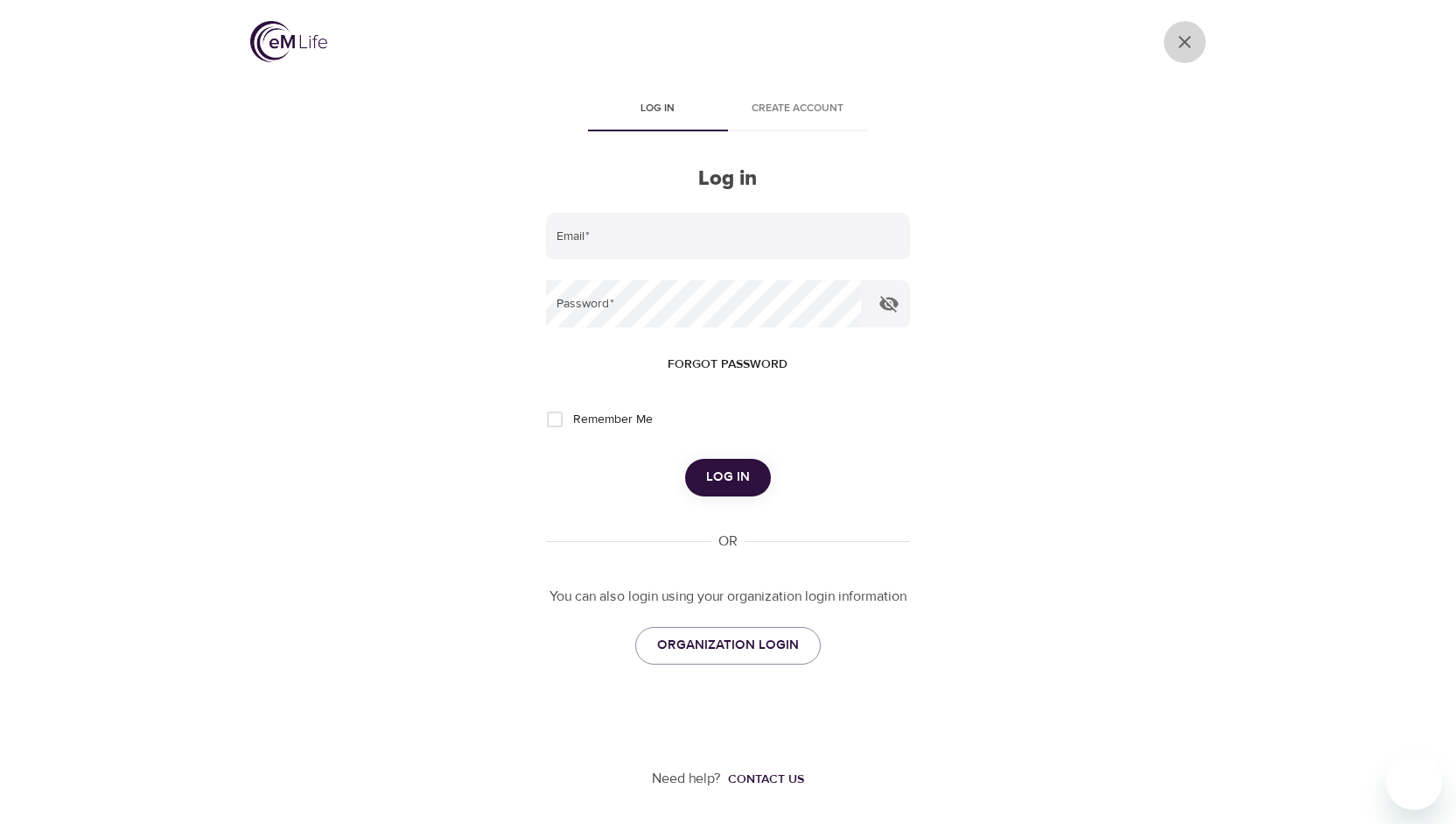
click at [1186, 41] on icon "User Profile" at bounding box center [1184, 42] width 21 height 21
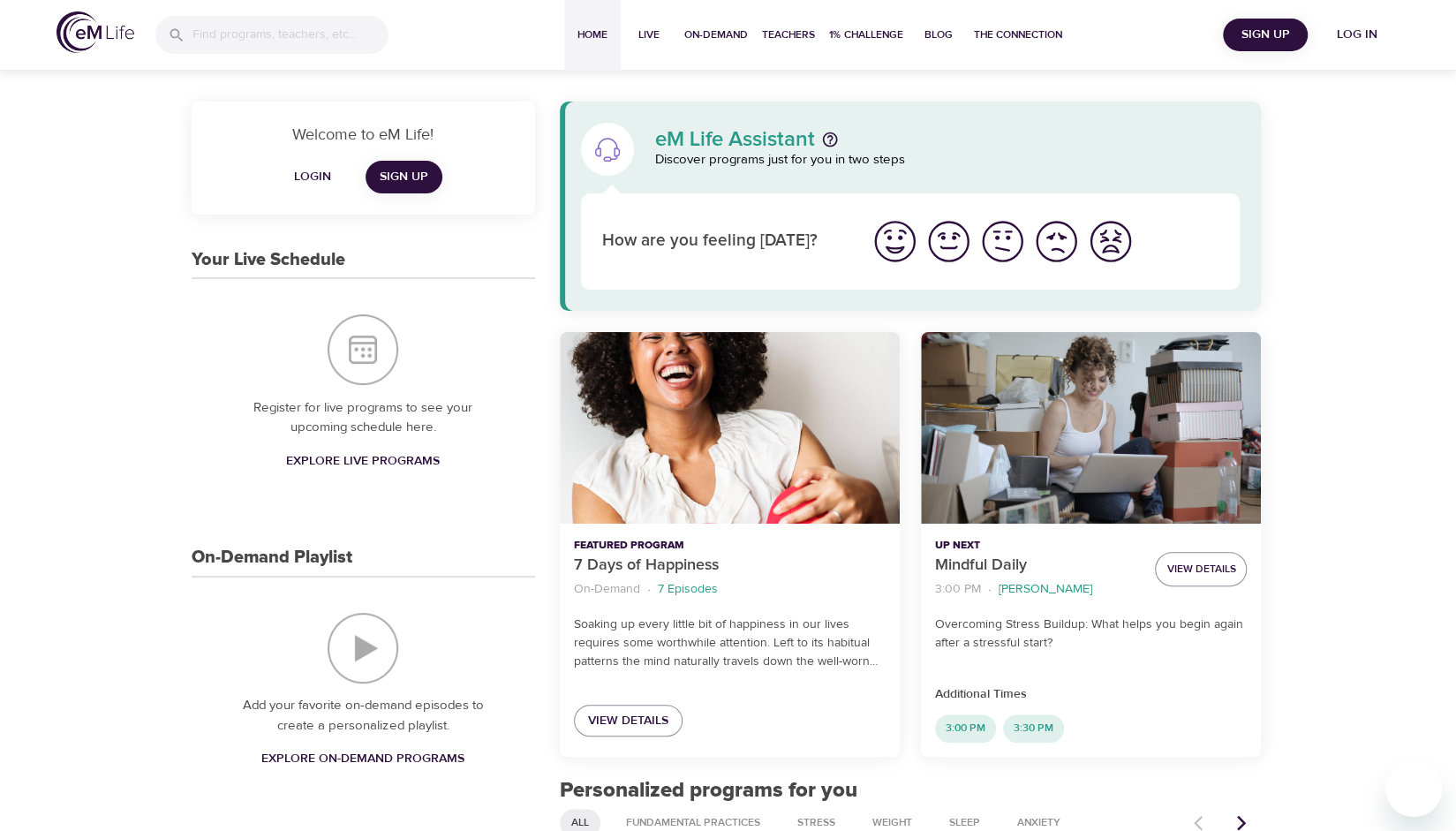
click at [1341, 36] on span "Log in" at bounding box center [1357, 34] width 71 height 22
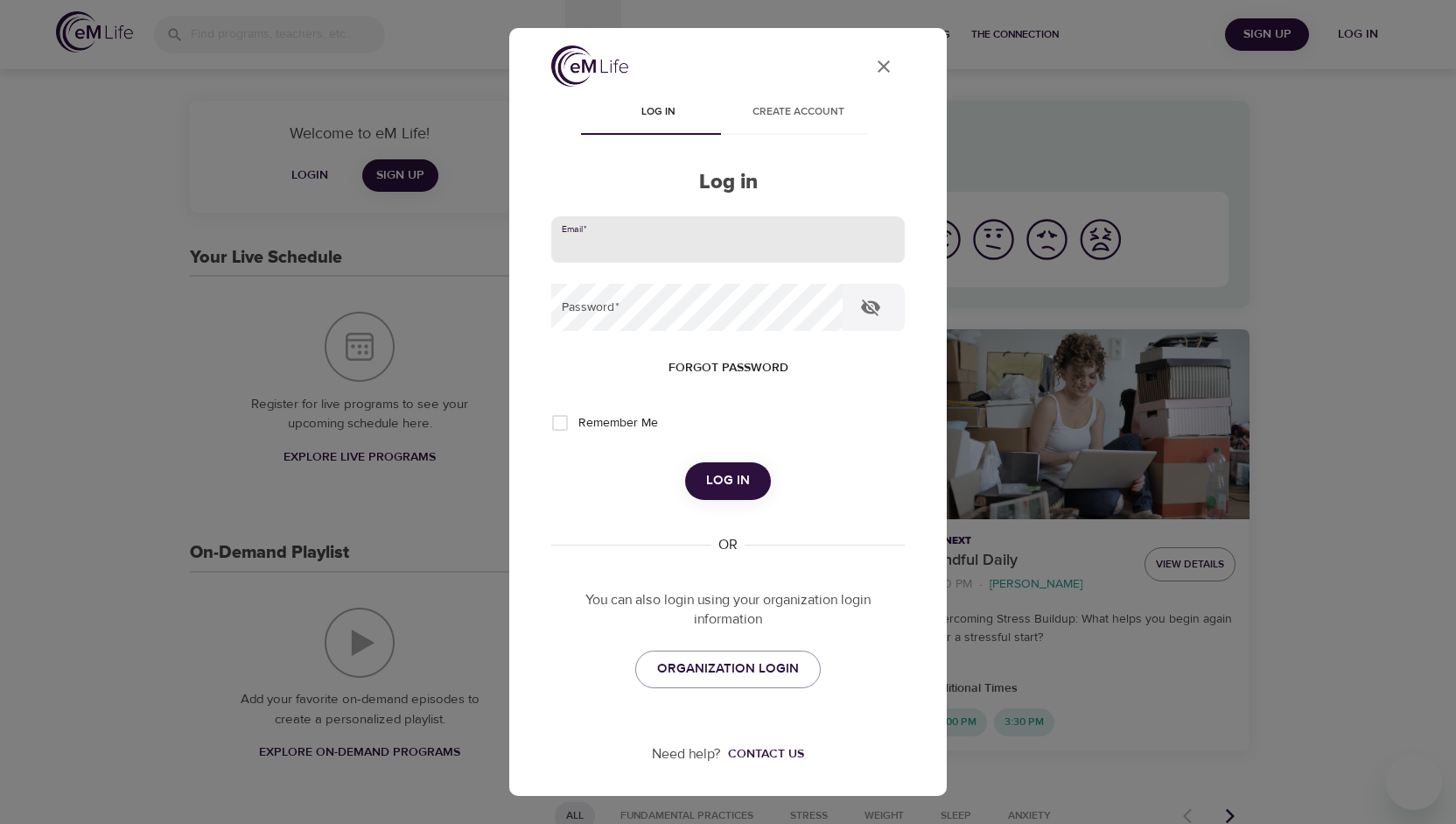
click at [754, 231] on input "email" at bounding box center [727, 240] width 353 height 47
type input "[EMAIL_ADDRESS][DOMAIN_NAME]"
click at [718, 472] on span "Log in" at bounding box center [728, 481] width 44 height 22
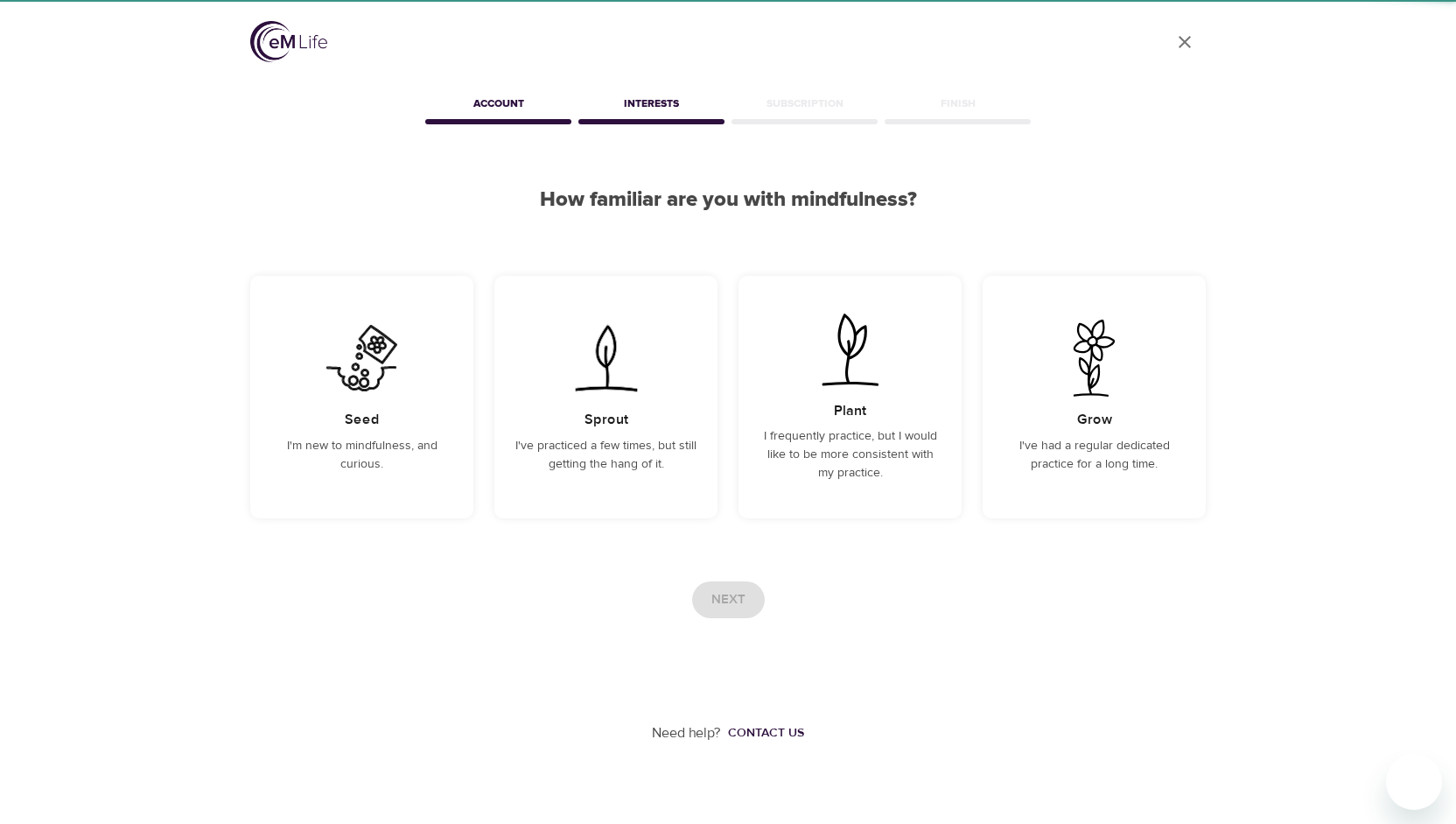
click at [738, 27] on div "User Profile" at bounding box center [728, 44] width 956 height 47
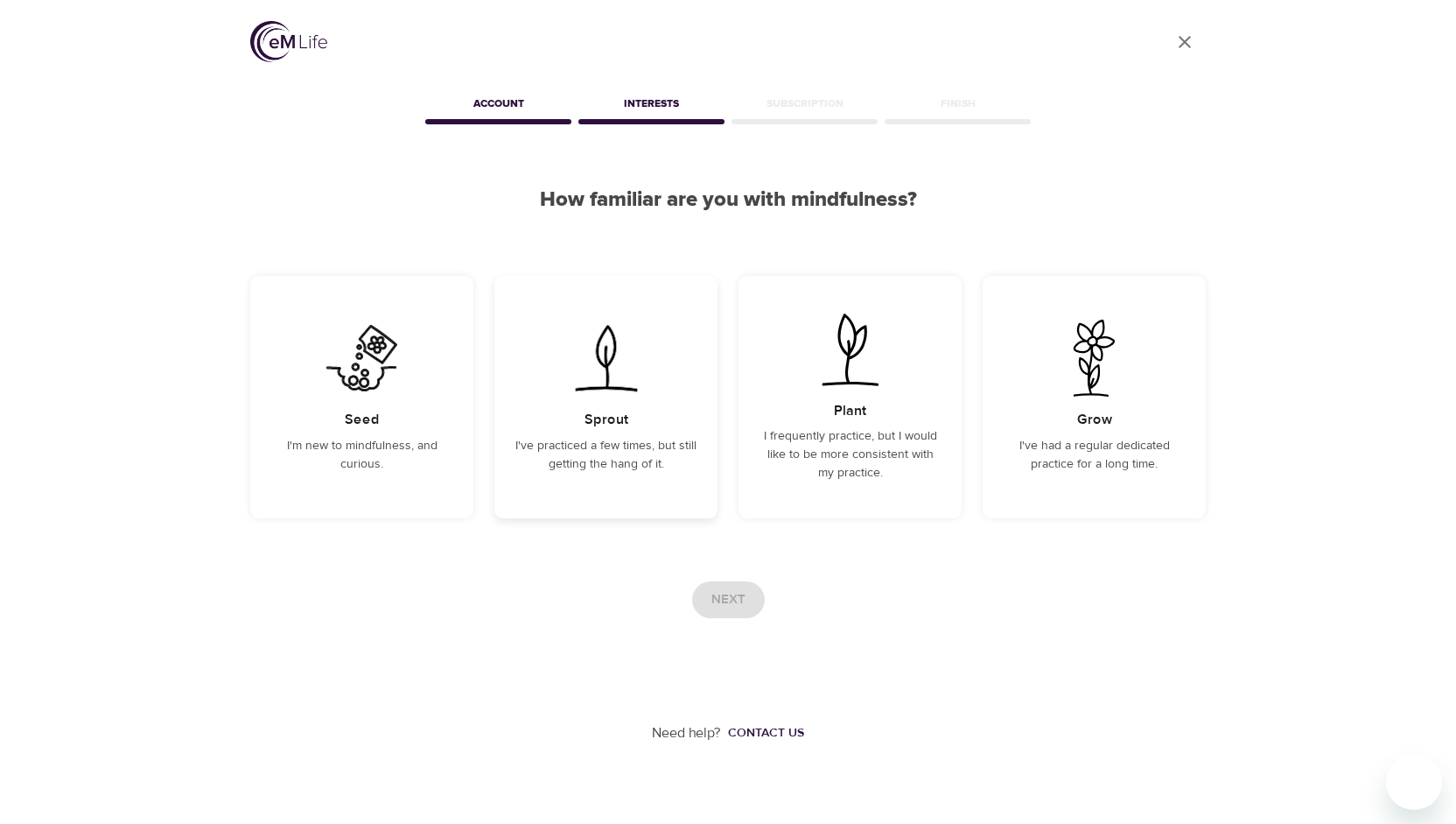
click at [590, 453] on p "I've practiced a few times, but still getting the hang of it." at bounding box center [605, 455] width 181 height 37
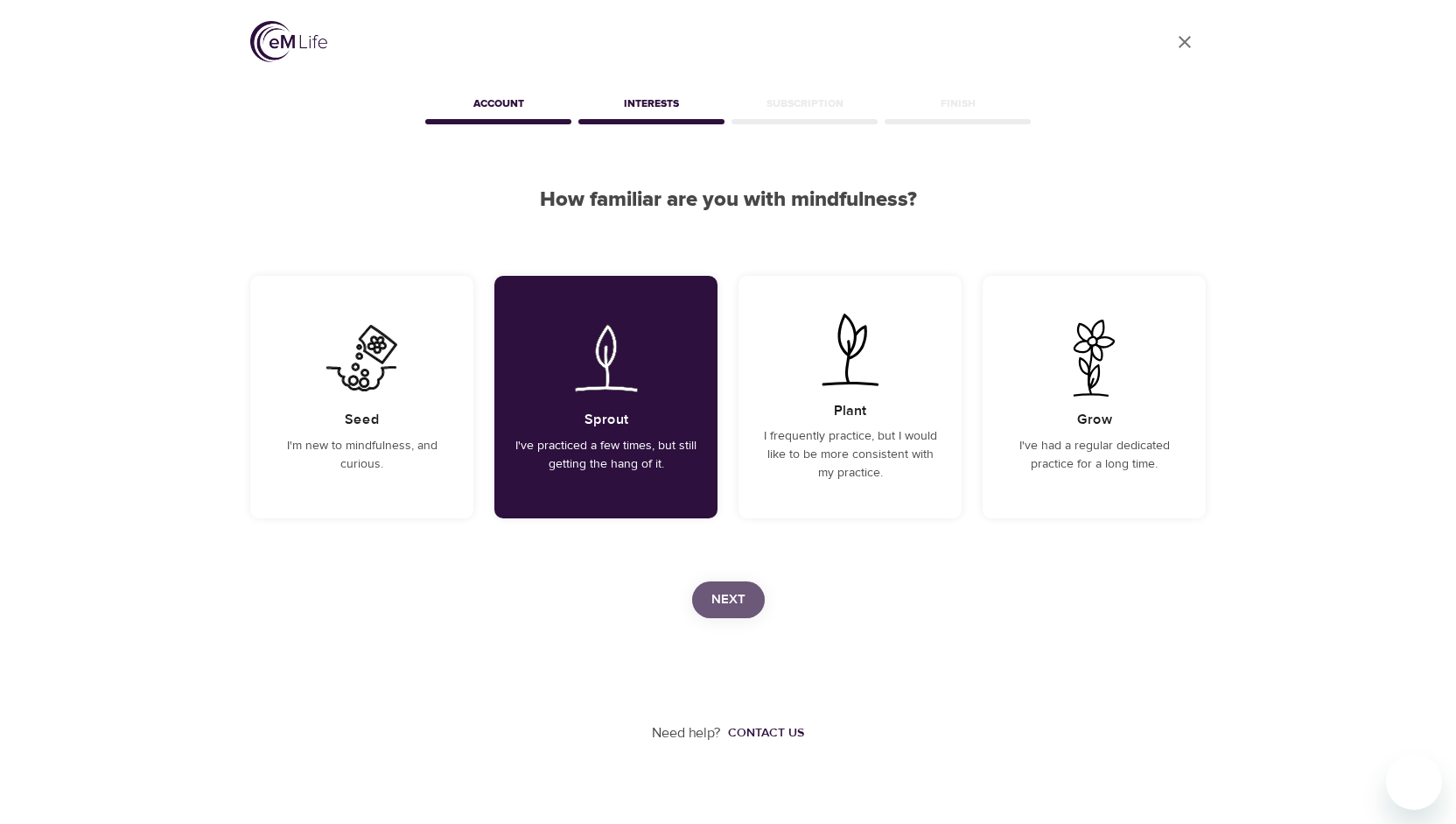
click at [722, 604] on span "Next" at bounding box center [728, 600] width 34 height 22
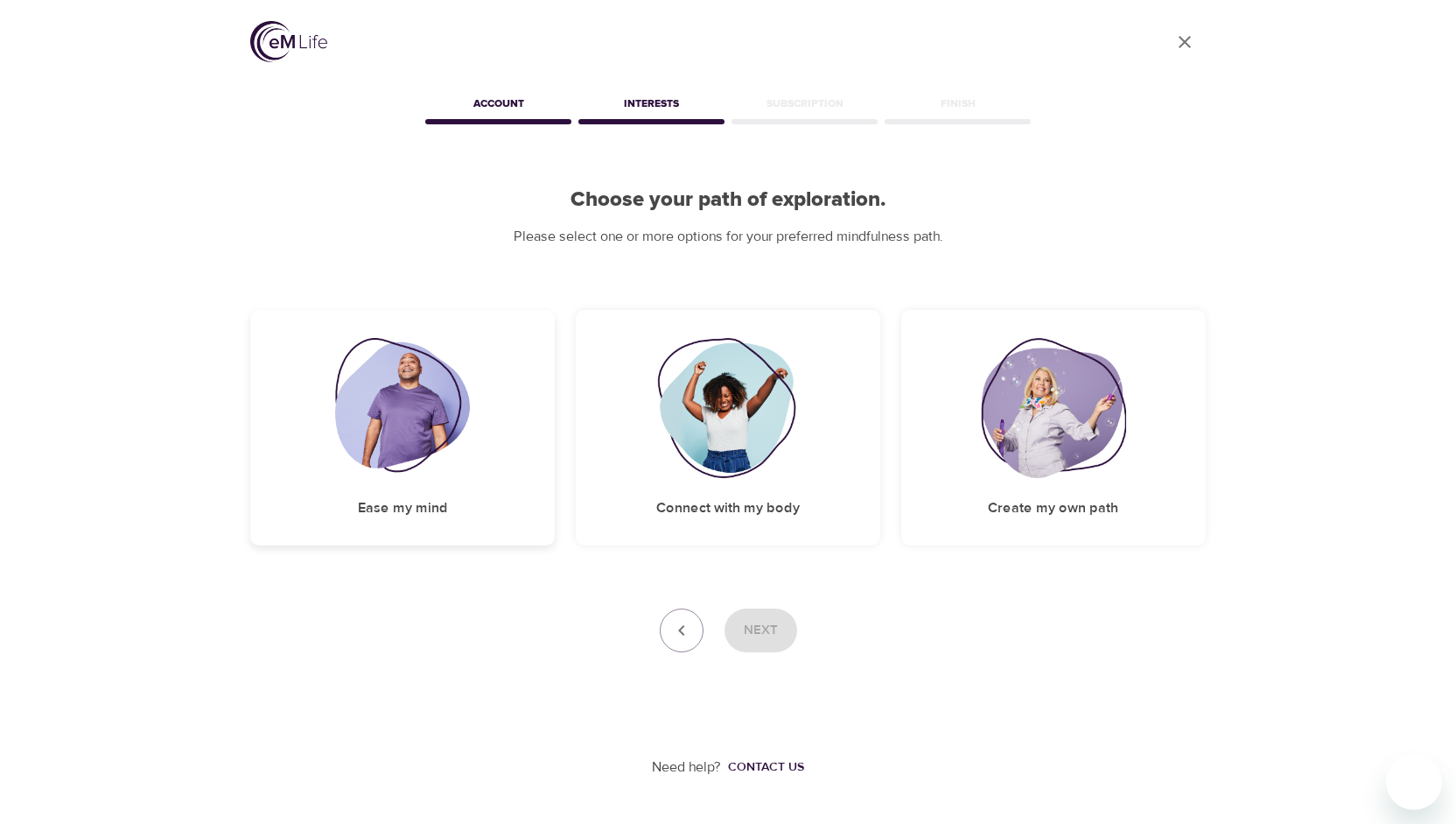
click at [449, 483] on div "Ease my mind" at bounding box center [402, 427] width 305 height 235
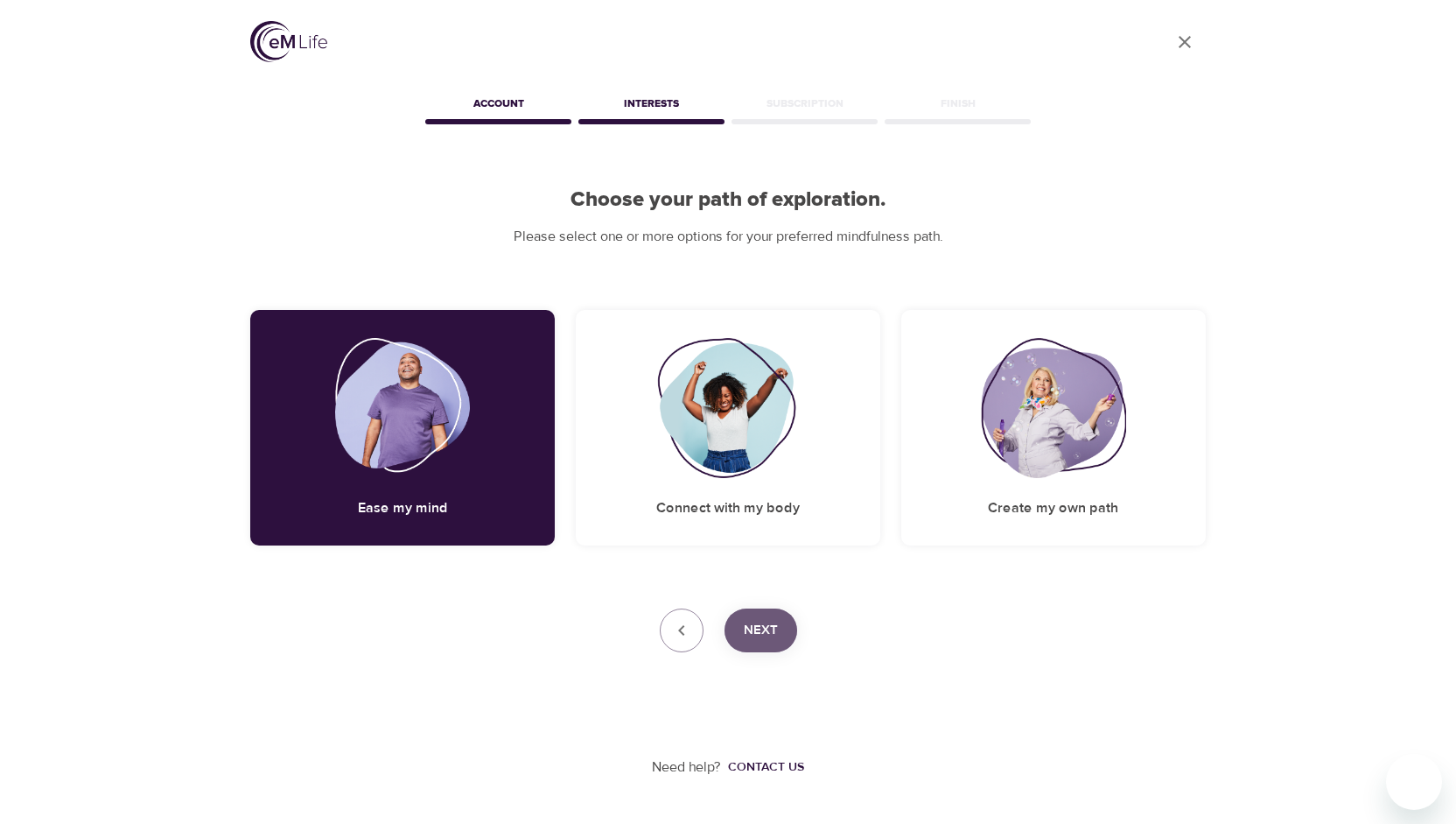
click at [788, 622] on button "Next" at bounding box center [761, 630] width 73 height 44
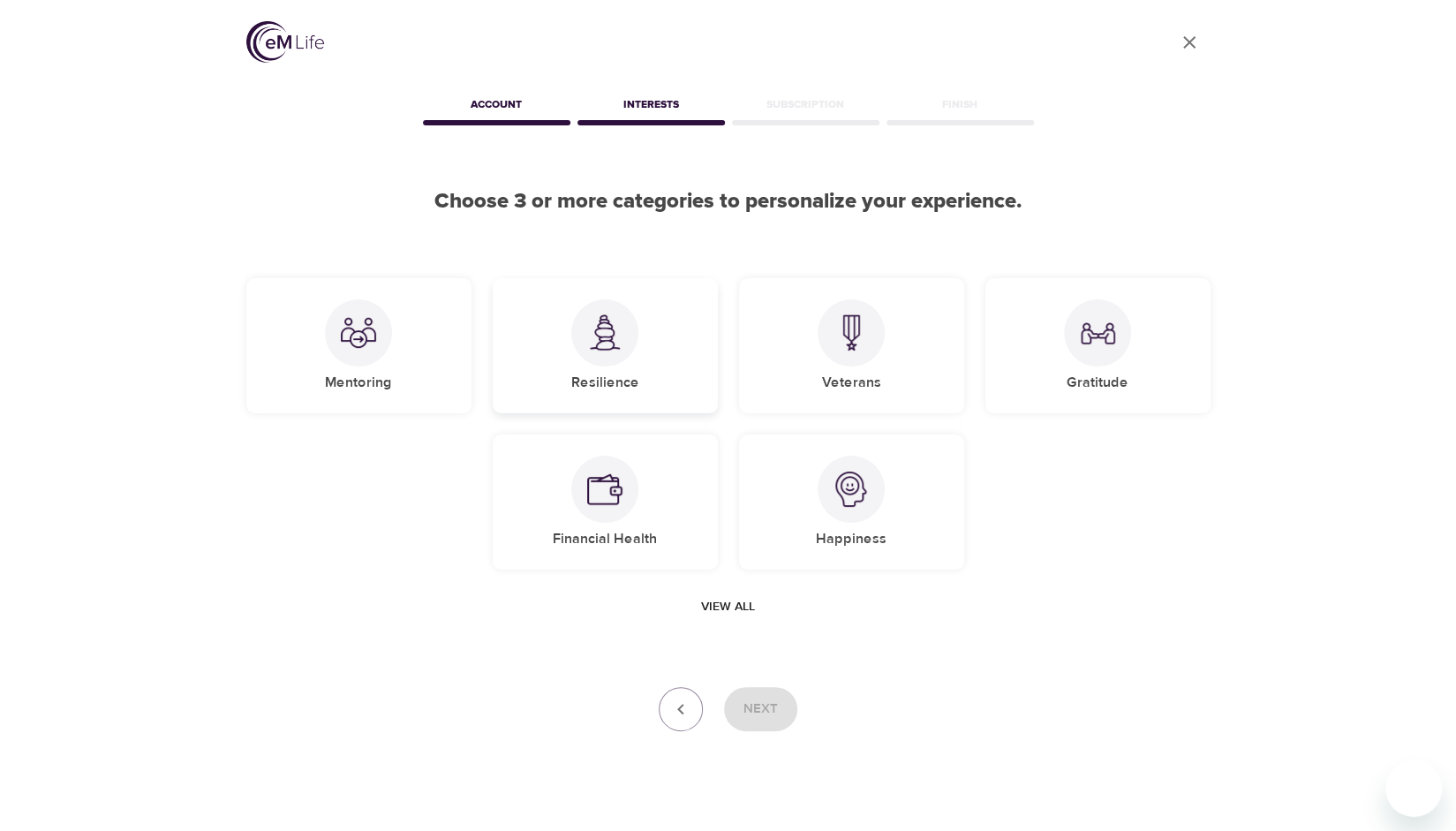
click at [609, 372] on div "Resilience" at bounding box center [605, 345] width 225 height 135
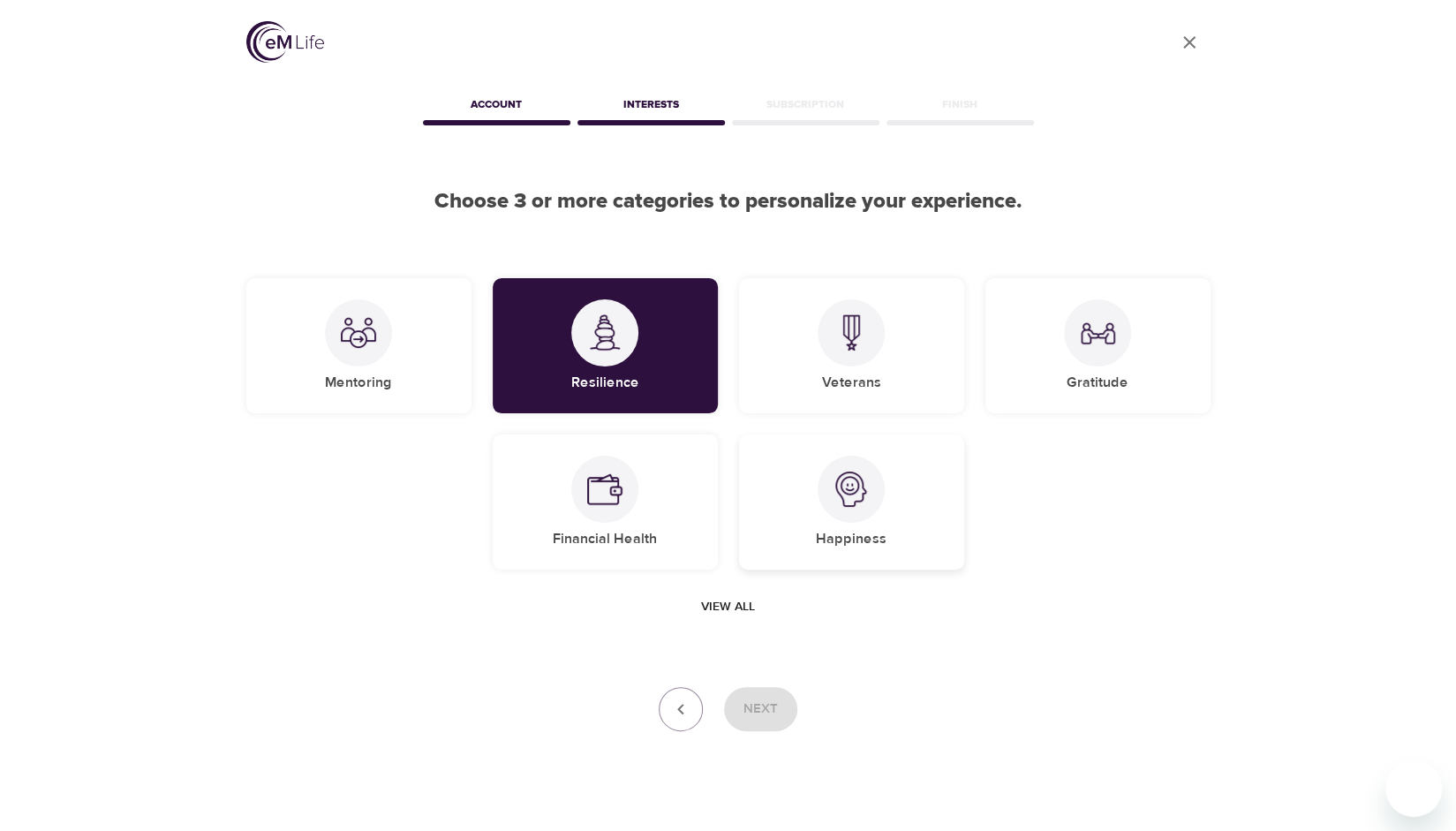
click at [849, 515] on div at bounding box center [851, 489] width 67 height 67
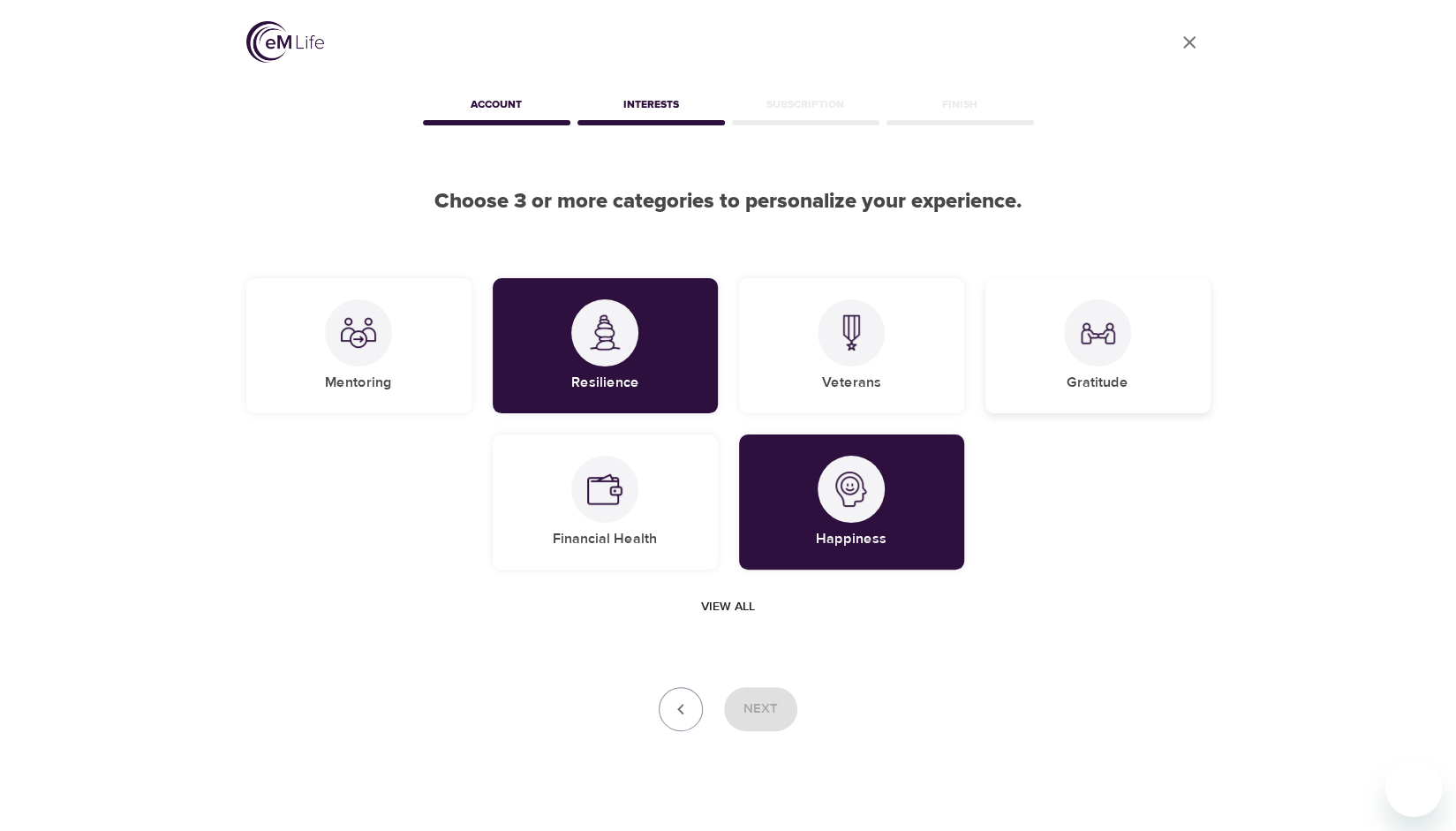
click at [1077, 388] on h5 "Gratitude" at bounding box center [1097, 383] width 61 height 19
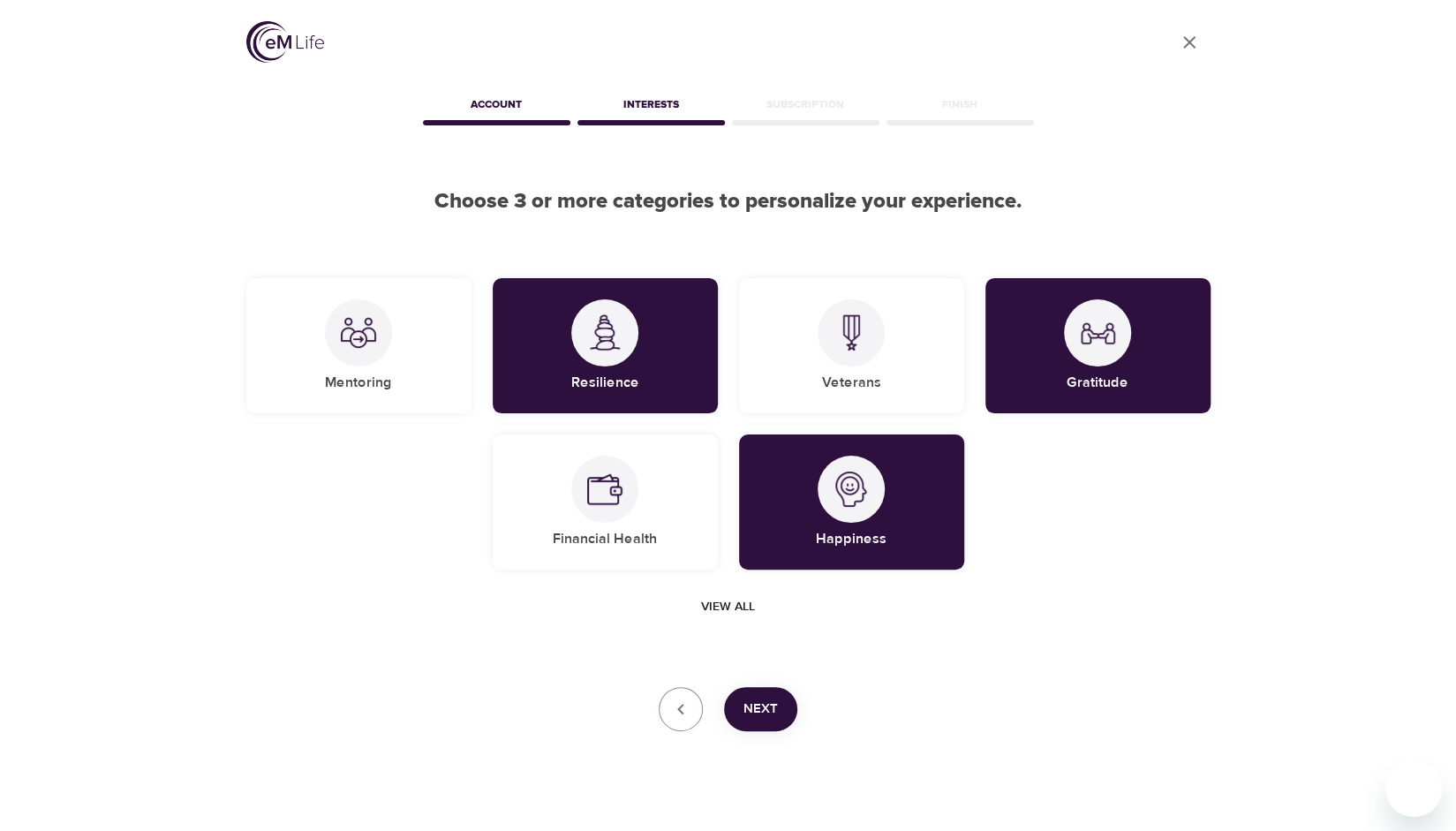
click at [757, 712] on span "Next" at bounding box center [760, 709] width 34 height 23
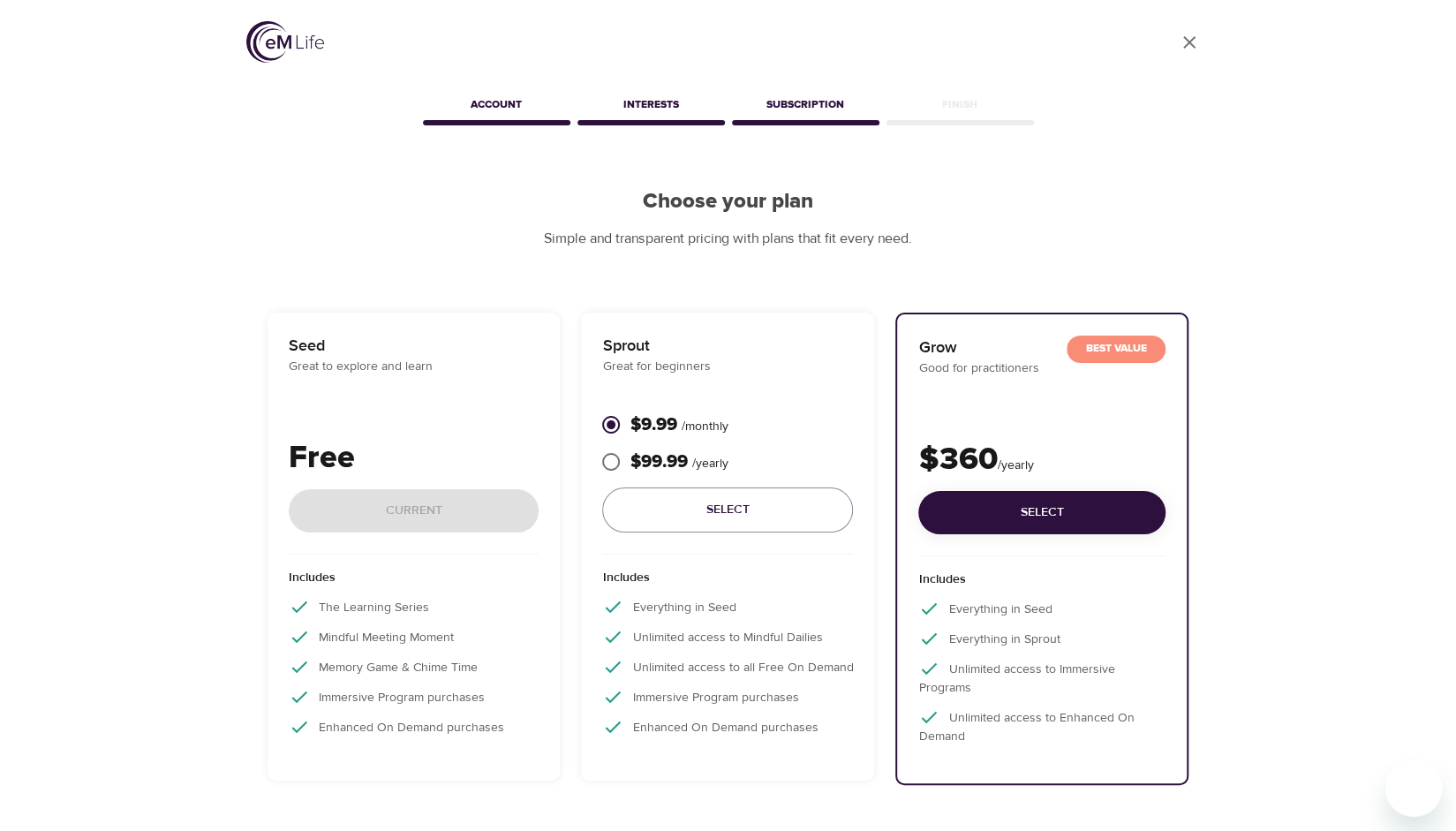
click at [415, 497] on div "Free Current" at bounding box center [413, 493] width 251 height 120
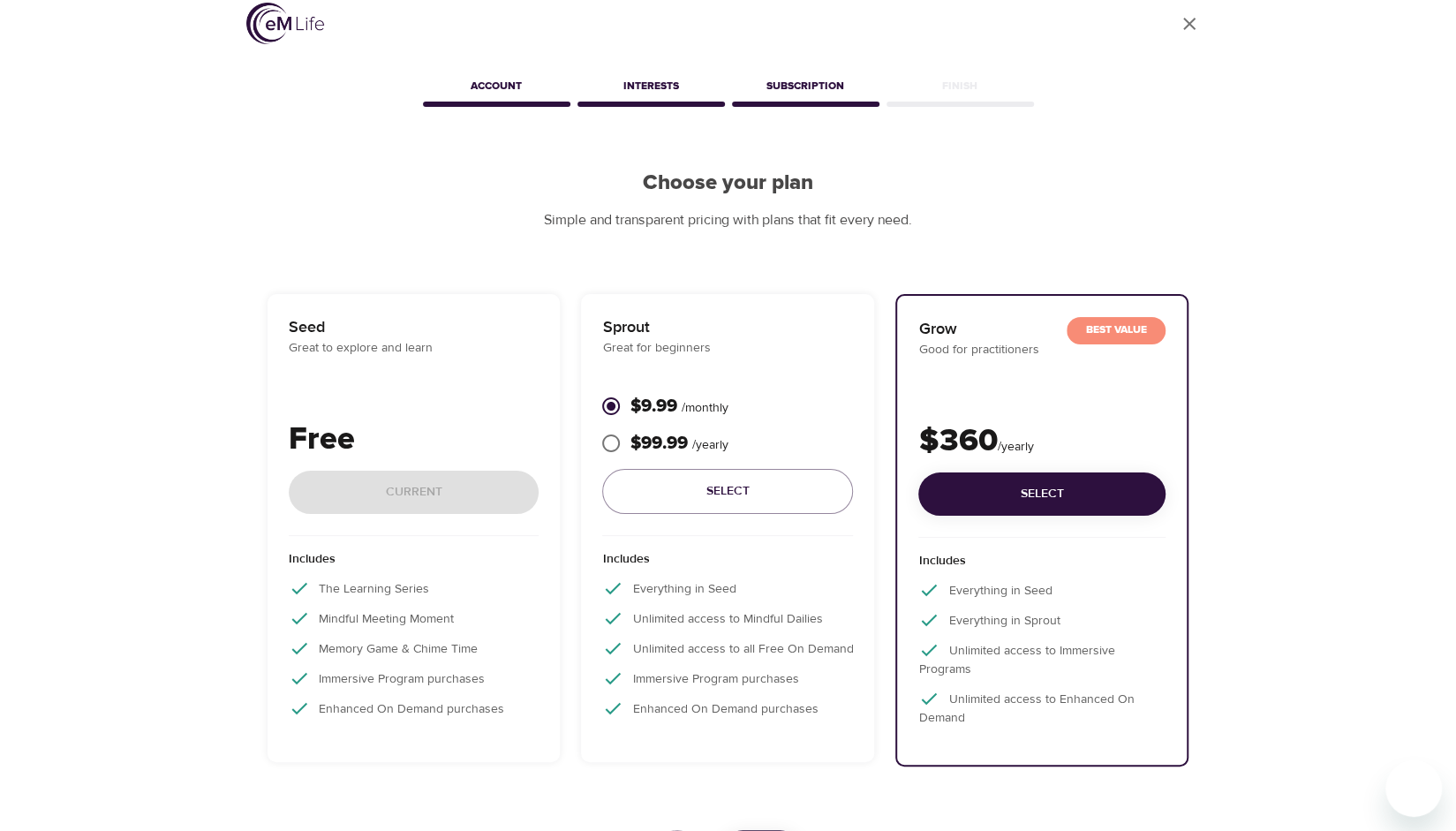
scroll to position [8, 0]
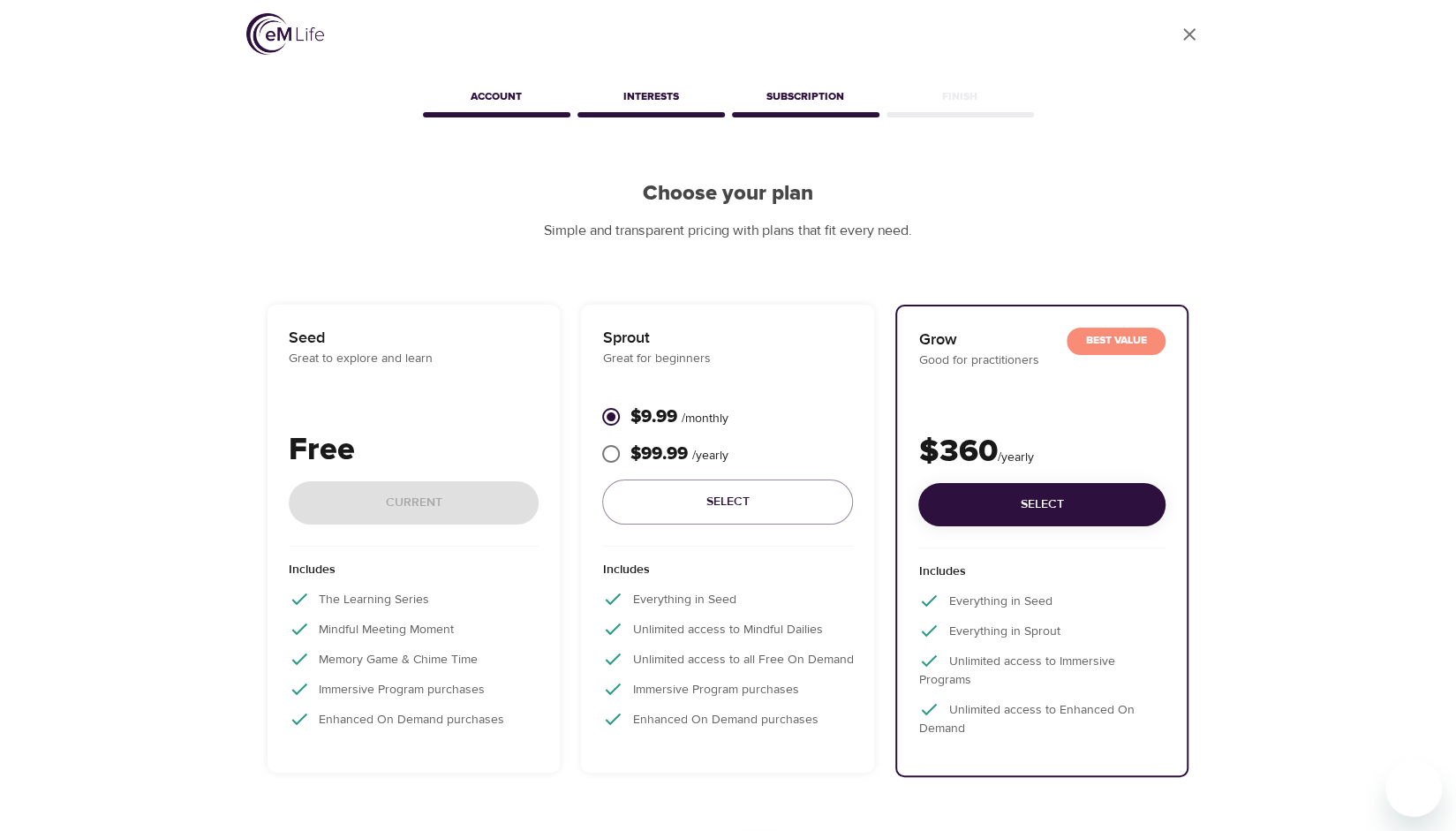
click at [411, 502] on div "Free Current" at bounding box center [413, 486] width 251 height 120
click at [346, 340] on p "Seed" at bounding box center [413, 338] width 251 height 24
click at [424, 557] on div "Includes The Learning Series Mindful Meeting Moment Memory Game & Chime Time Im…" at bounding box center [413, 649] width 251 height 206
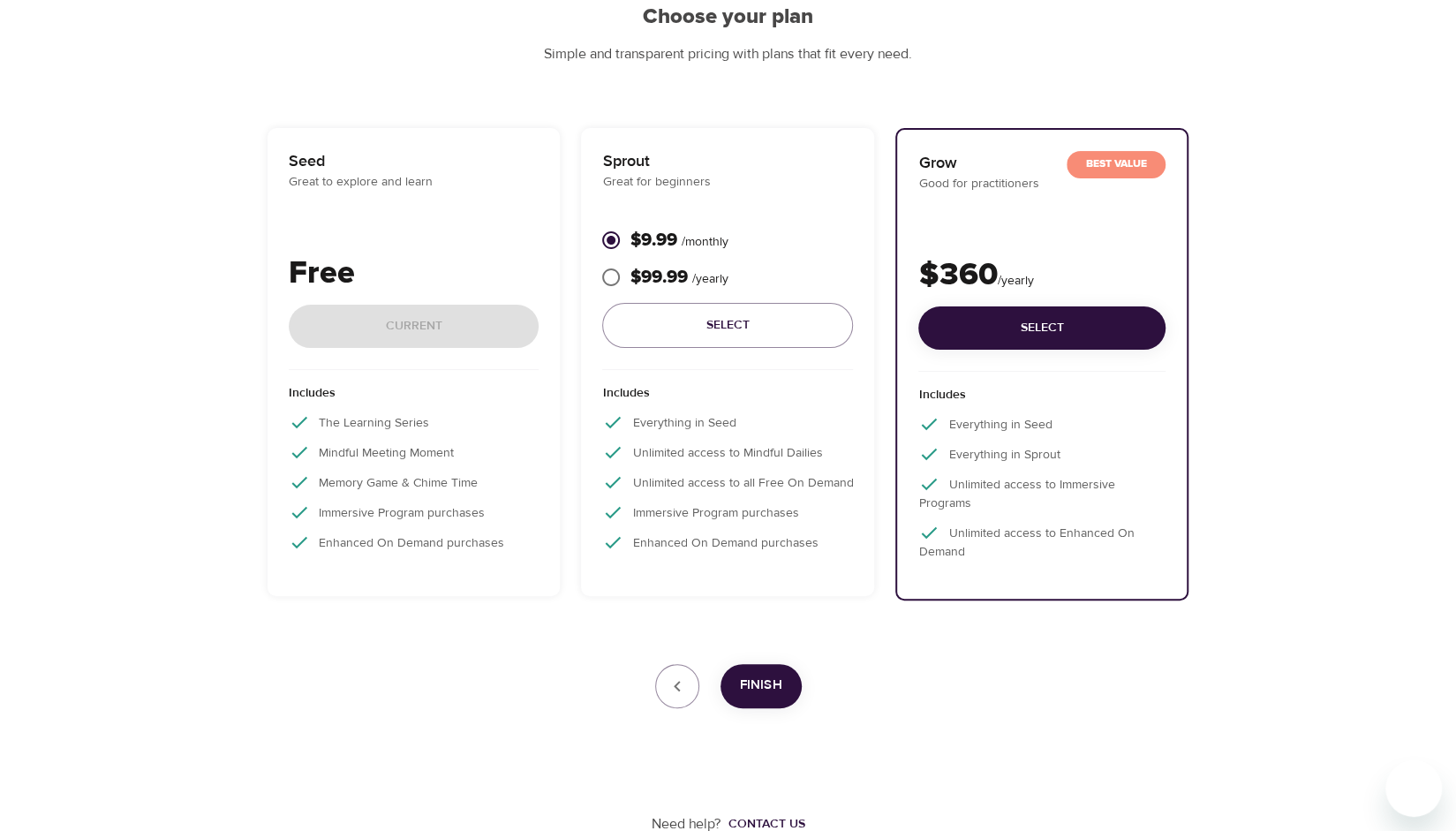
scroll to position [0, 0]
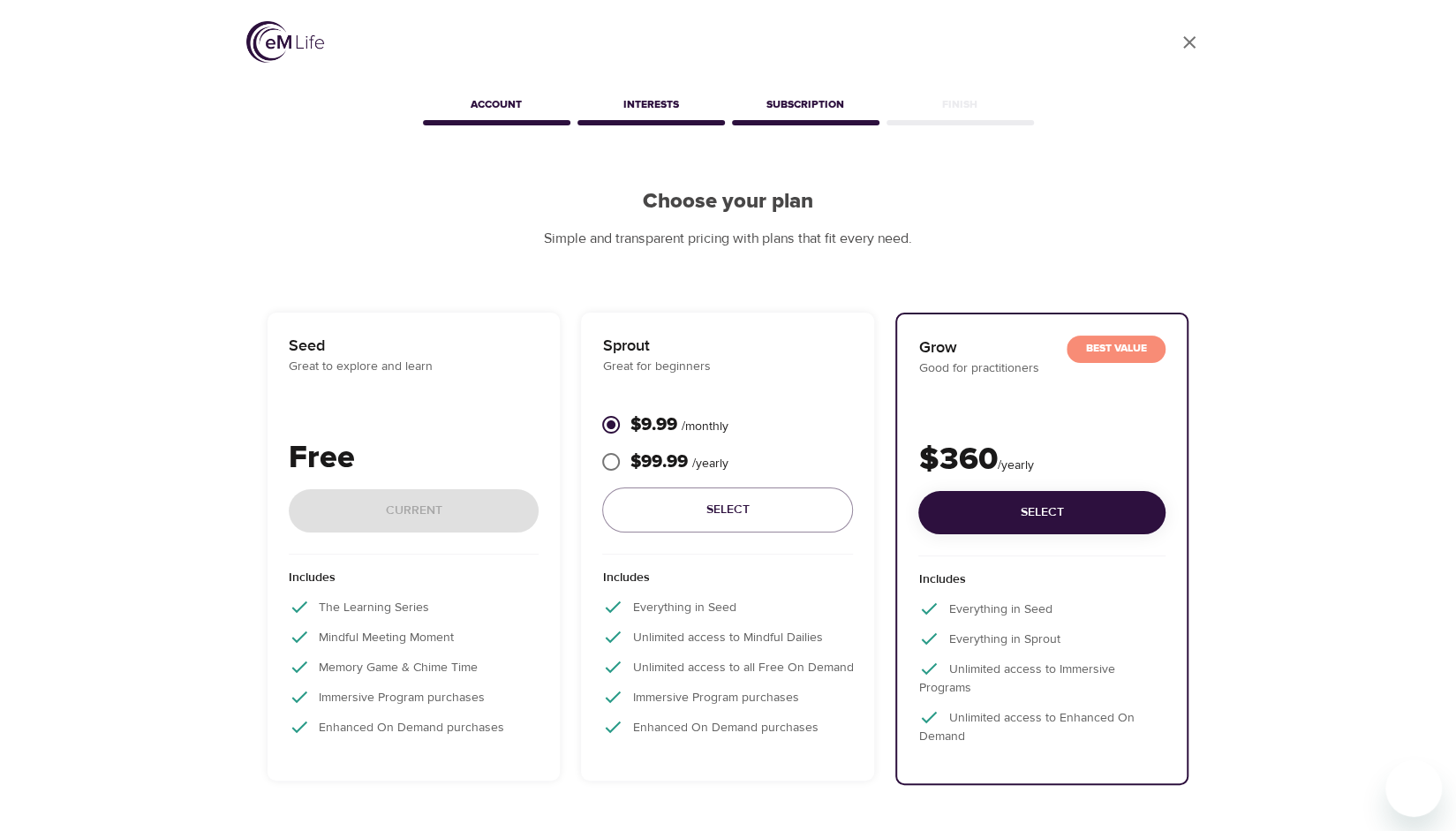
click at [1184, 44] on icon "User Profile" at bounding box center [1189, 43] width 21 height 21
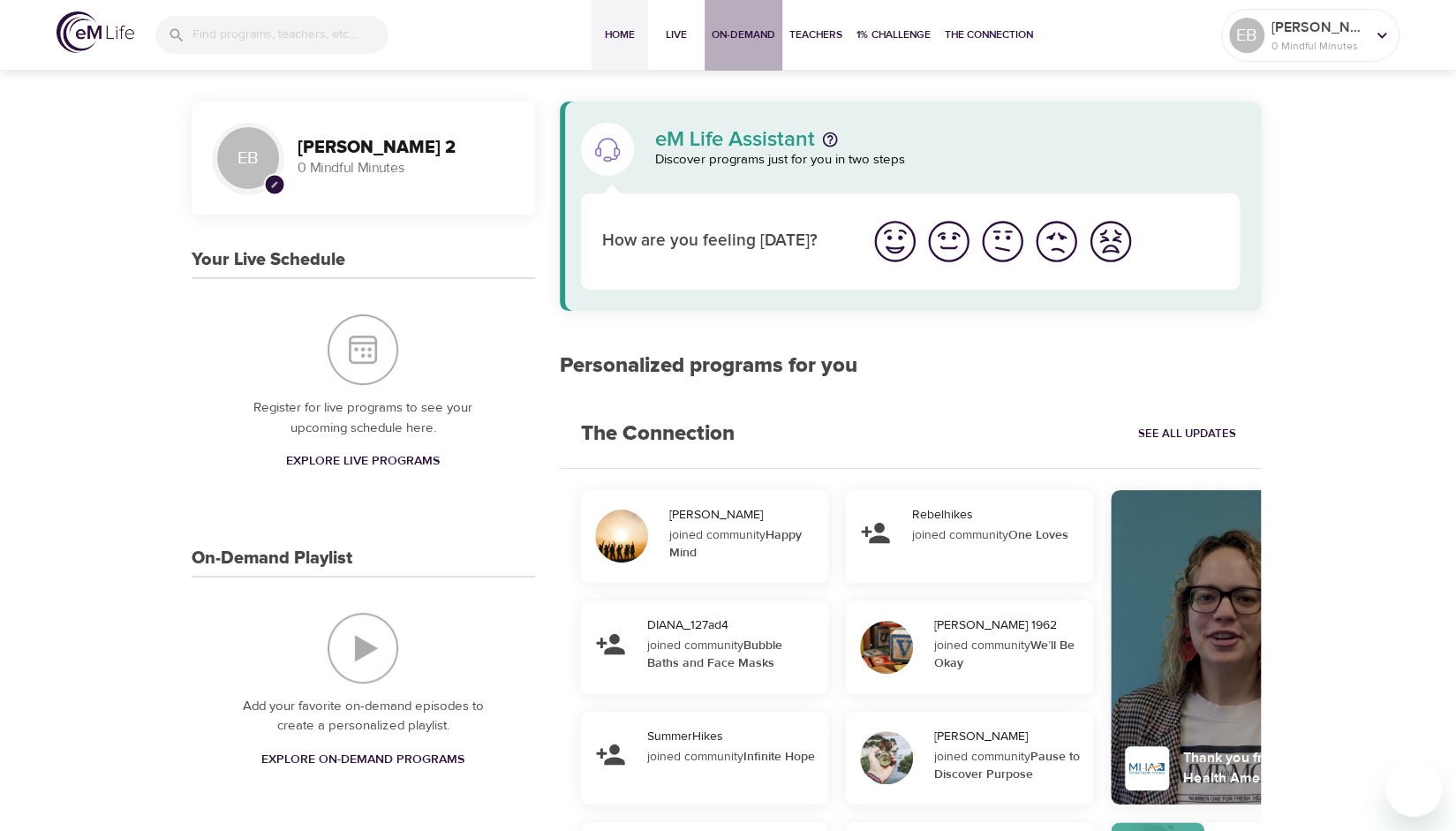
click at [754, 30] on span "On-Demand" at bounding box center [743, 35] width 63 height 19
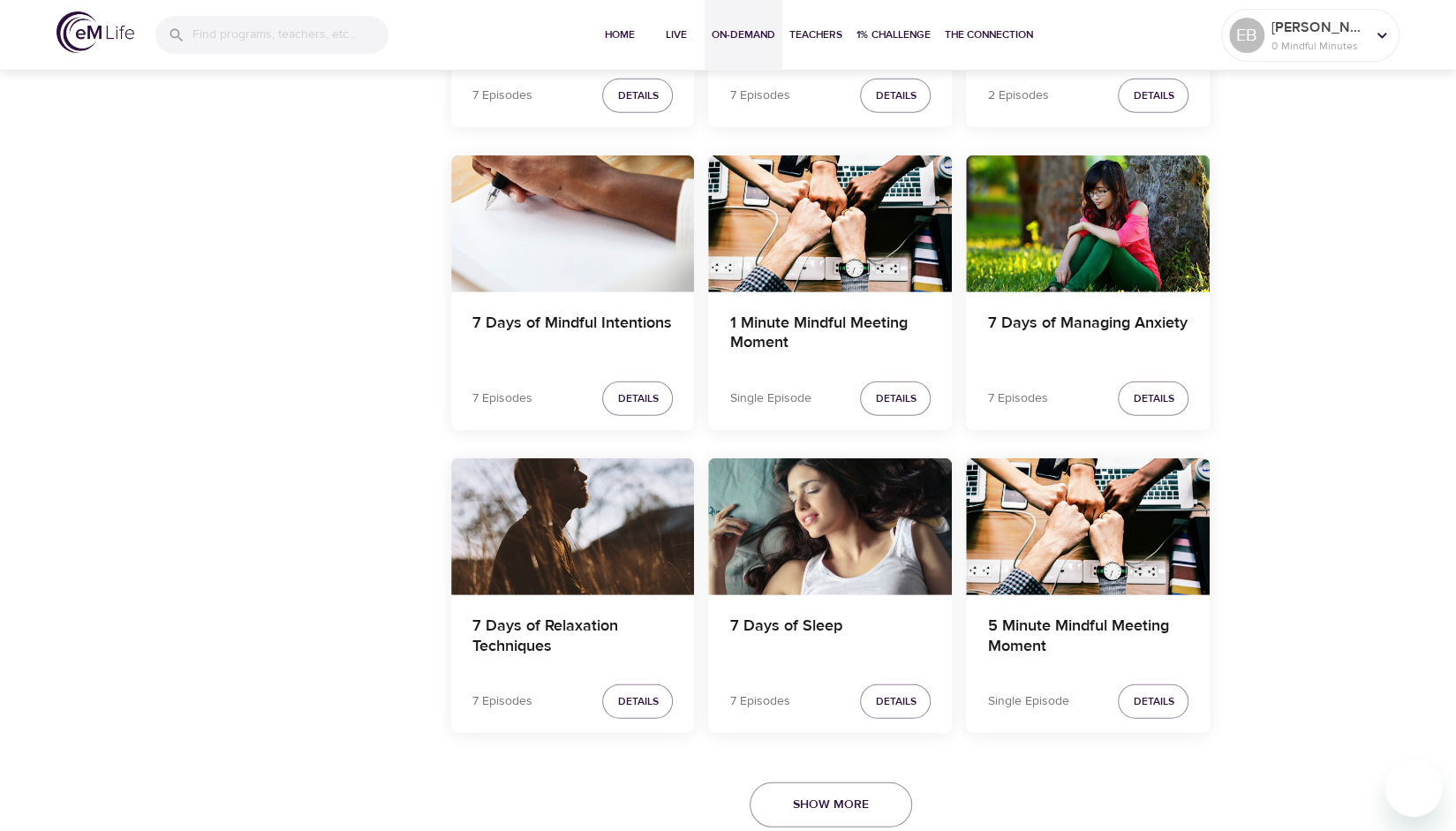
scroll to position [2918, 0]
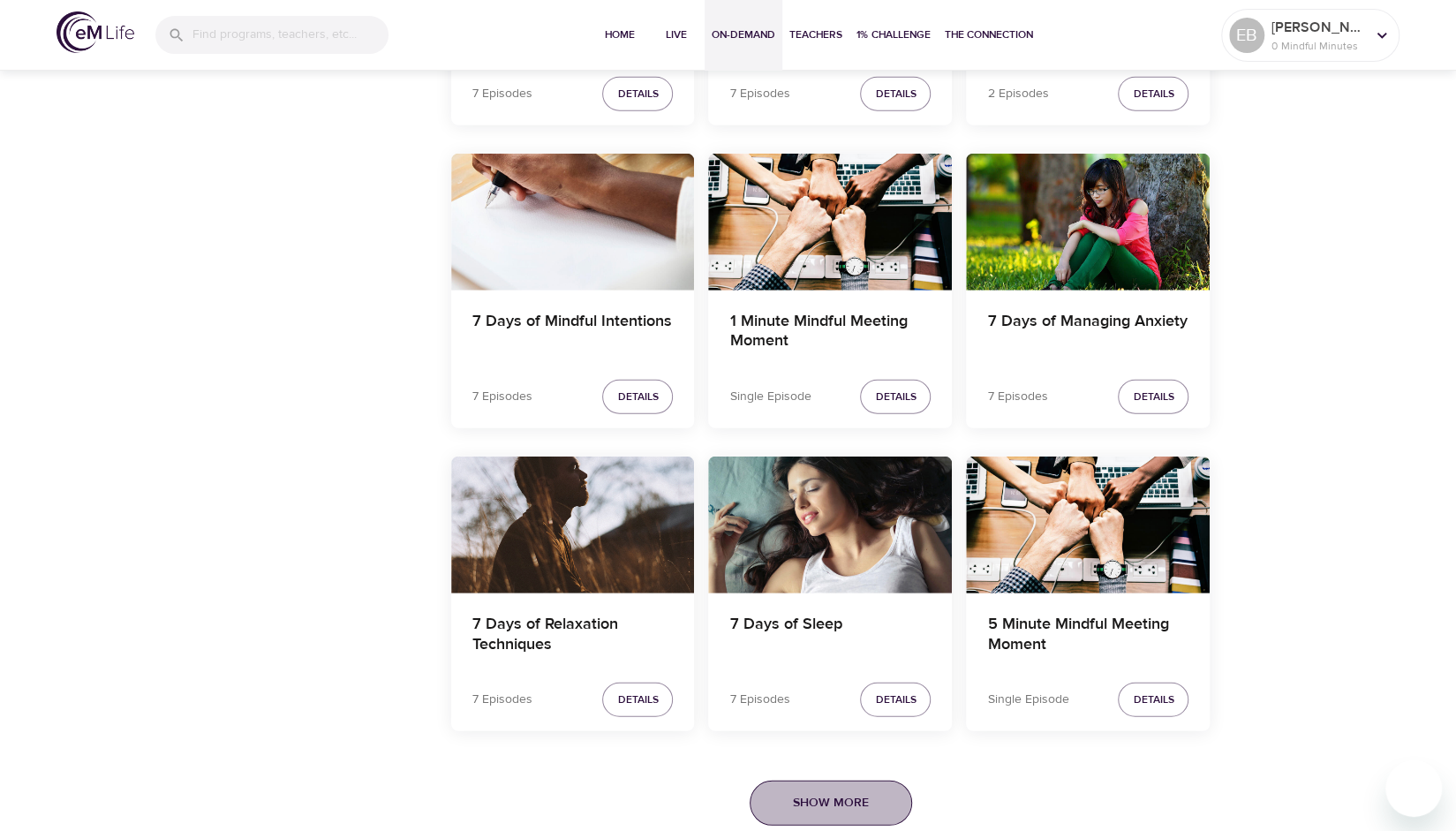
click at [849, 794] on span "Show More" at bounding box center [831, 803] width 76 height 22
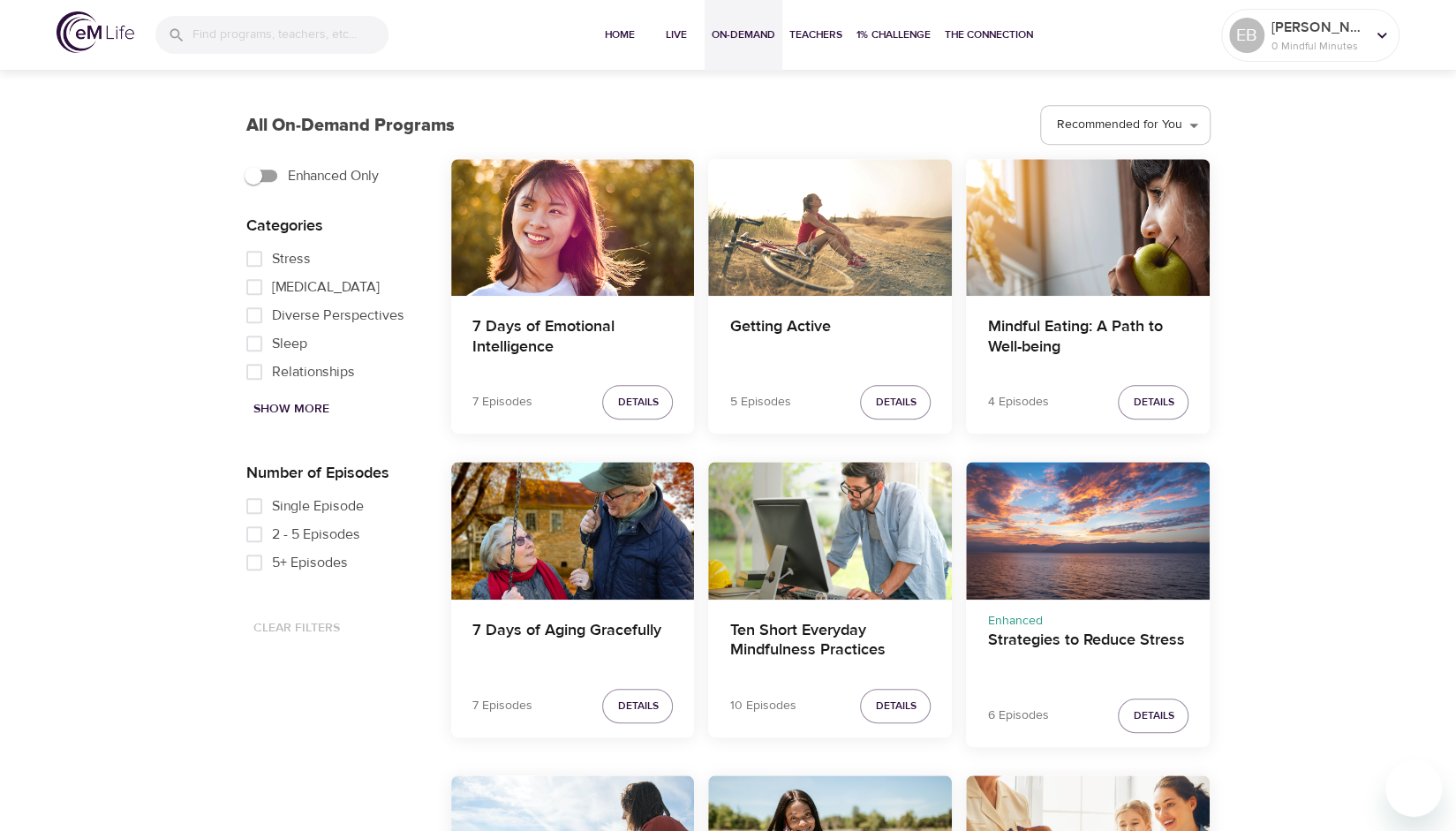
scroll to position [480, 0]
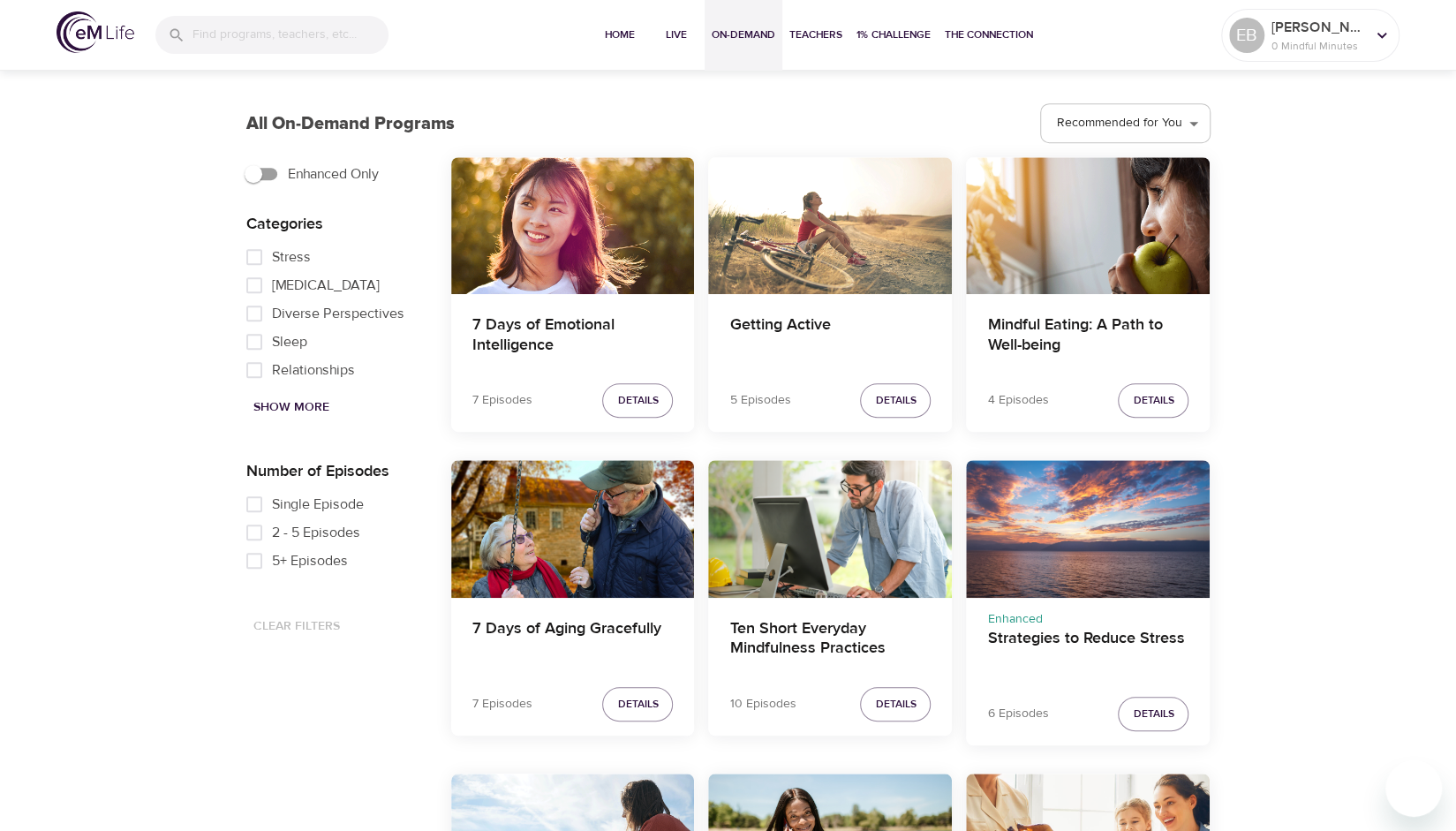
click at [304, 412] on span "Show More" at bounding box center [291, 407] width 76 height 22
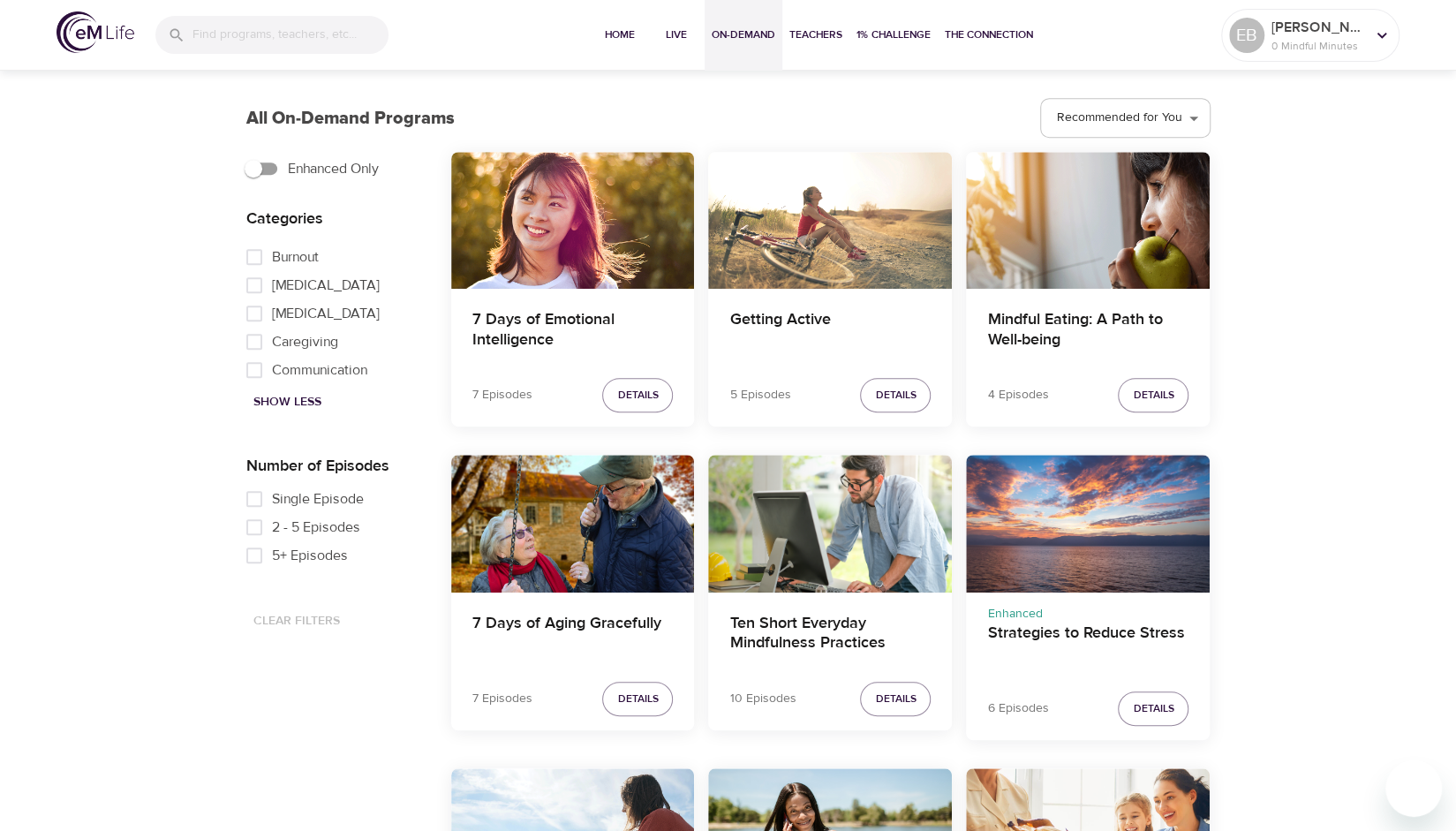
scroll to position [110, 0]
click at [297, 305] on span "[MEDICAL_DATA]" at bounding box center [326, 311] width 108 height 21
click at [272, 305] on input "[MEDICAL_DATA]" at bounding box center [253, 312] width 35 height 28
checkbox input "true"
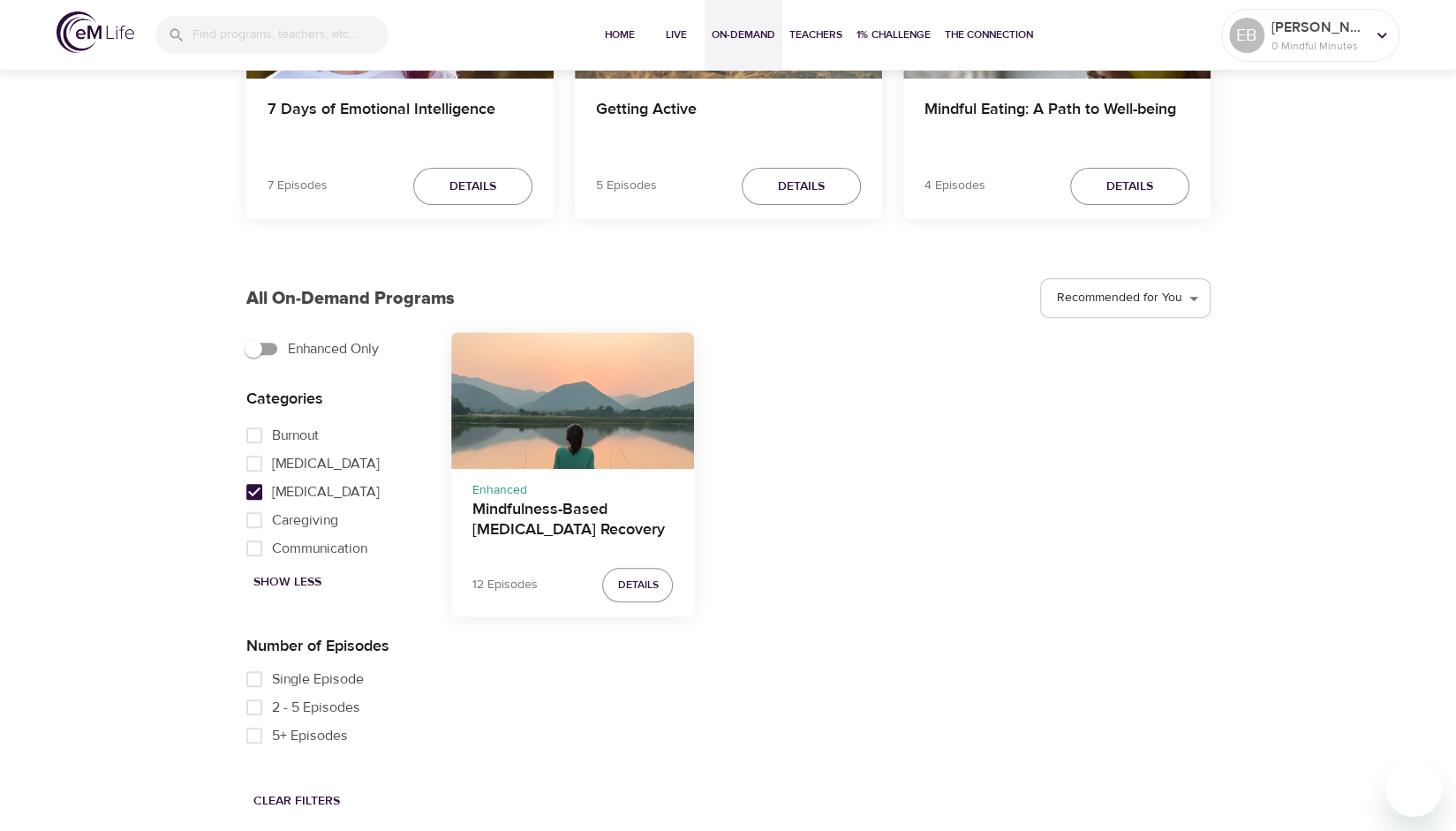
scroll to position [304, 0]
click at [511, 501] on h4 "Mindfulness-Based [MEDICAL_DATA] Recovery" at bounding box center [573, 522] width 201 height 43
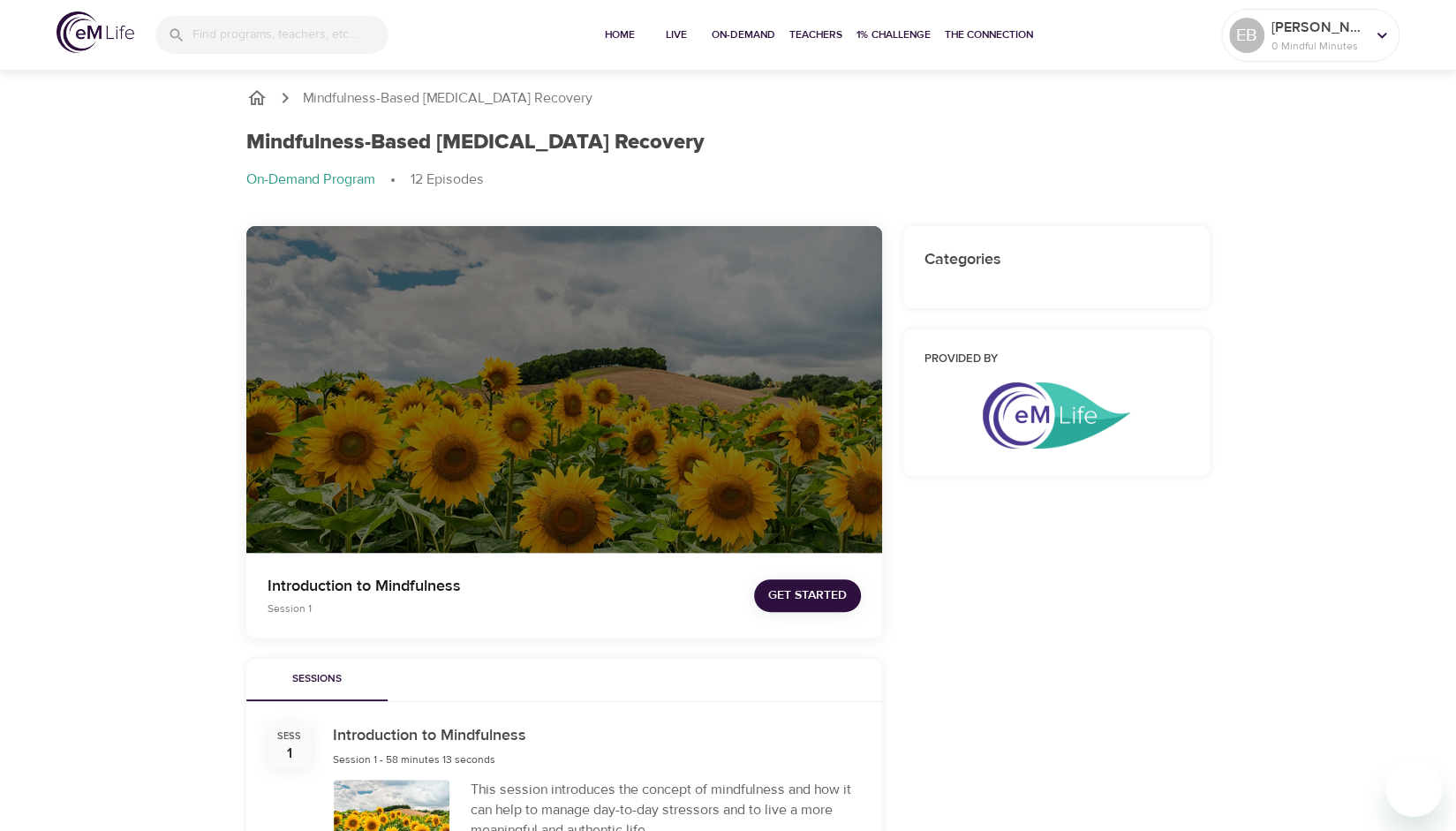
click at [818, 593] on span "Get Started" at bounding box center [807, 595] width 78 height 22
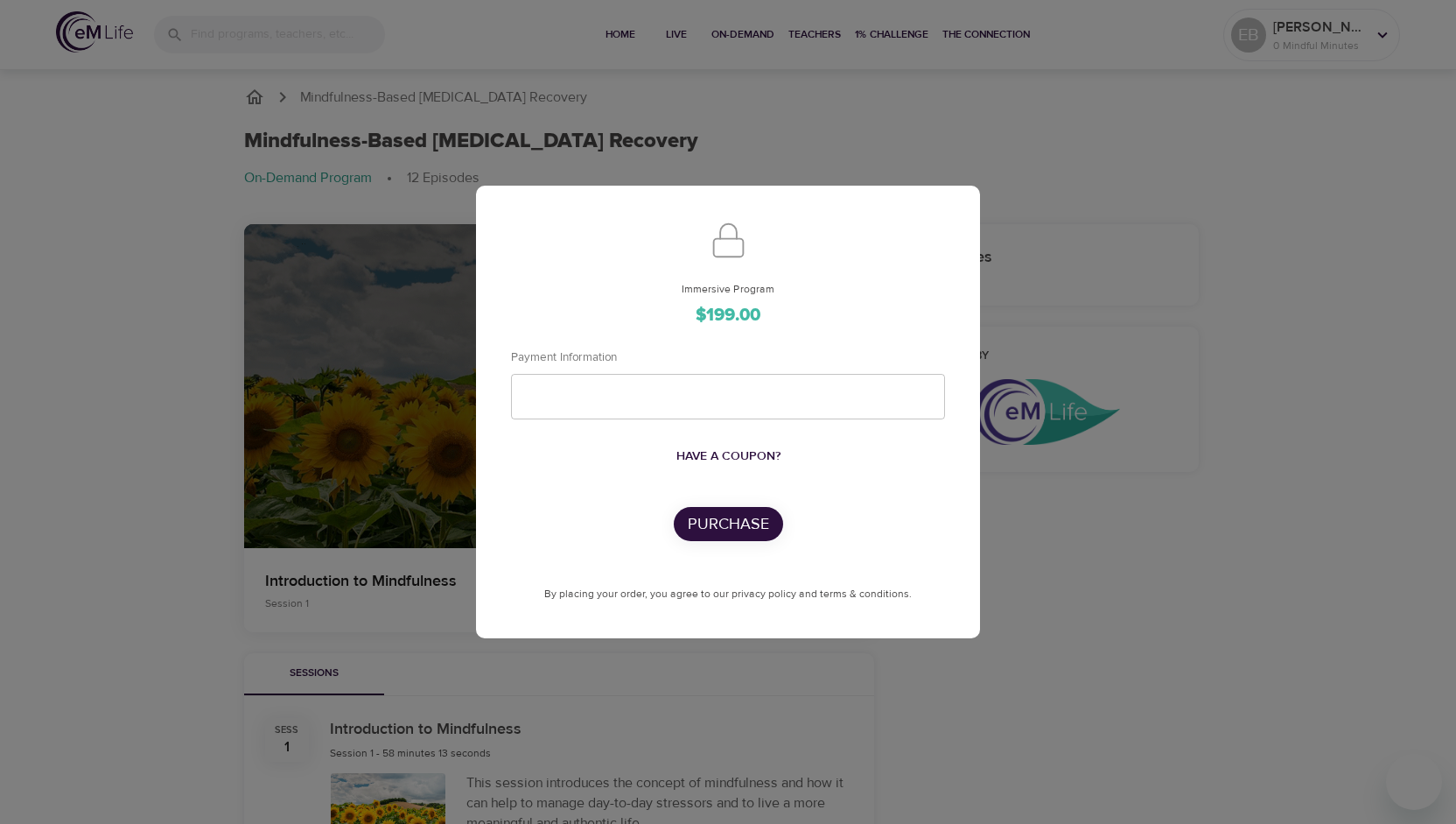
click at [118, 457] on div "Immersive Program $199.00 Payment Information Have a coupon? Purchase By placin…" at bounding box center [728, 412] width 1456 height 824
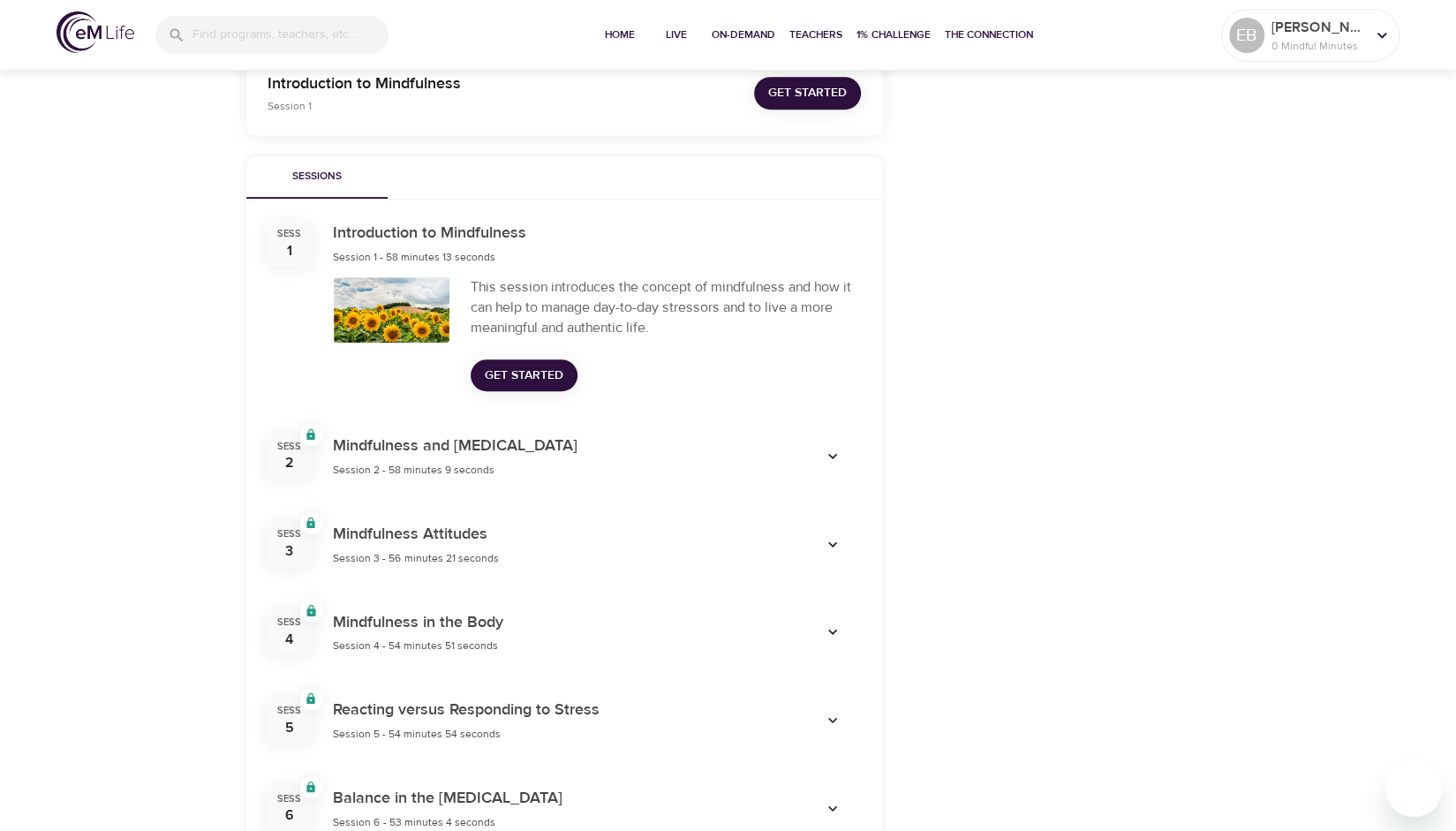
scroll to position [503, 0]
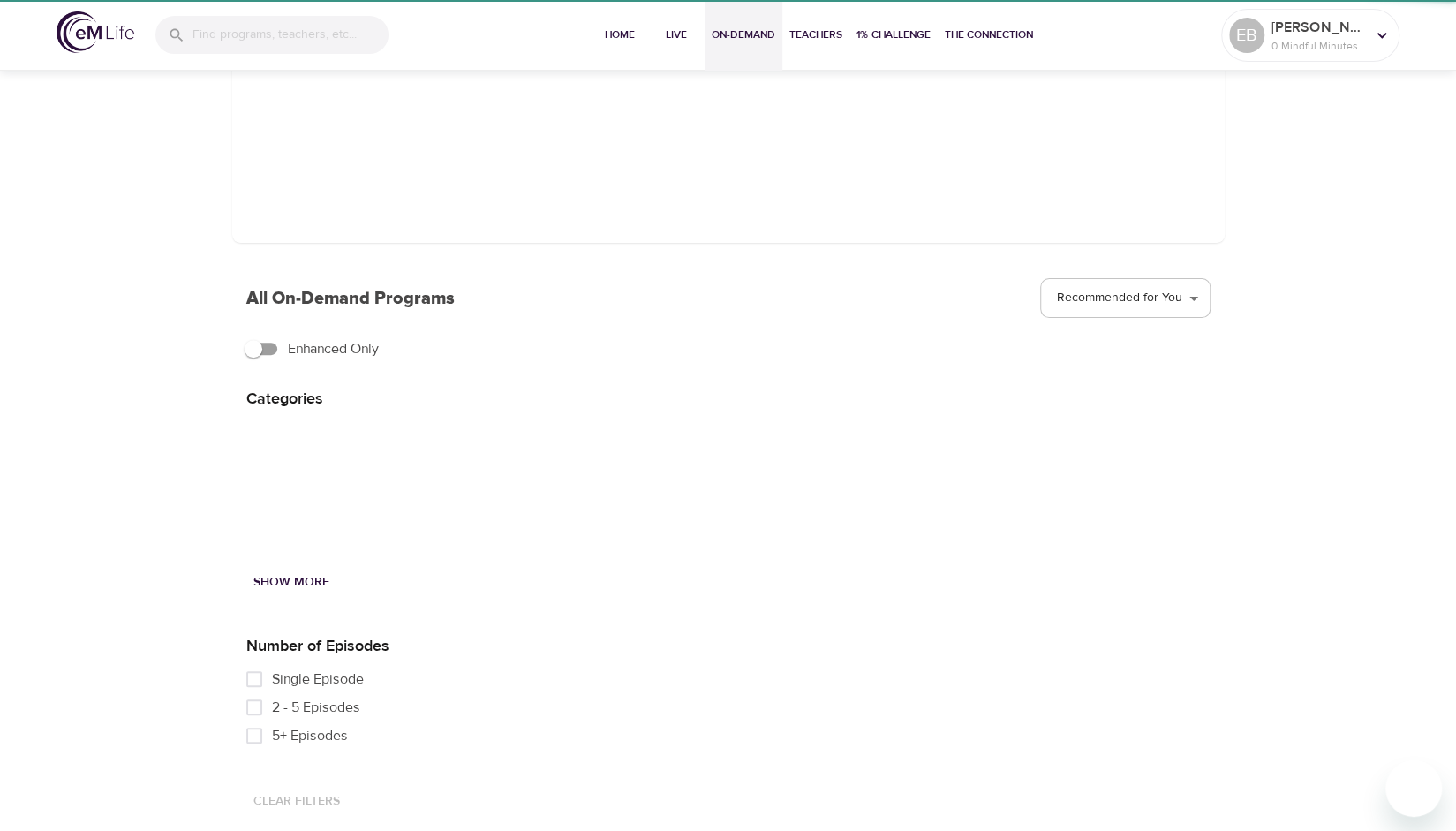
scroll to position [216, 0]
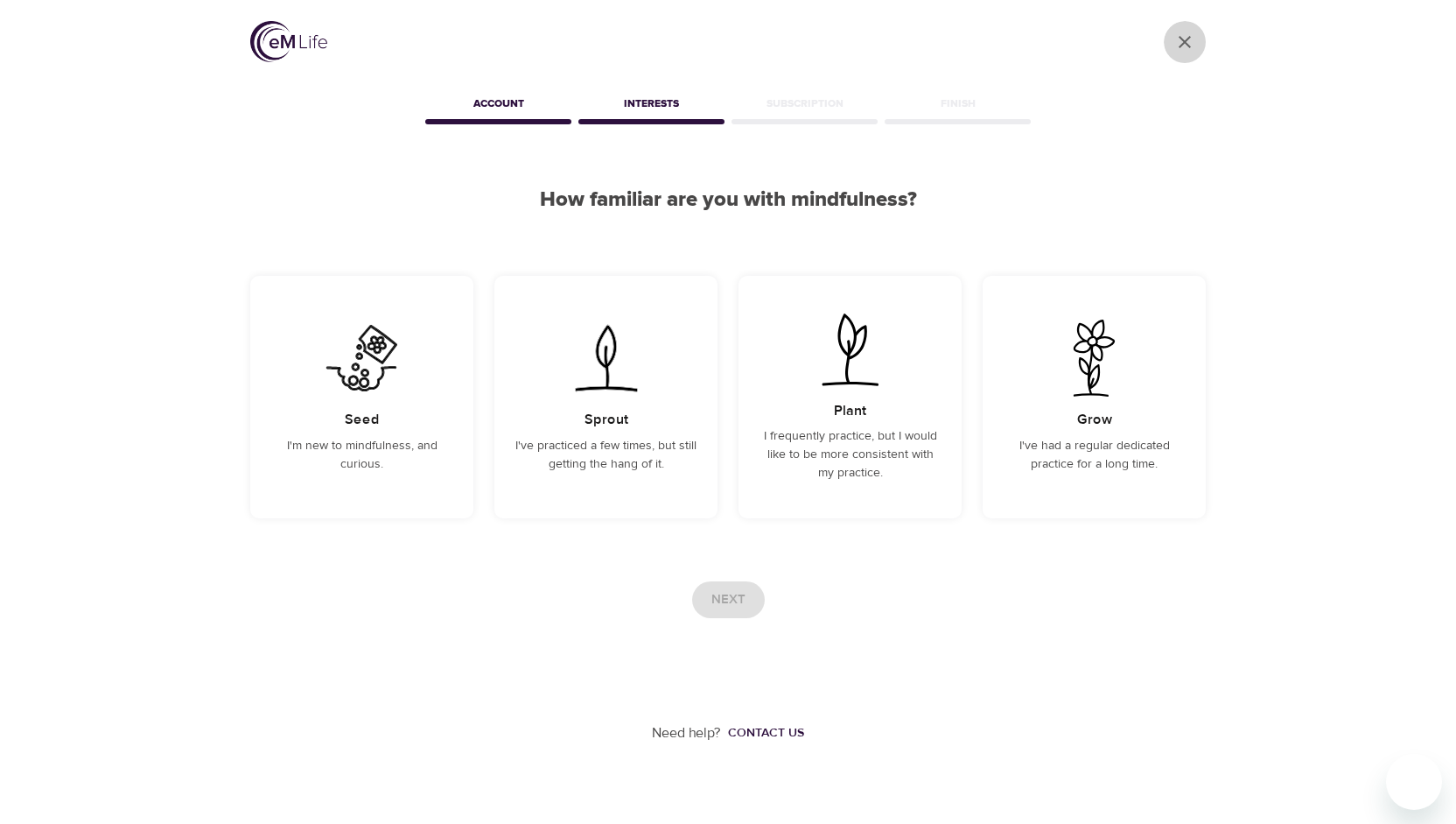
click at [1185, 37] on icon "User Profile" at bounding box center [1184, 42] width 21 height 21
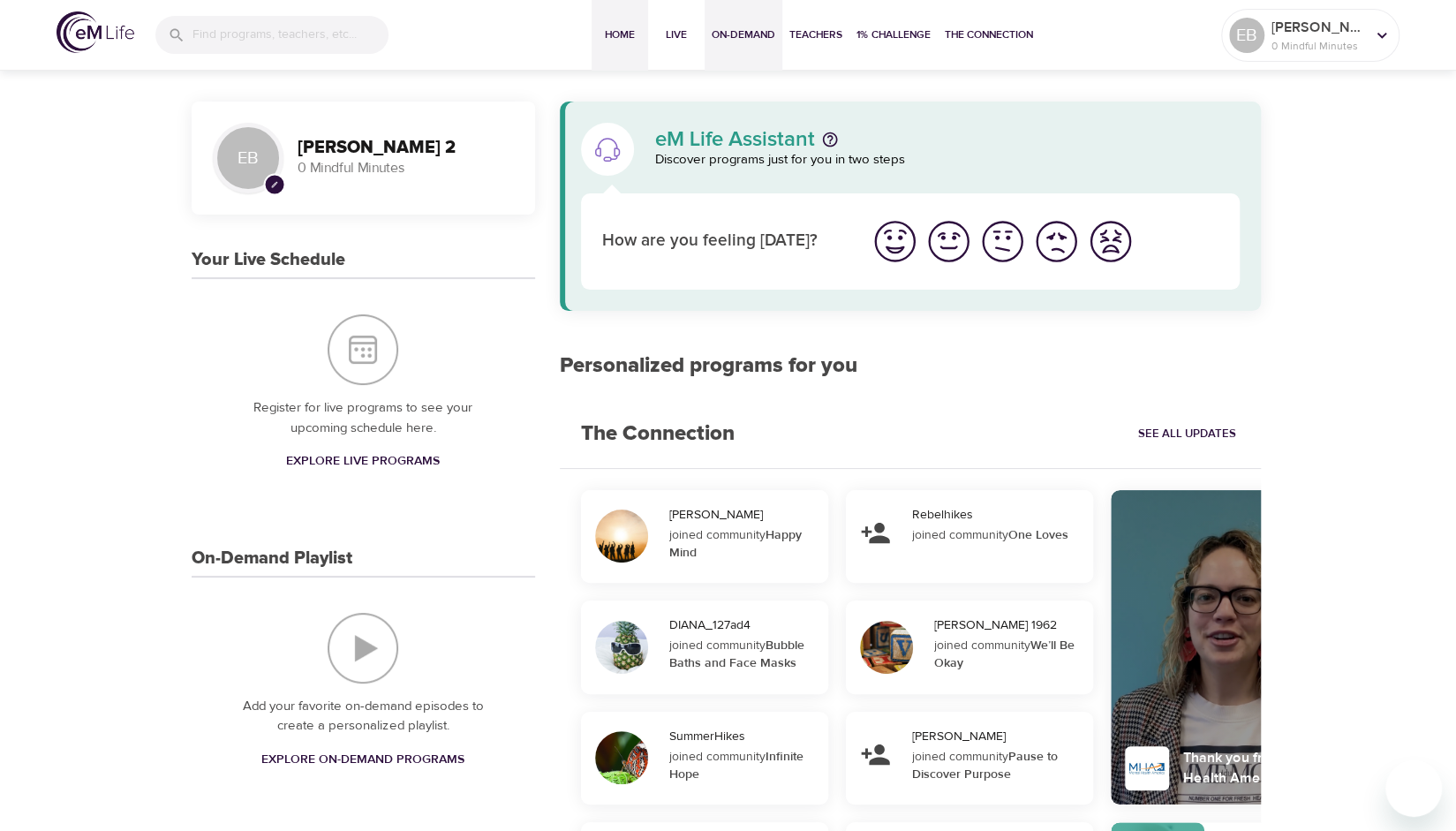
click at [760, 31] on span "On-Demand" at bounding box center [743, 35] width 63 height 19
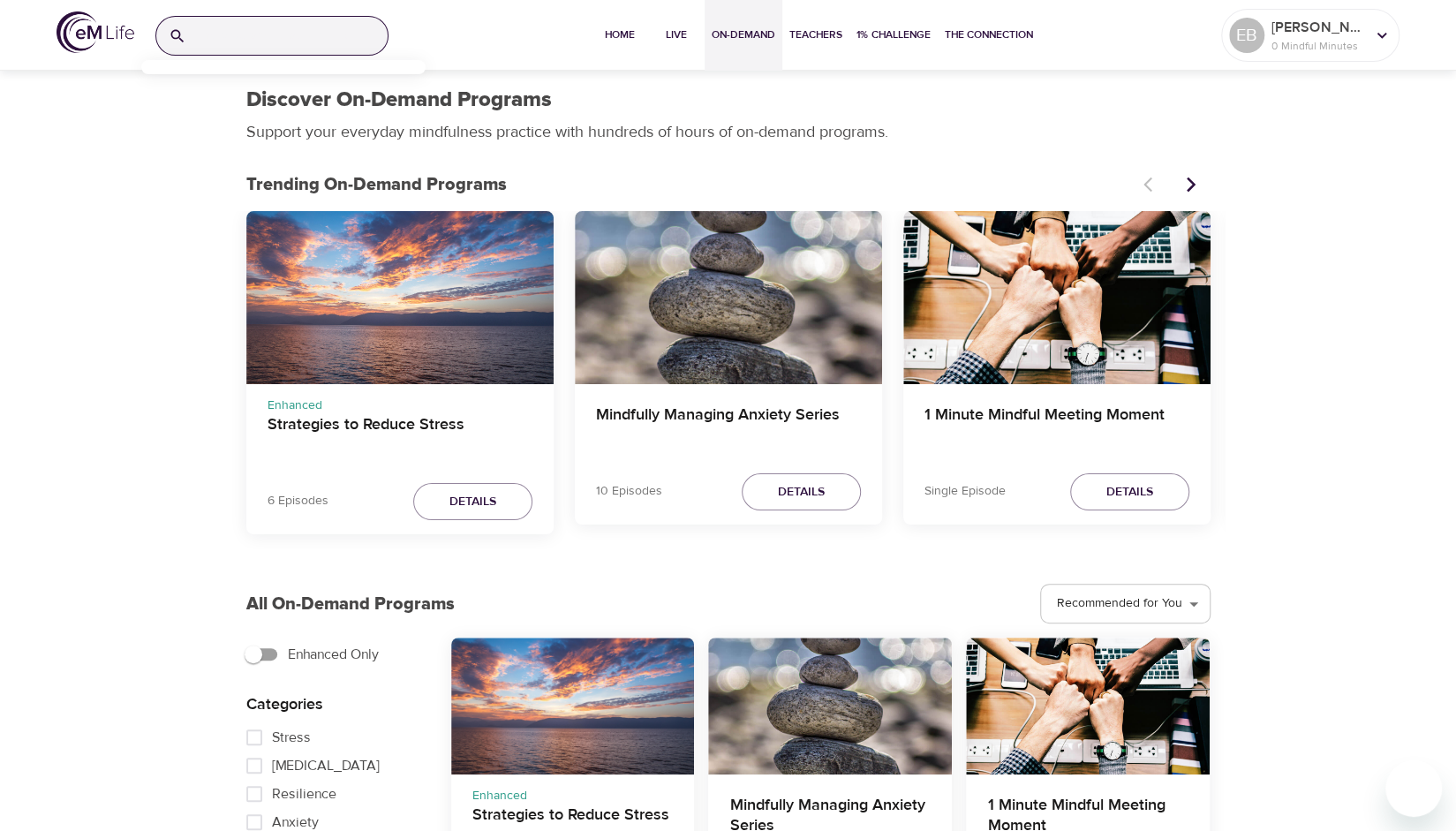
click at [292, 28] on input "search" at bounding box center [290, 36] width 194 height 38
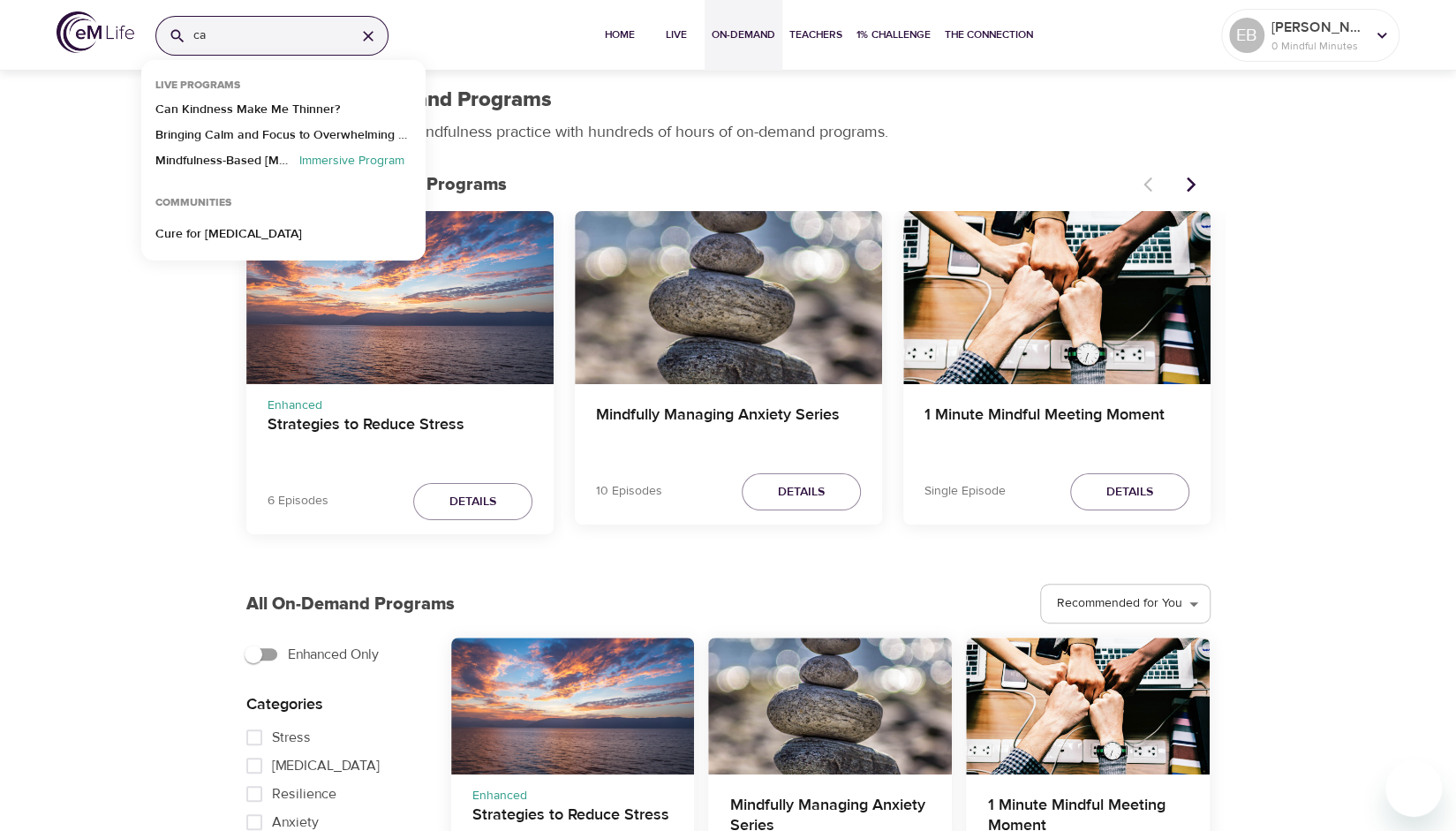
type input "c"
